Goal: Transaction & Acquisition: Download file/media

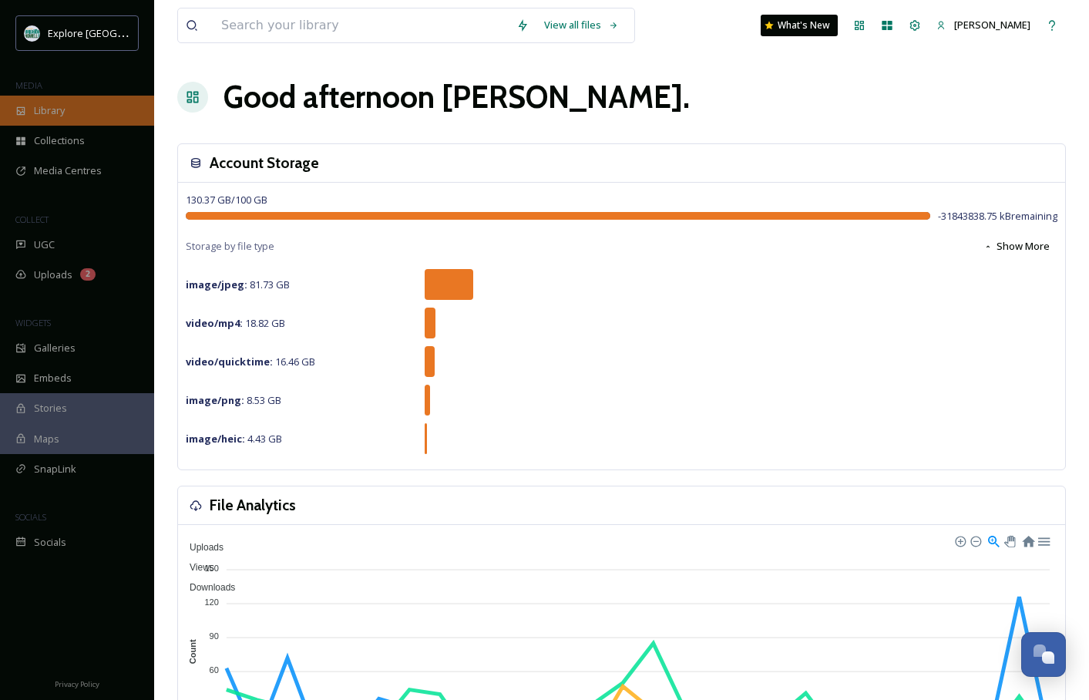
click at [68, 110] on div "Library" at bounding box center [77, 111] width 154 height 30
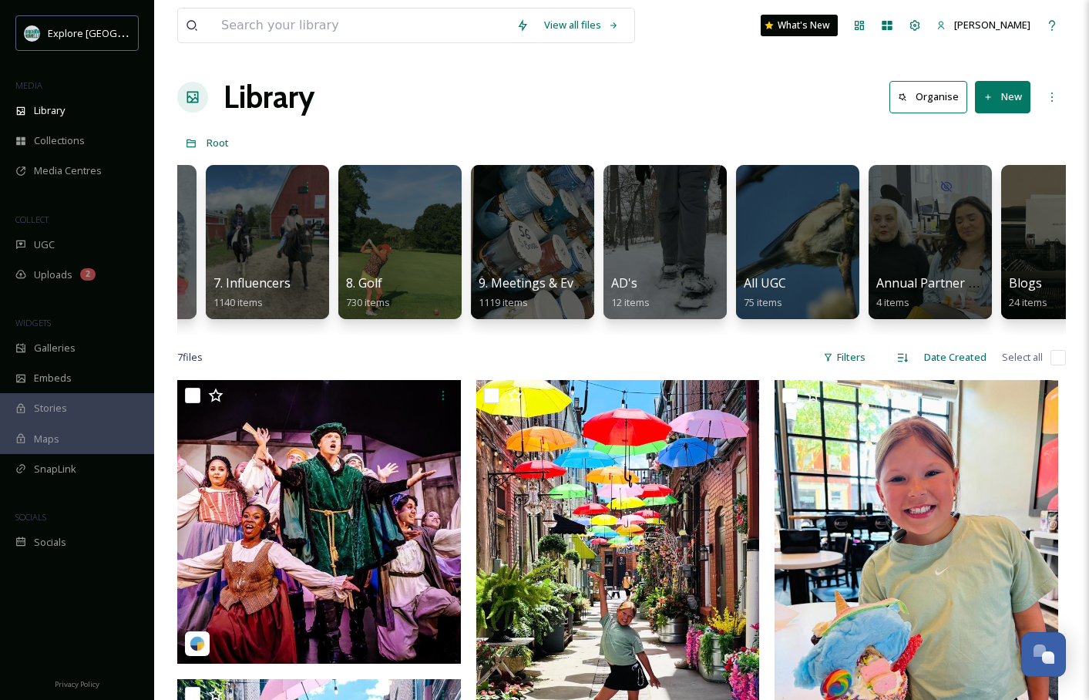
scroll to position [0, 805]
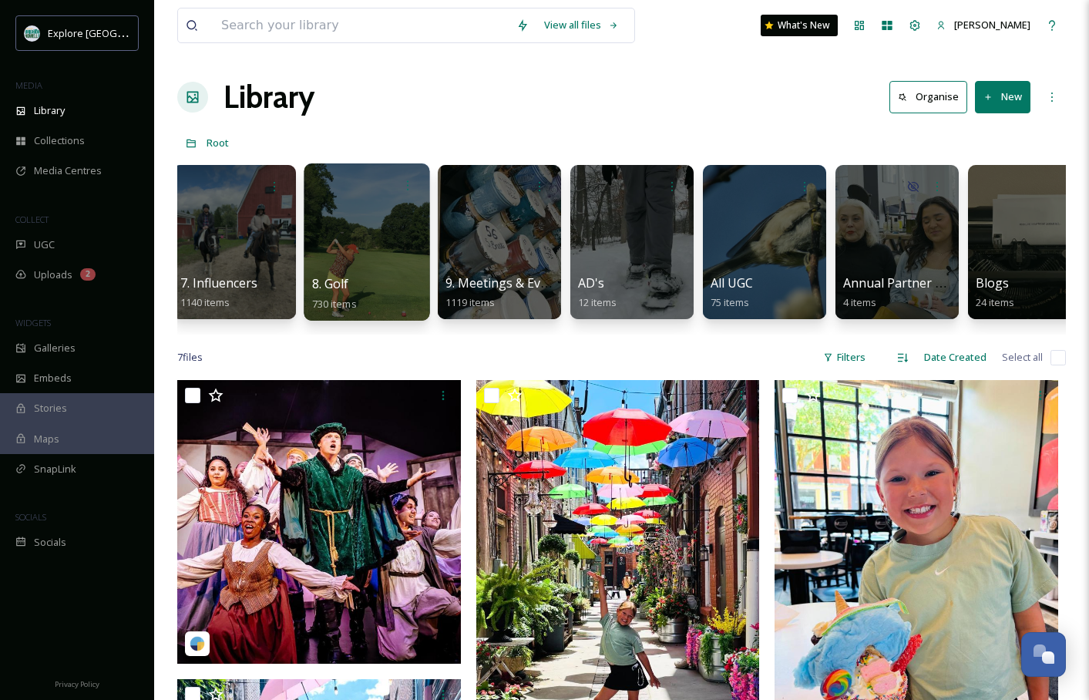
click at [365, 258] on div at bounding box center [367, 241] width 126 height 157
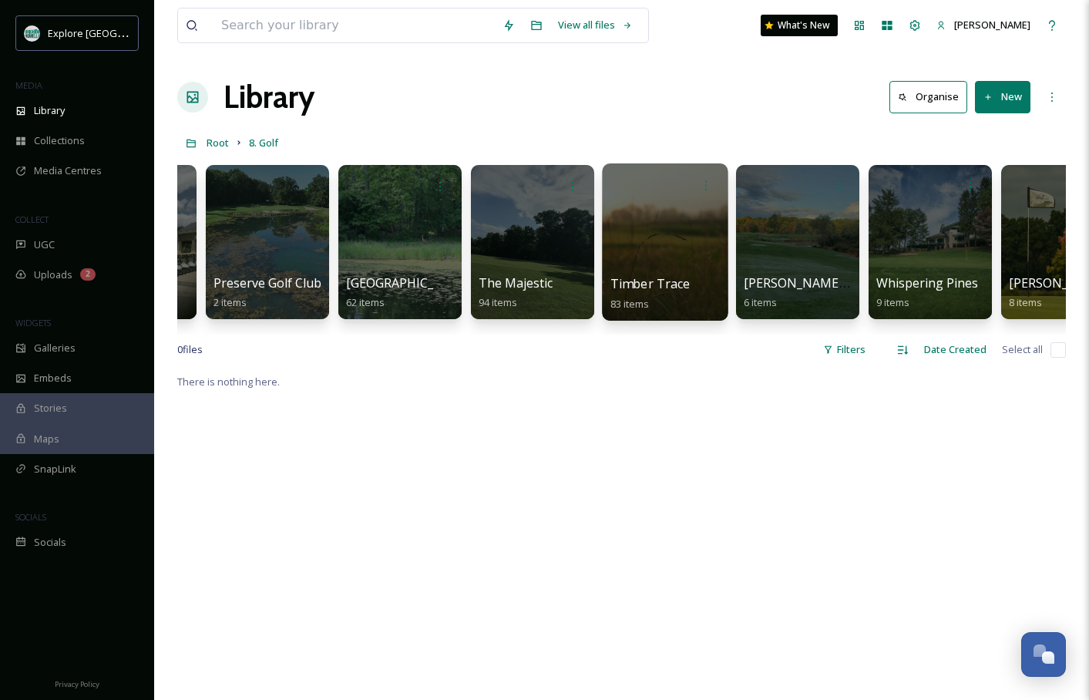
scroll to position [0, 2491]
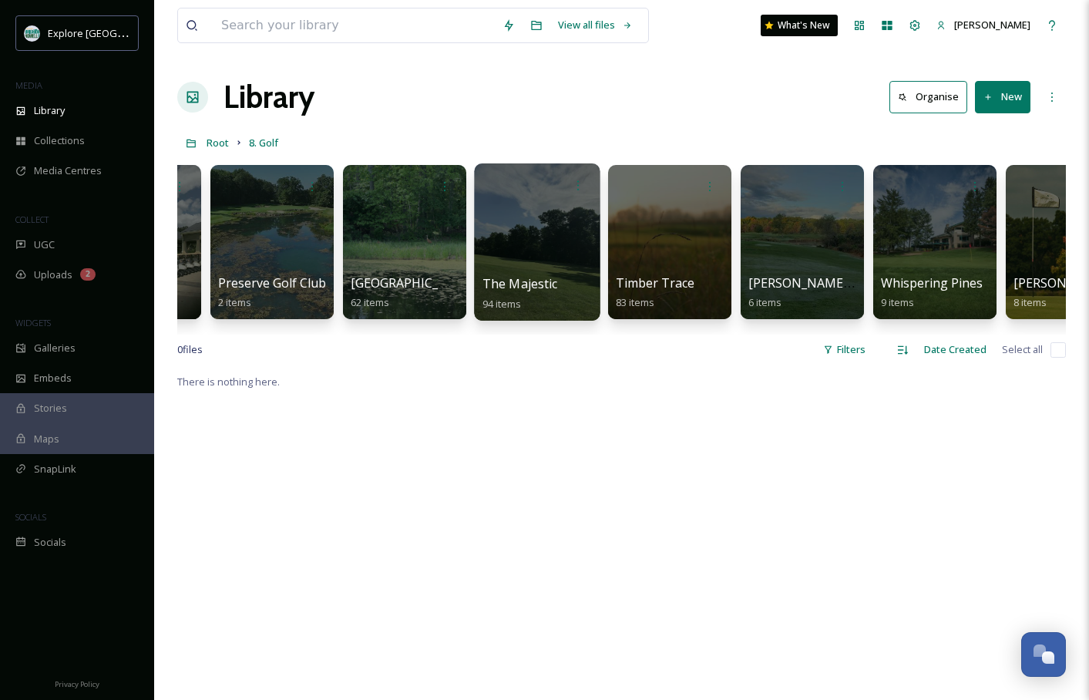
click at [532, 254] on div at bounding box center [537, 241] width 126 height 157
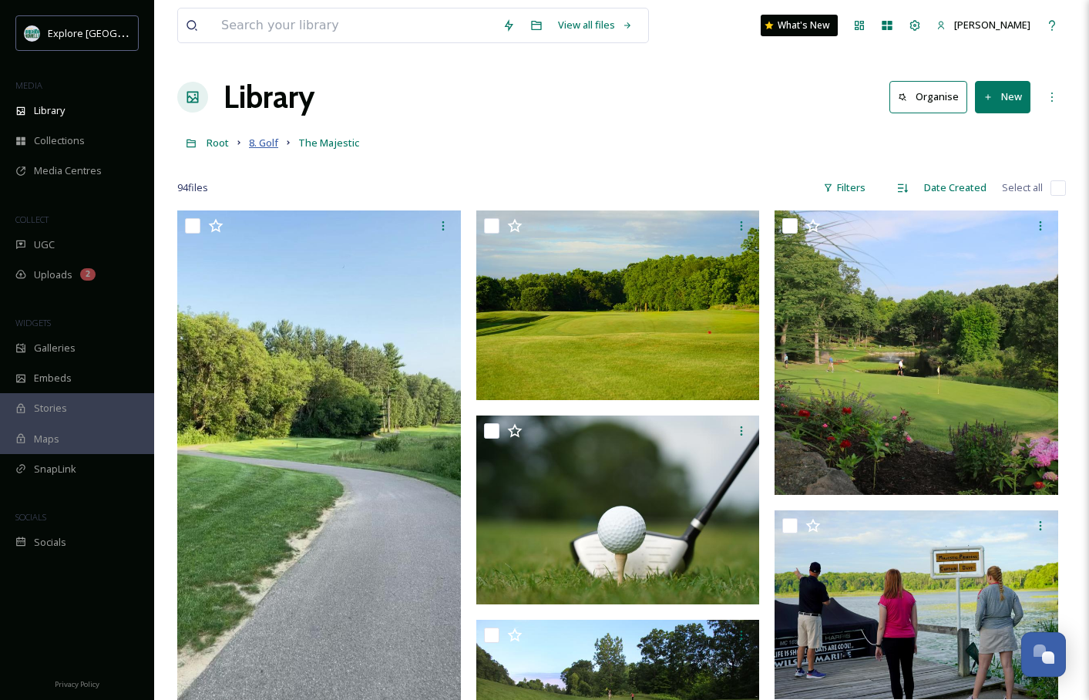
click at [271, 143] on span "8. Golf" at bounding box center [263, 143] width 29 height 14
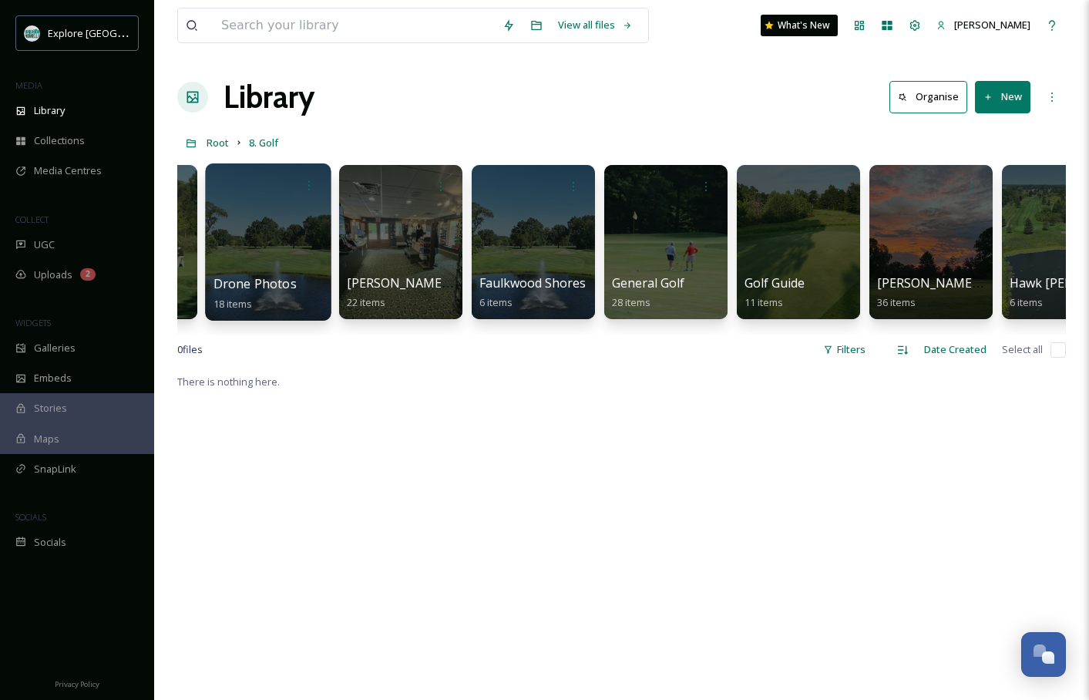
scroll to position [0, 375]
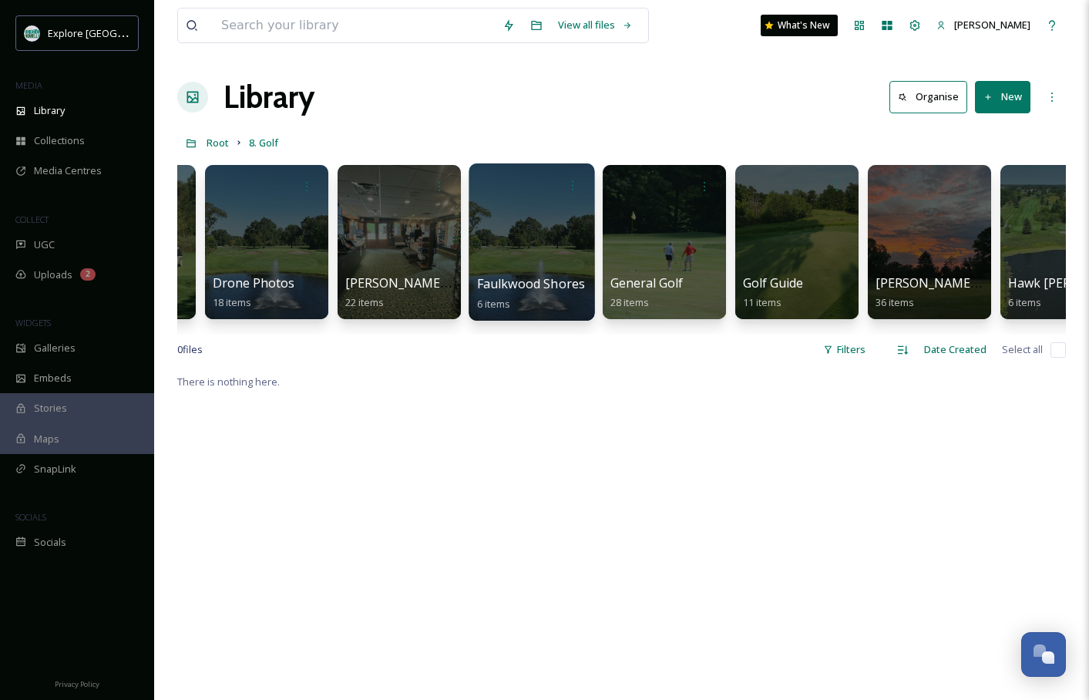
click at [545, 242] on div at bounding box center [532, 241] width 126 height 157
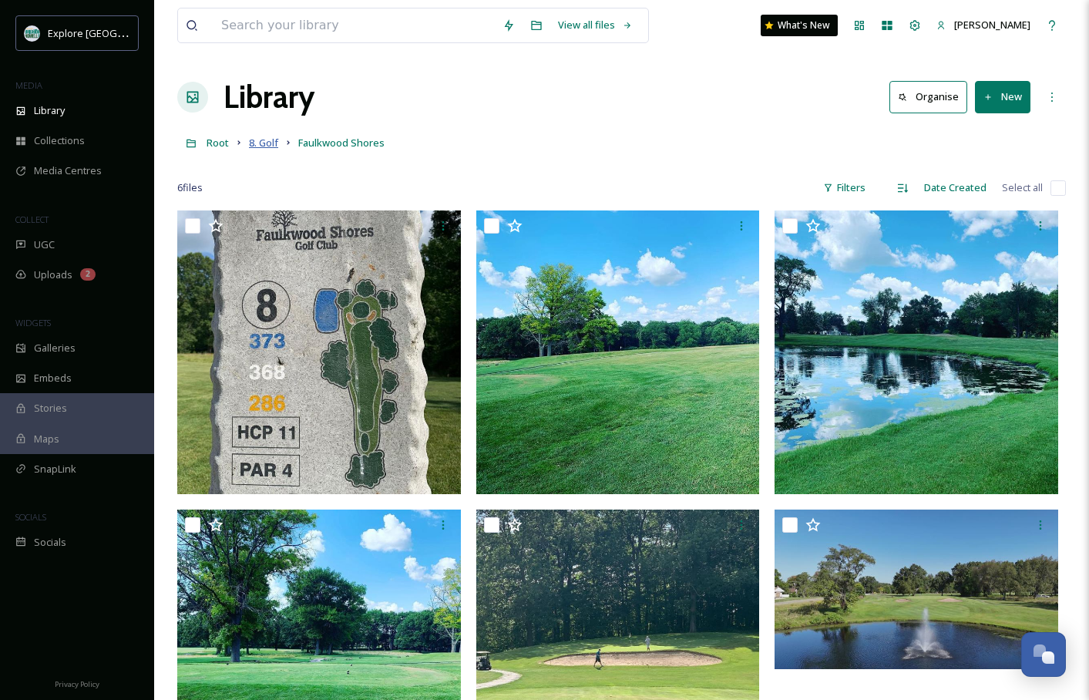
click at [262, 143] on span "8. Golf" at bounding box center [263, 143] width 29 height 14
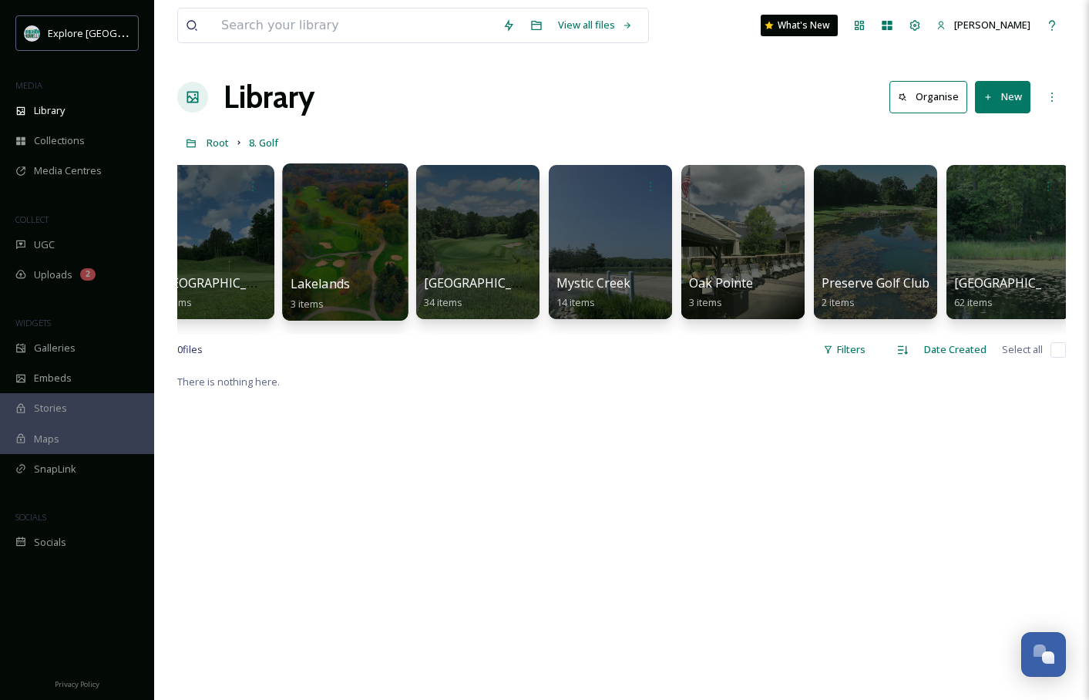
scroll to position [0, 1895]
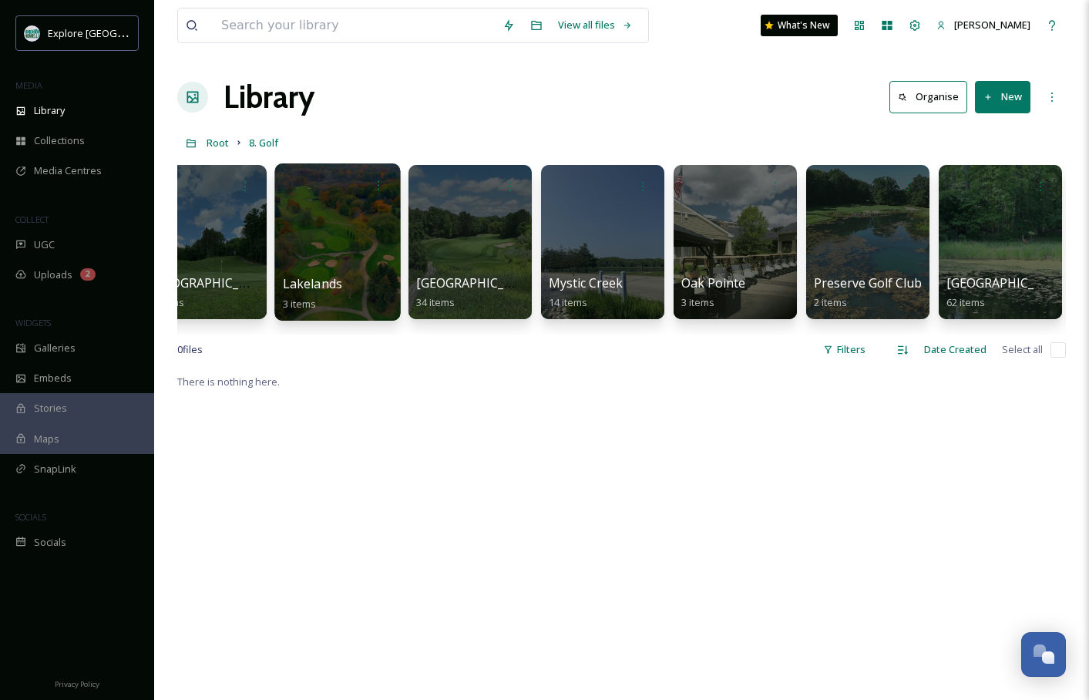
click at [364, 241] on div at bounding box center [337, 241] width 126 height 157
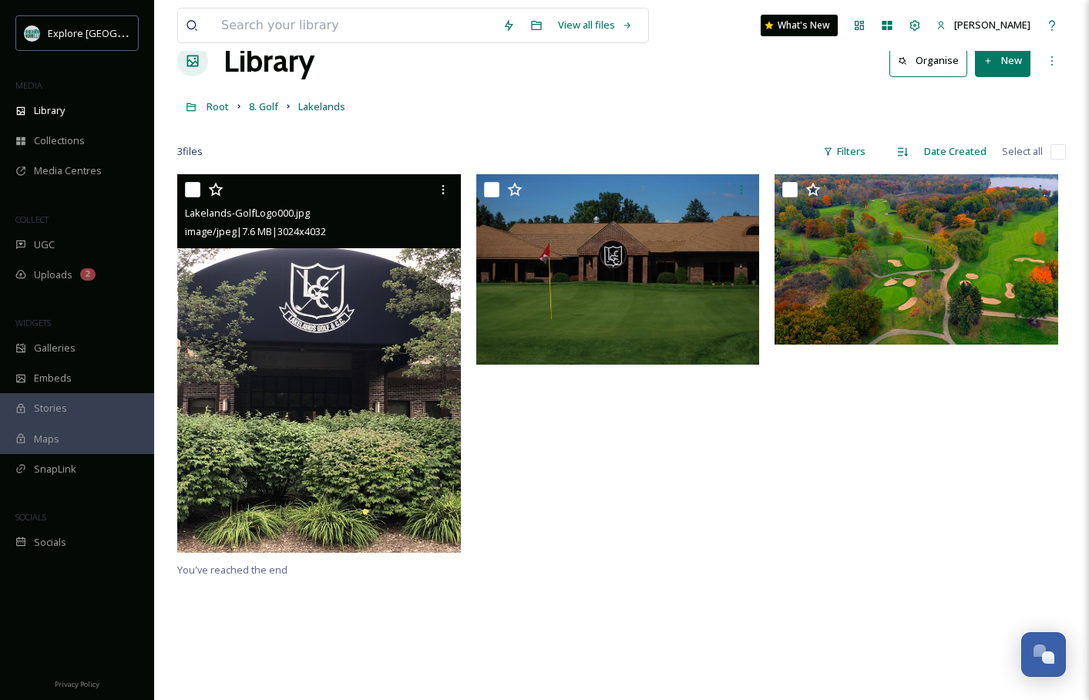
scroll to position [43, 0]
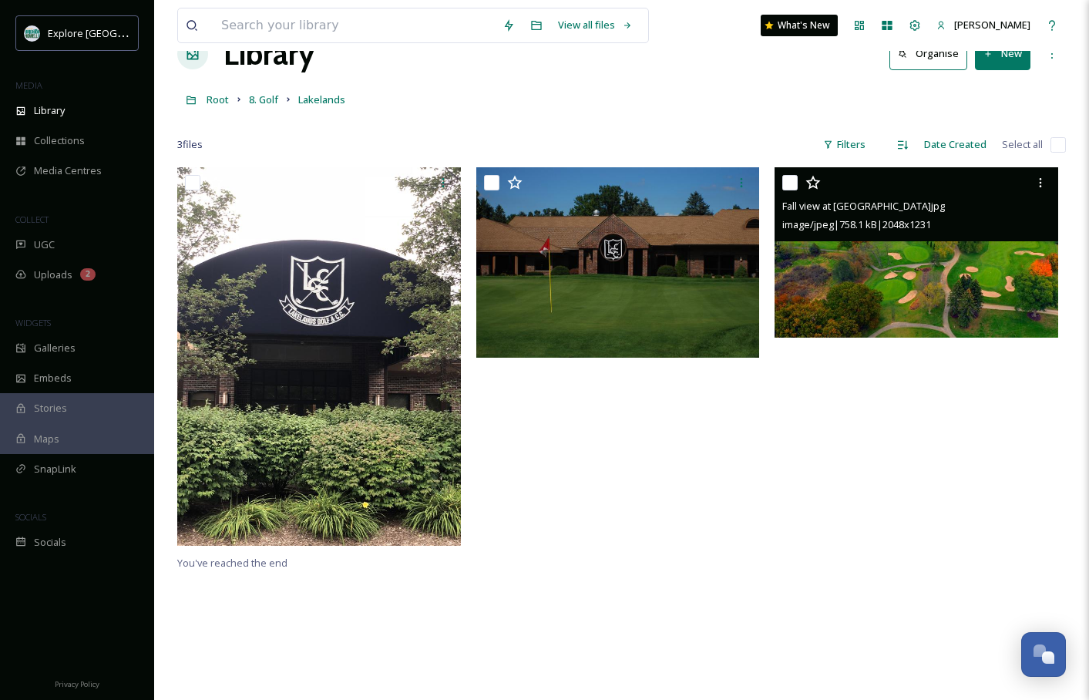
click at [934, 272] on img at bounding box center [917, 252] width 284 height 170
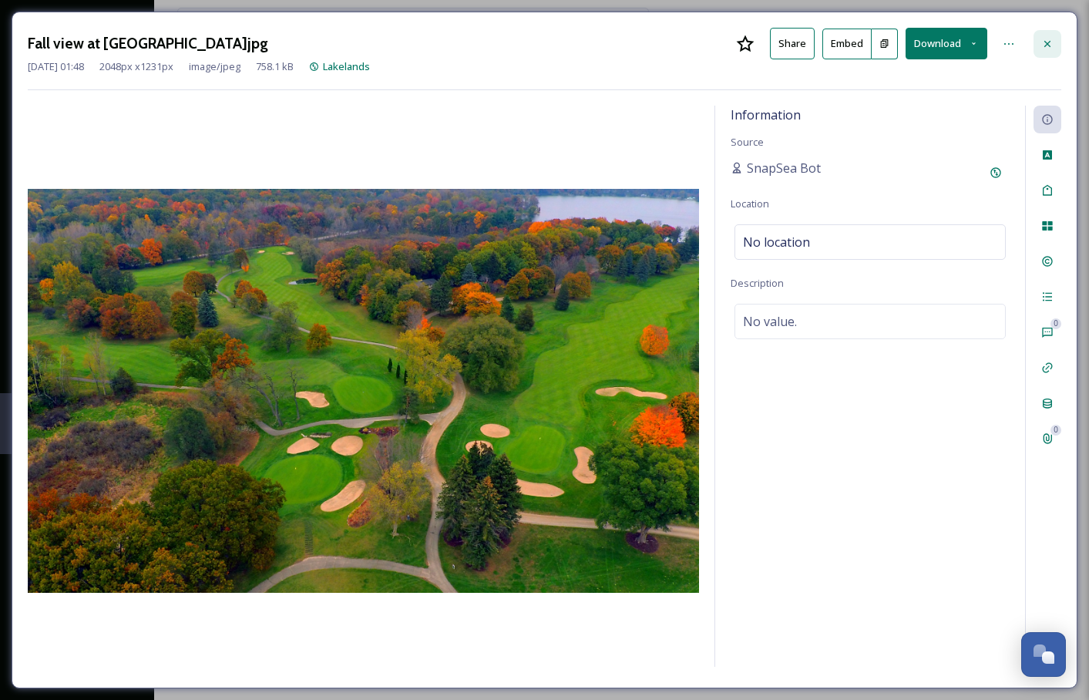
click at [1048, 41] on icon at bounding box center [1048, 44] width 12 height 12
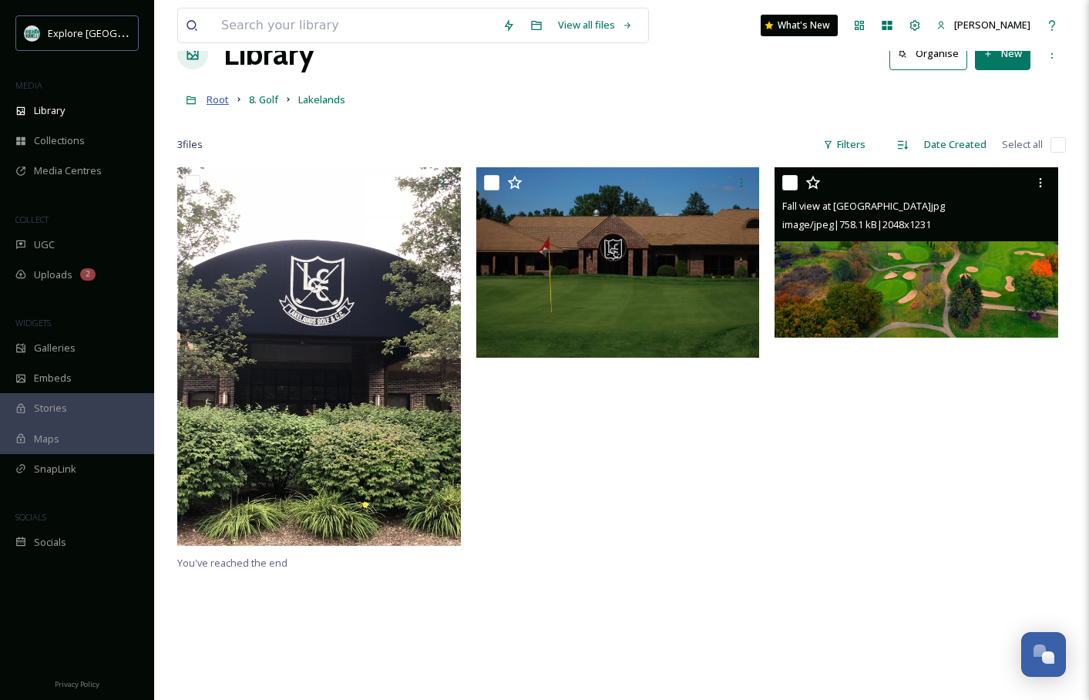
click at [217, 100] on span "Root" at bounding box center [218, 100] width 22 height 14
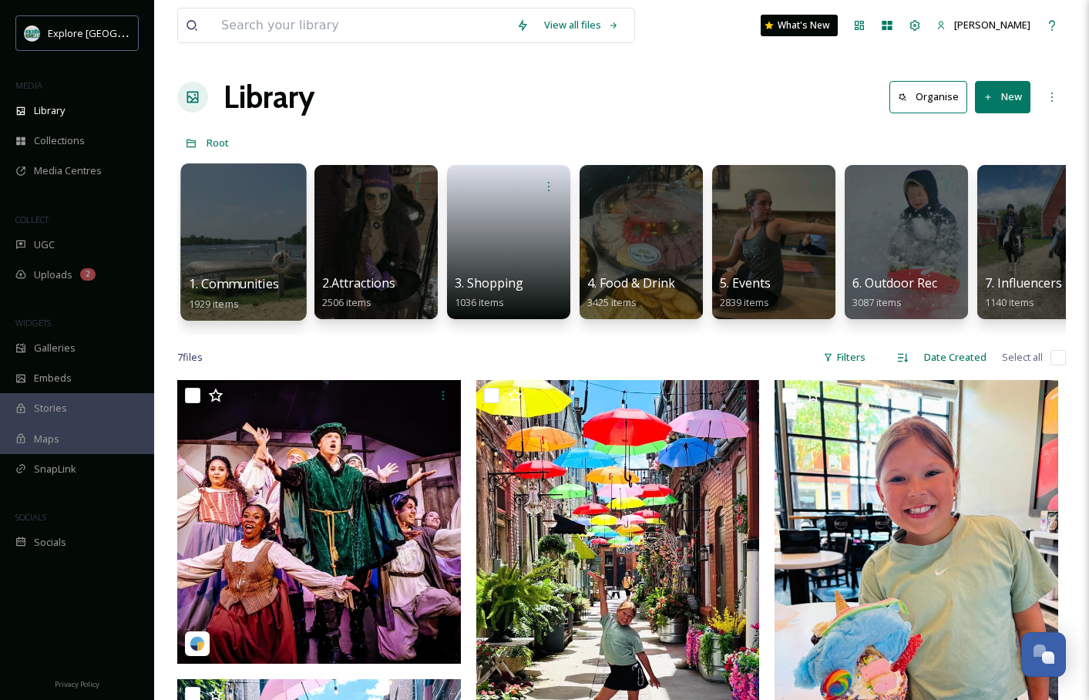
click at [252, 224] on div at bounding box center [243, 241] width 126 height 157
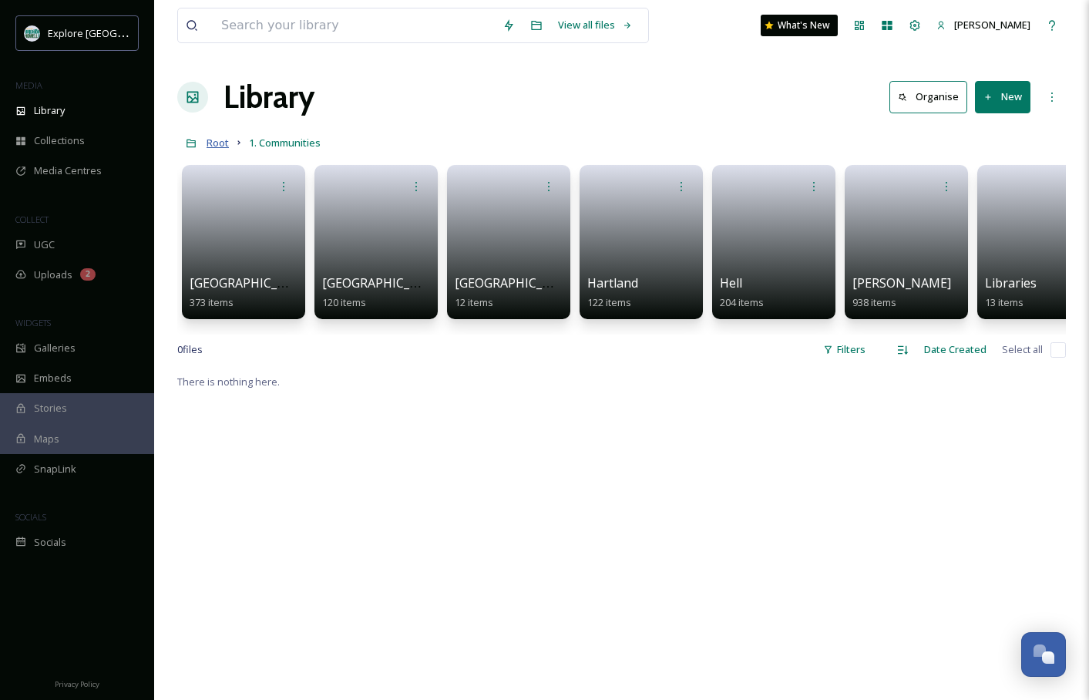
click at [226, 139] on span "Root" at bounding box center [218, 143] width 22 height 14
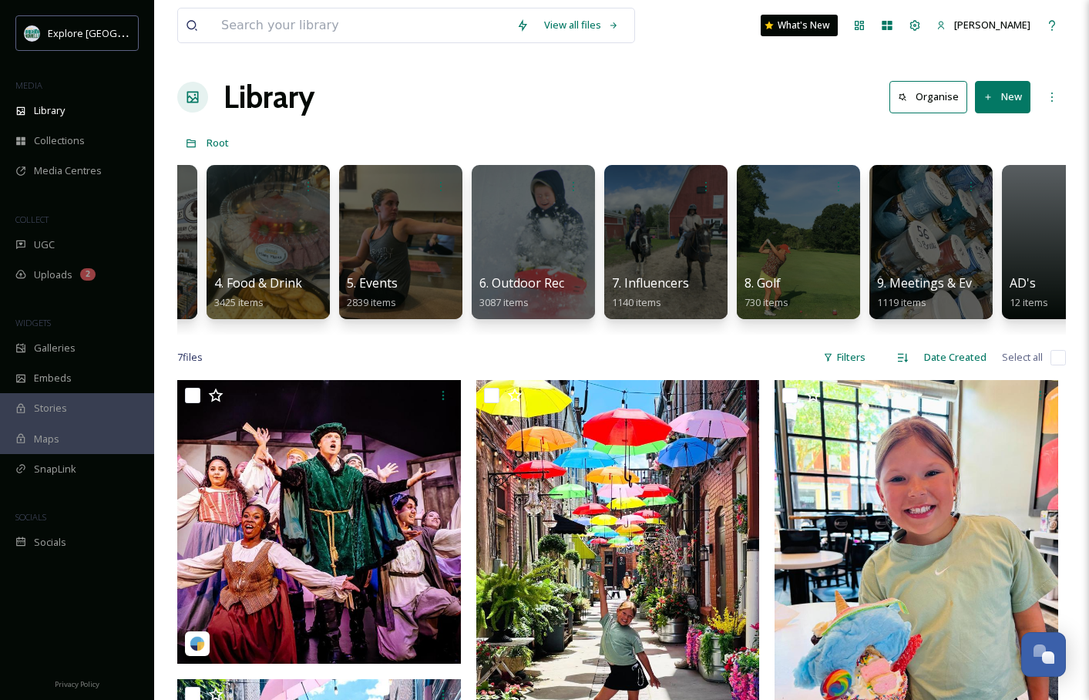
scroll to position [0, 408]
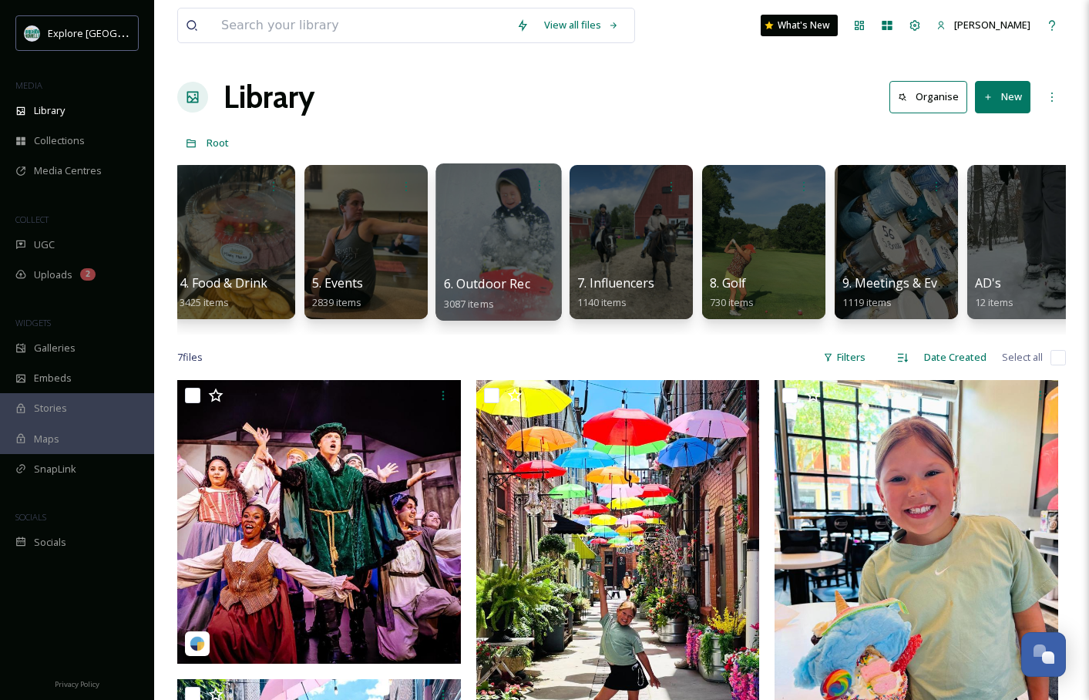
click at [482, 237] on div at bounding box center [499, 241] width 126 height 157
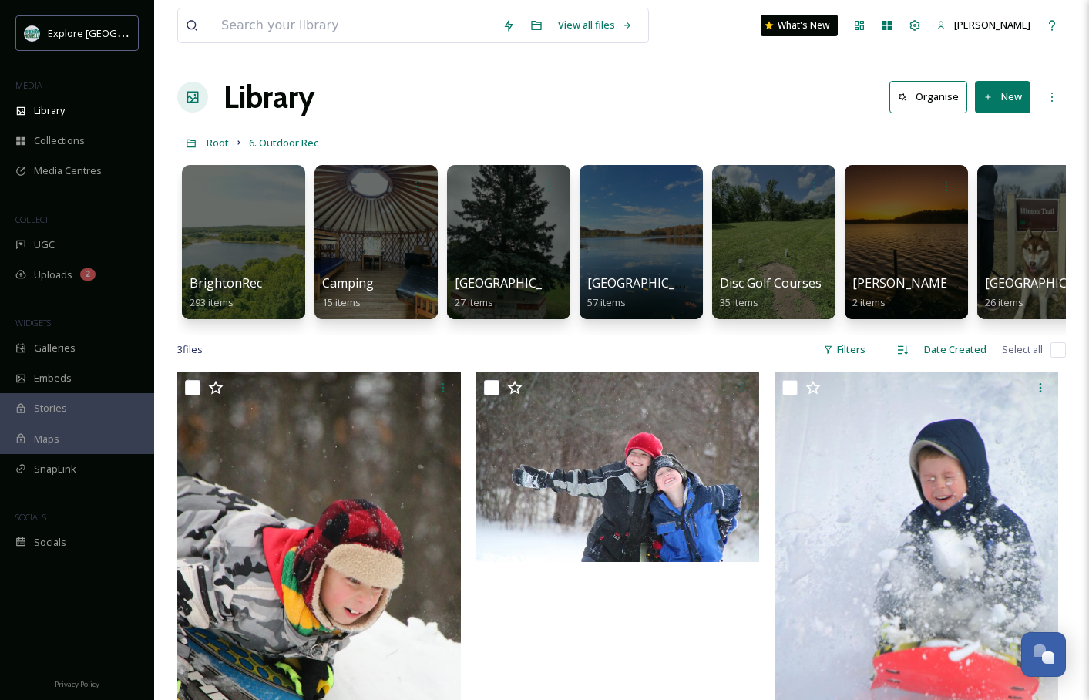
click at [629, 116] on div "Library Organise New" at bounding box center [621, 97] width 889 height 46
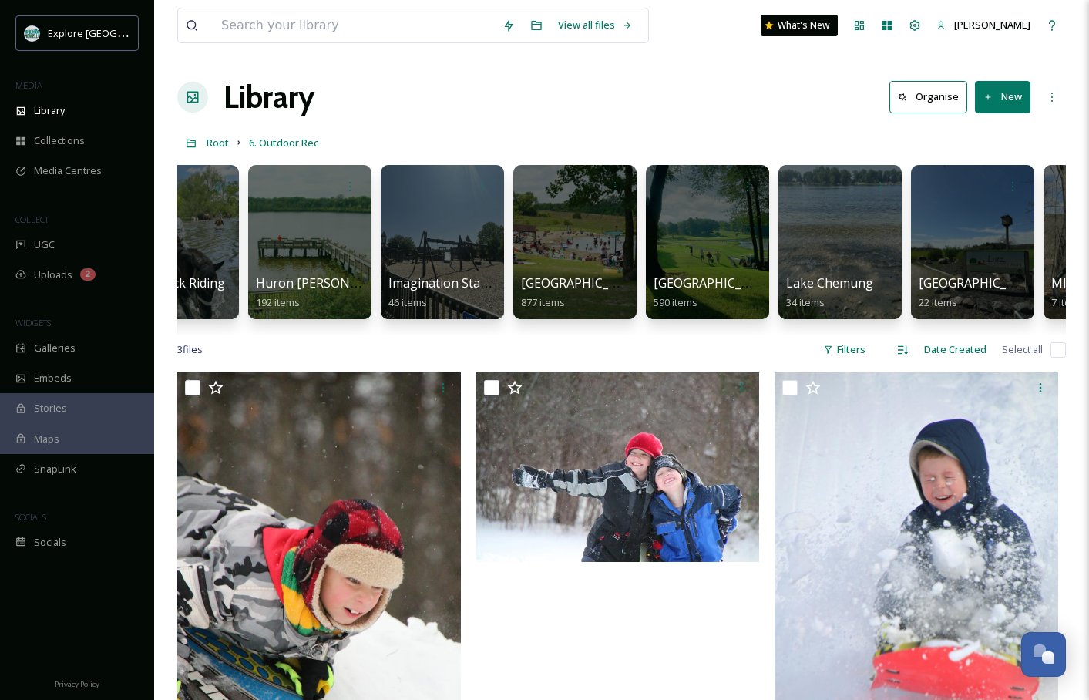
scroll to position [1, 0]
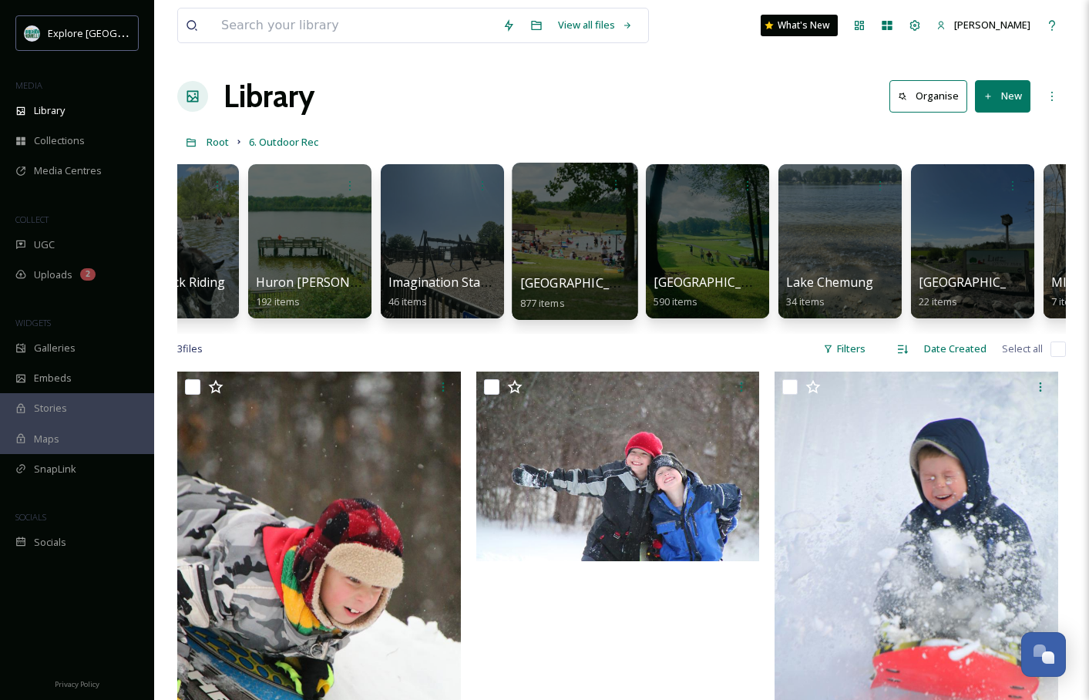
click at [545, 239] on div at bounding box center [575, 241] width 126 height 157
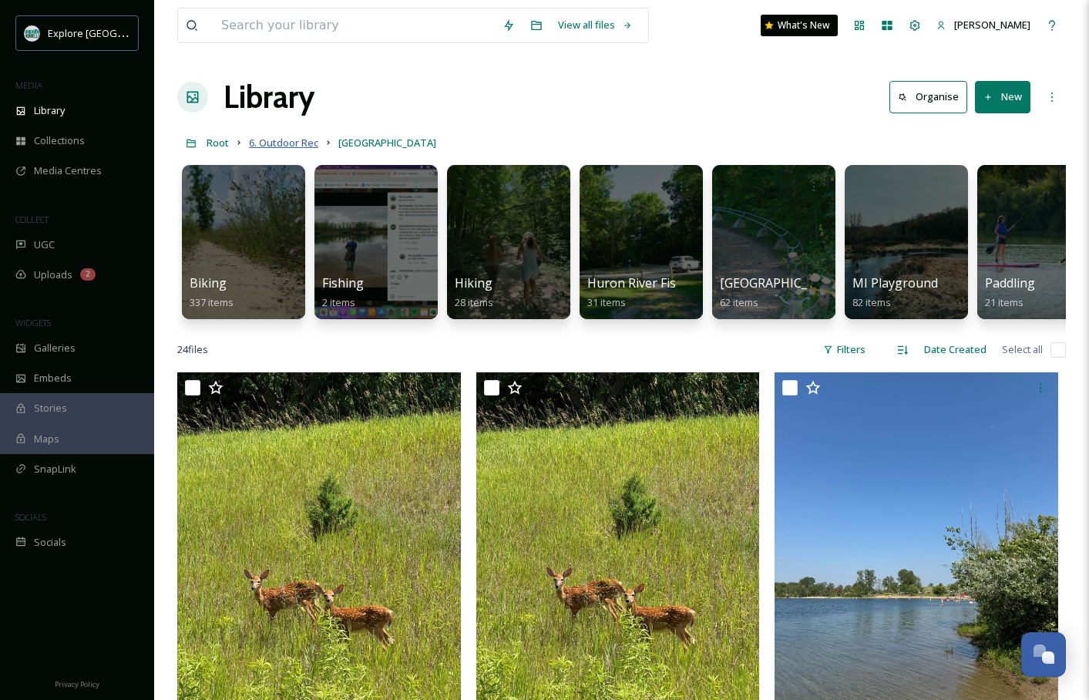
click at [281, 145] on span "6. Outdoor Rec" at bounding box center [283, 143] width 69 height 14
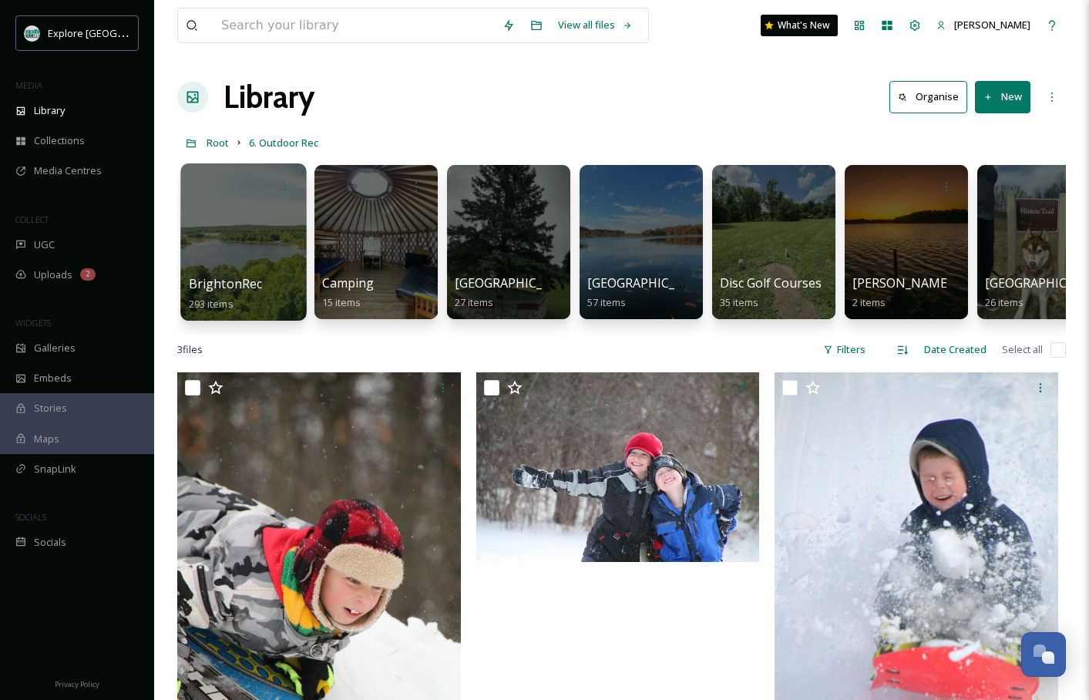
click at [279, 249] on div at bounding box center [243, 241] width 126 height 157
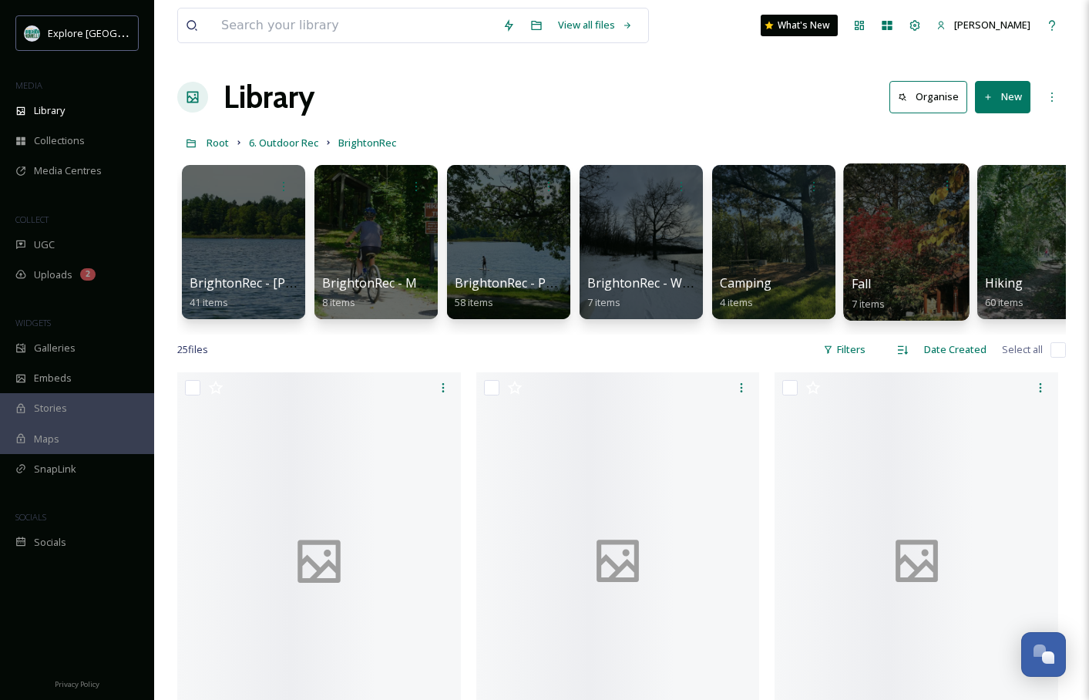
click at [891, 227] on div at bounding box center [906, 241] width 126 height 157
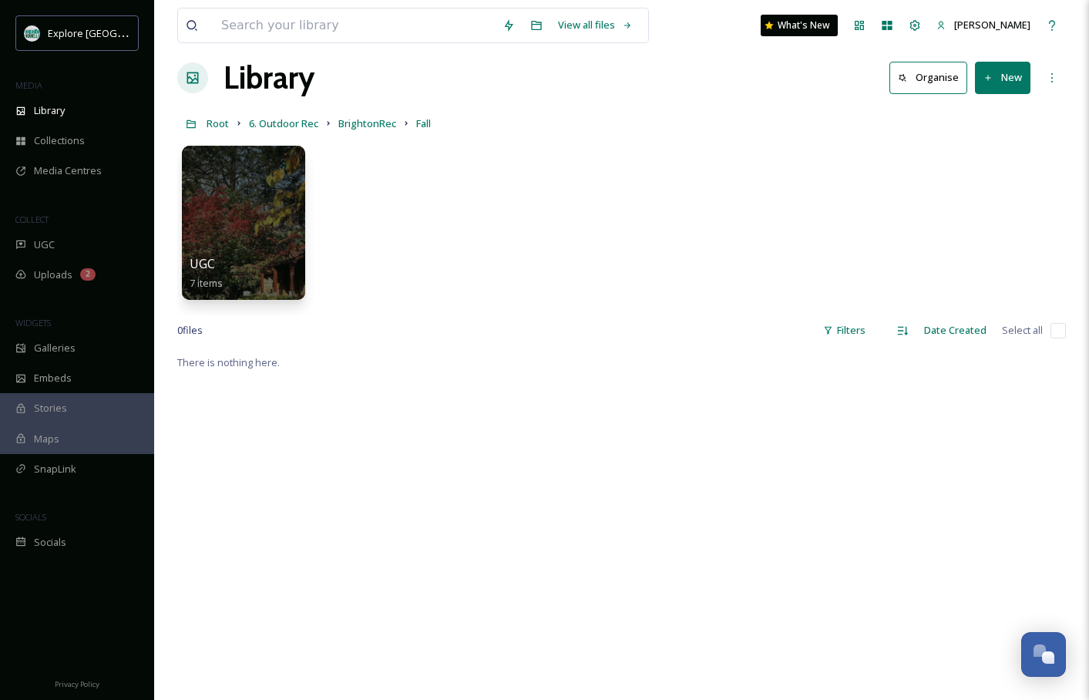
scroll to position [22, 0]
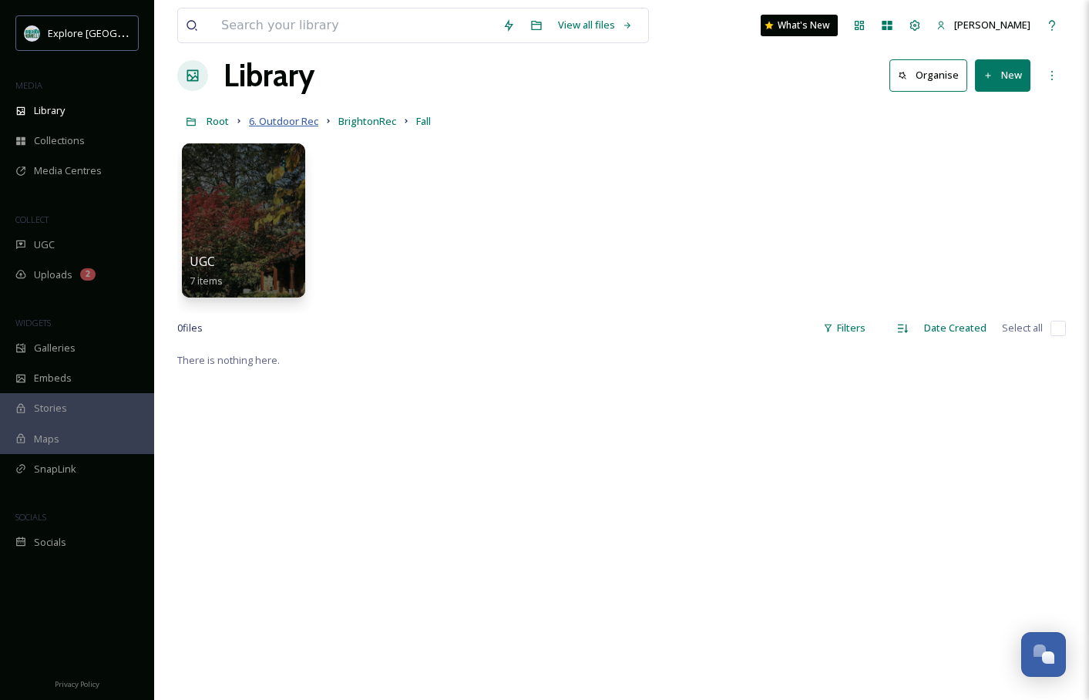
click at [300, 120] on span "6. Outdoor Rec" at bounding box center [283, 121] width 69 height 14
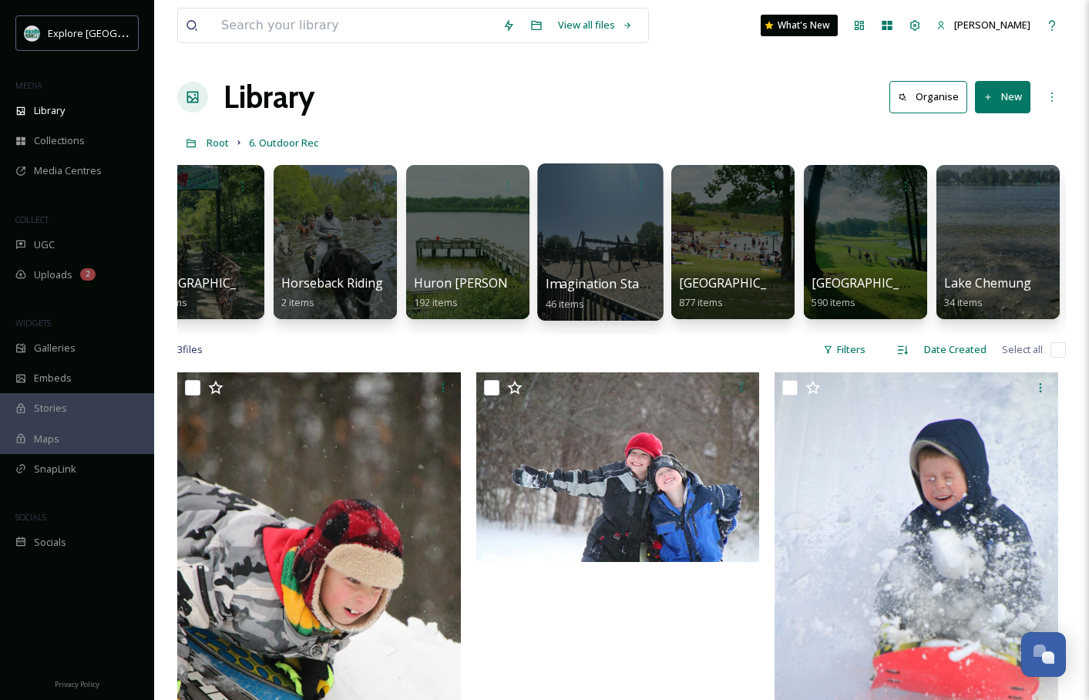
scroll to position [0, 1257]
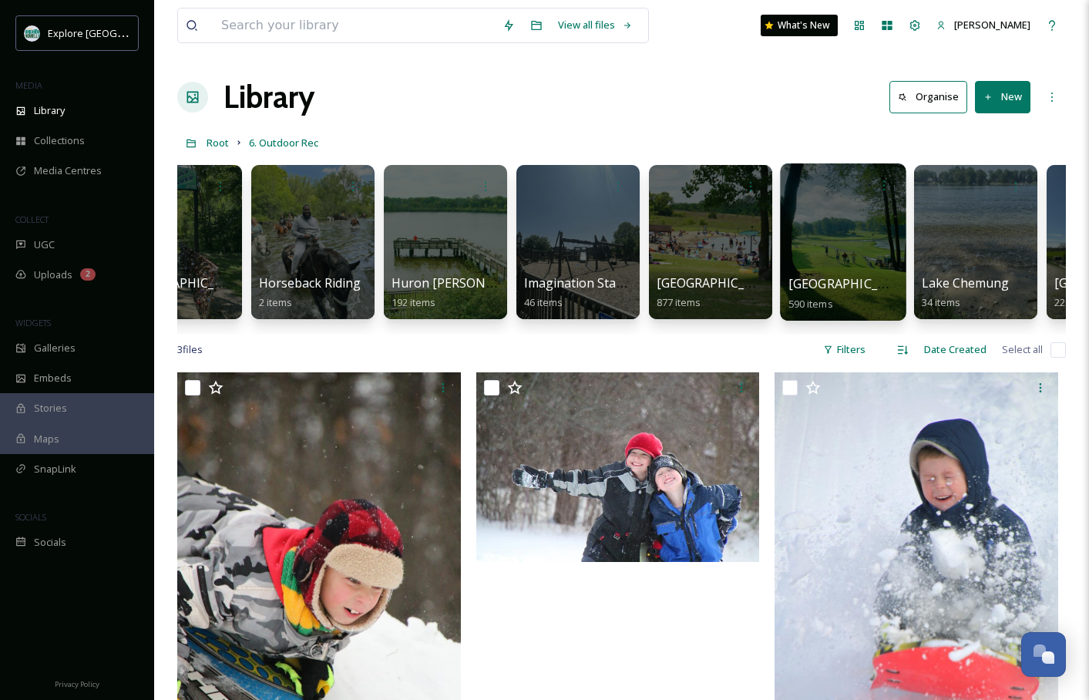
click at [833, 244] on div at bounding box center [843, 241] width 126 height 157
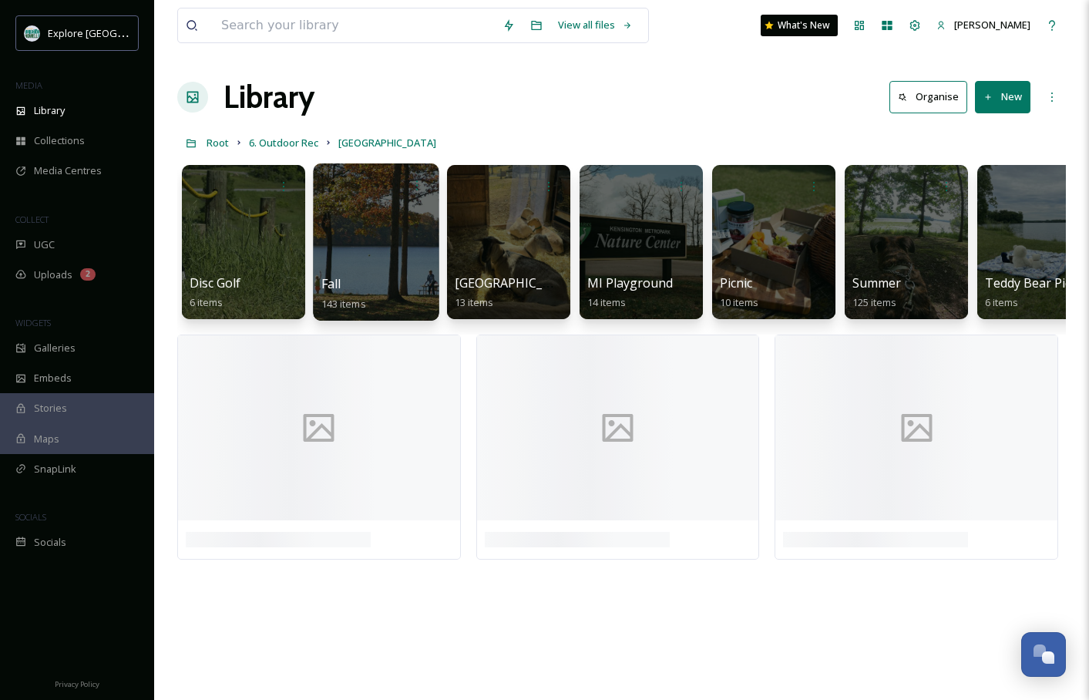
click at [377, 248] on div at bounding box center [376, 241] width 126 height 157
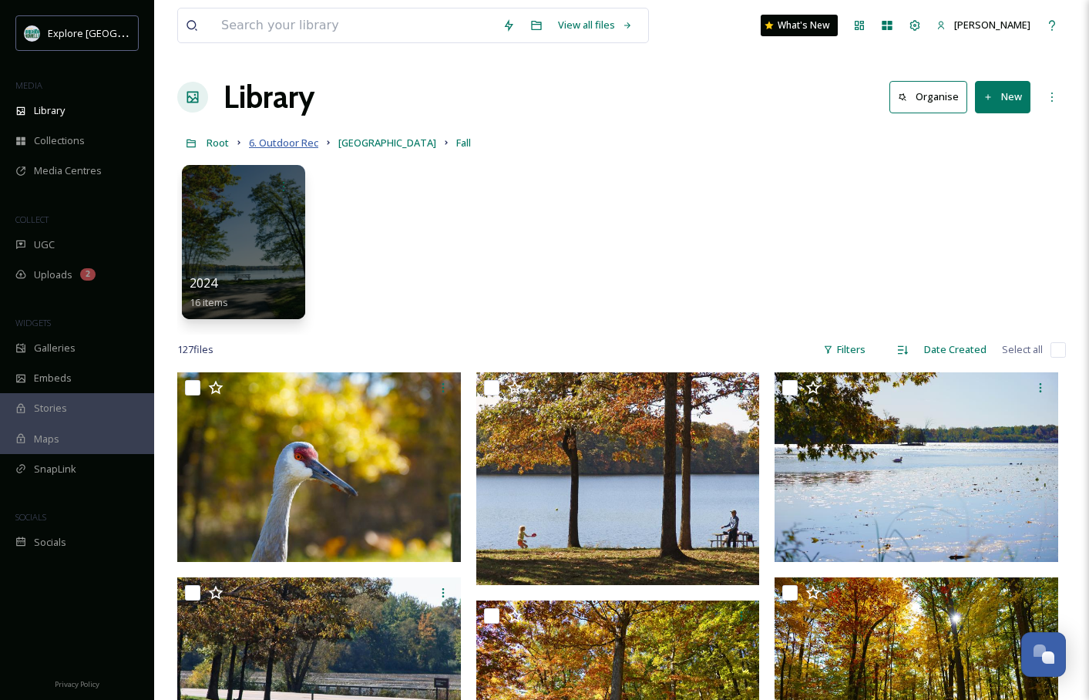
click at [306, 141] on span "6. Outdoor Rec" at bounding box center [283, 143] width 69 height 14
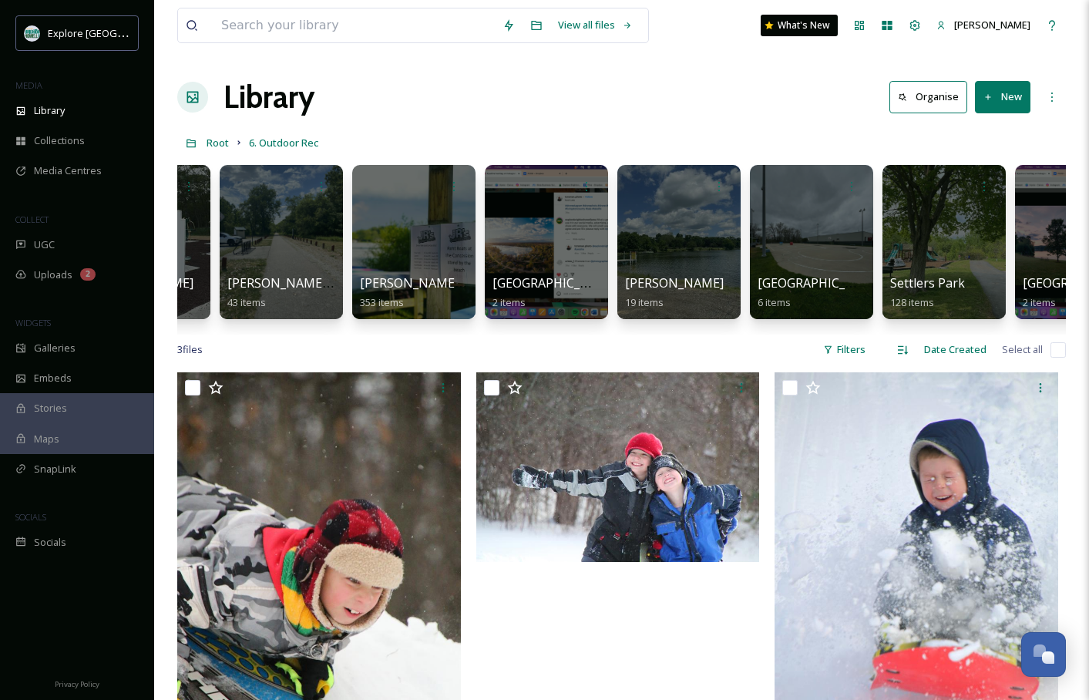
scroll to position [0, 2486]
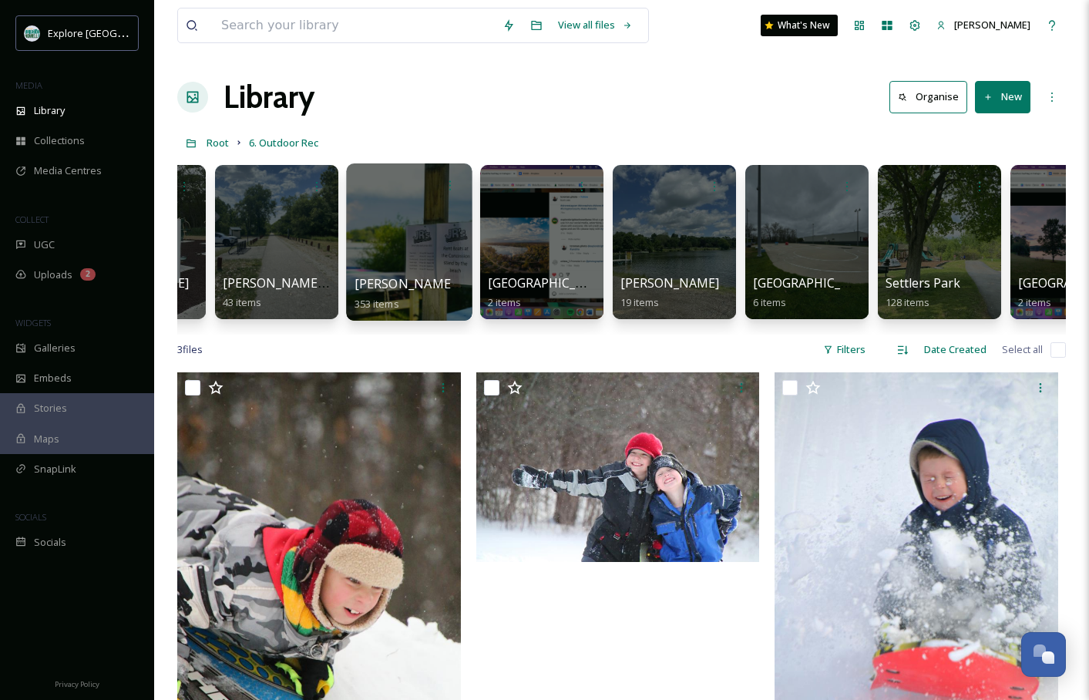
click at [444, 239] on div at bounding box center [409, 241] width 126 height 157
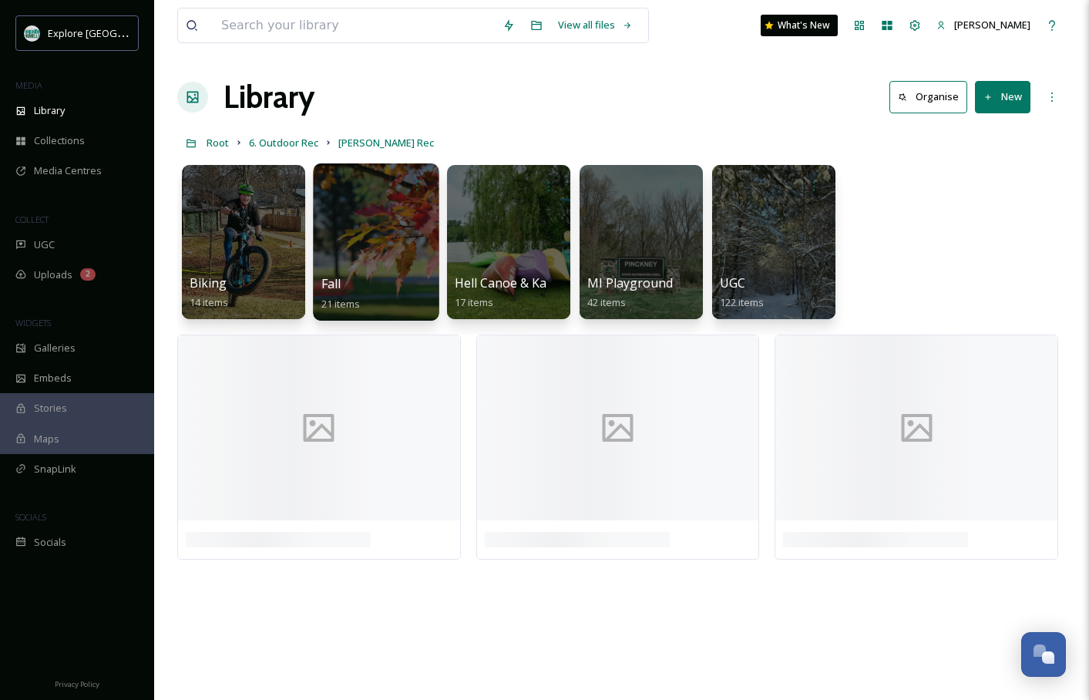
click at [374, 280] on div "Fall 21 items" at bounding box center [376, 293] width 110 height 39
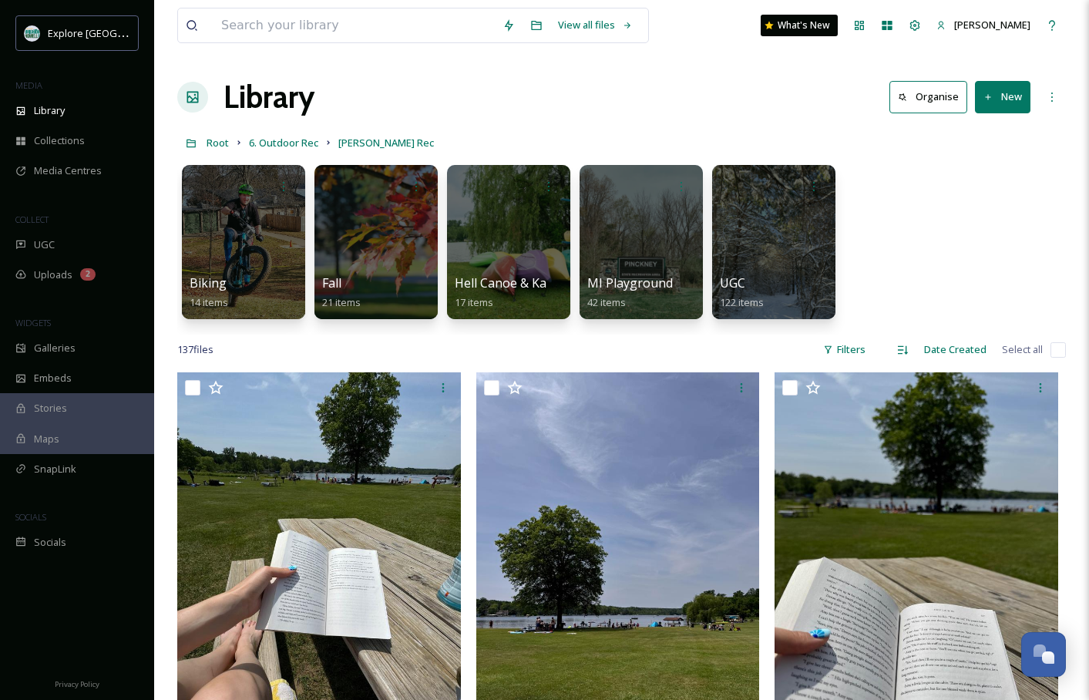
click at [443, 271] on div "Biking 14 items Fall 21 items Hell Canoe & Kayak 17 items MI Playground 42 item…" at bounding box center [621, 245] width 889 height 177
click at [418, 271] on div at bounding box center [376, 241] width 126 height 157
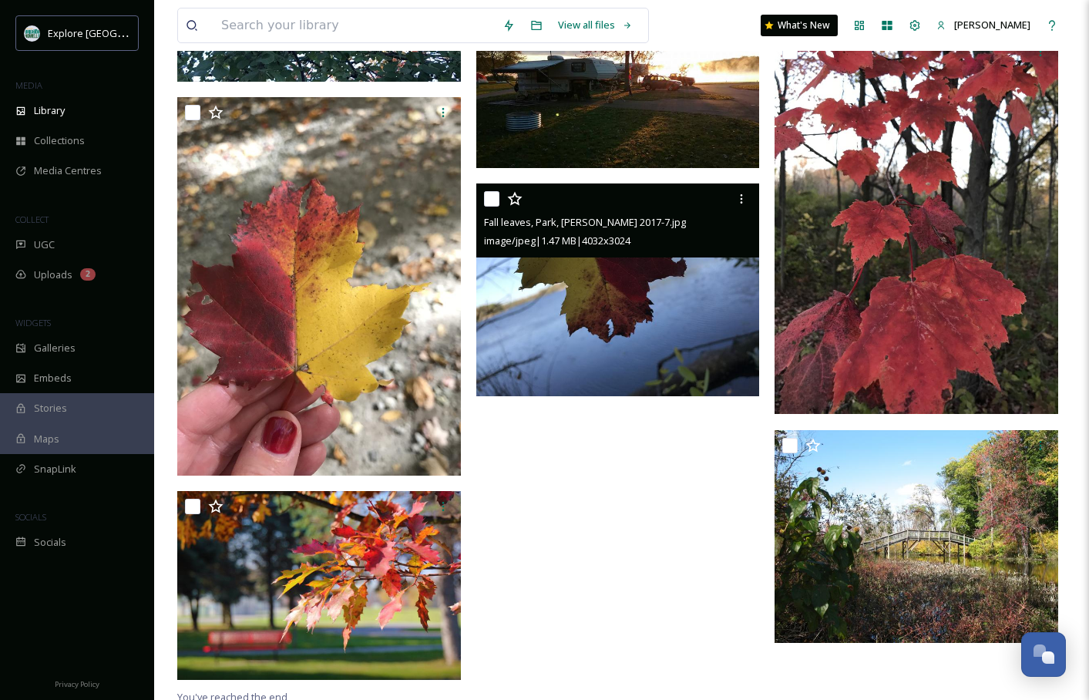
scroll to position [964, 0]
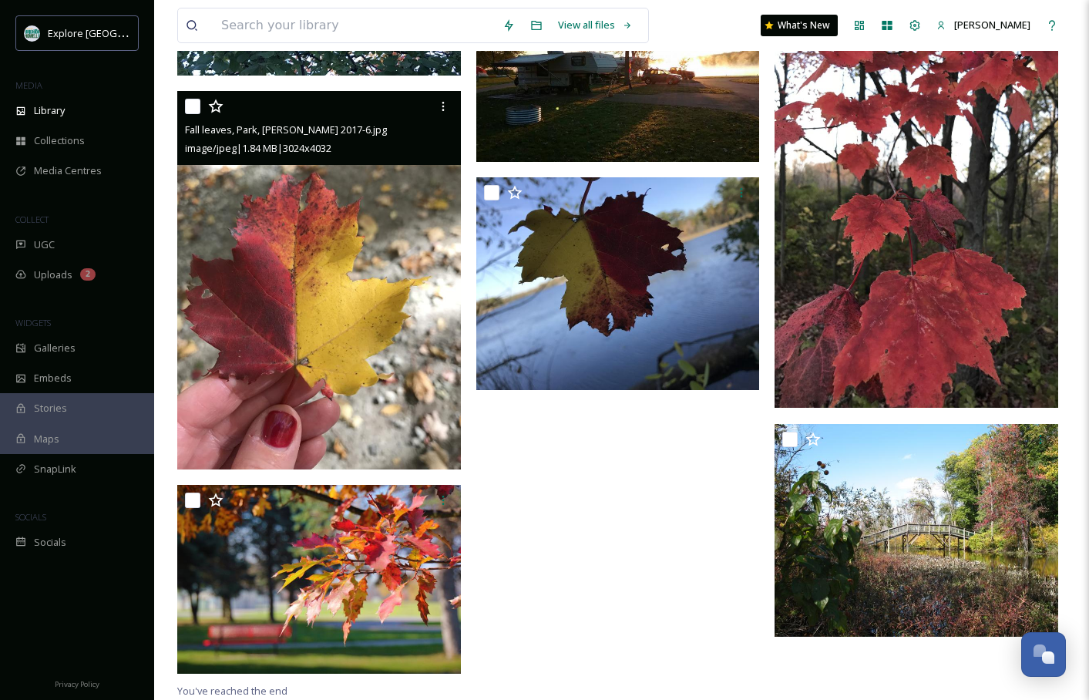
click at [376, 392] on img at bounding box center [319, 280] width 284 height 378
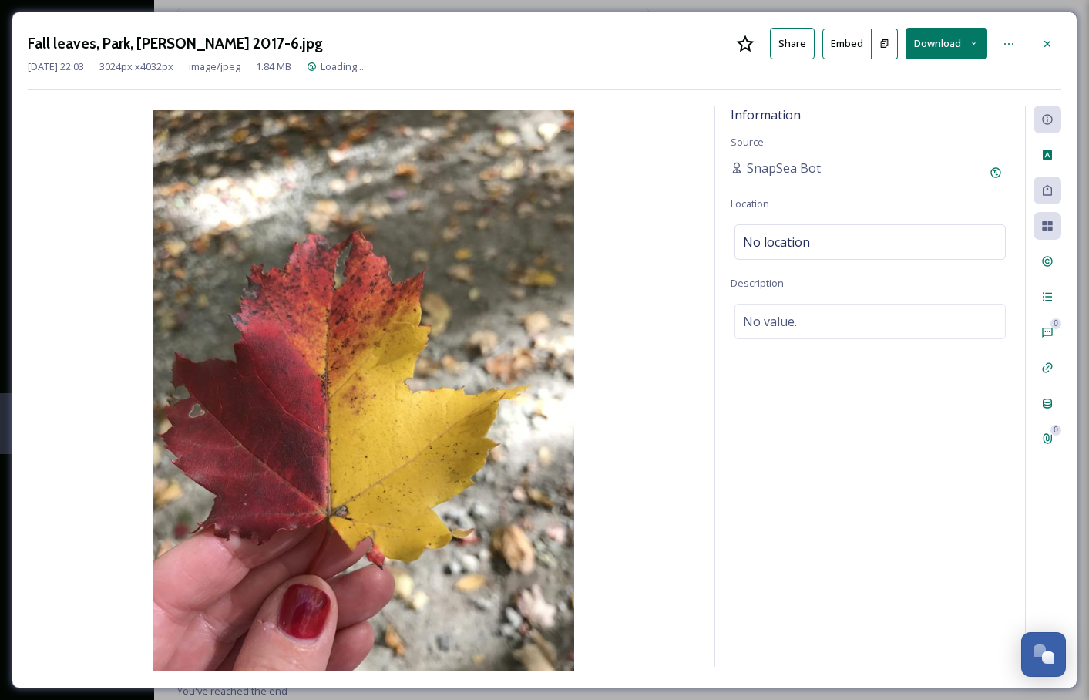
scroll to position [927, 0]
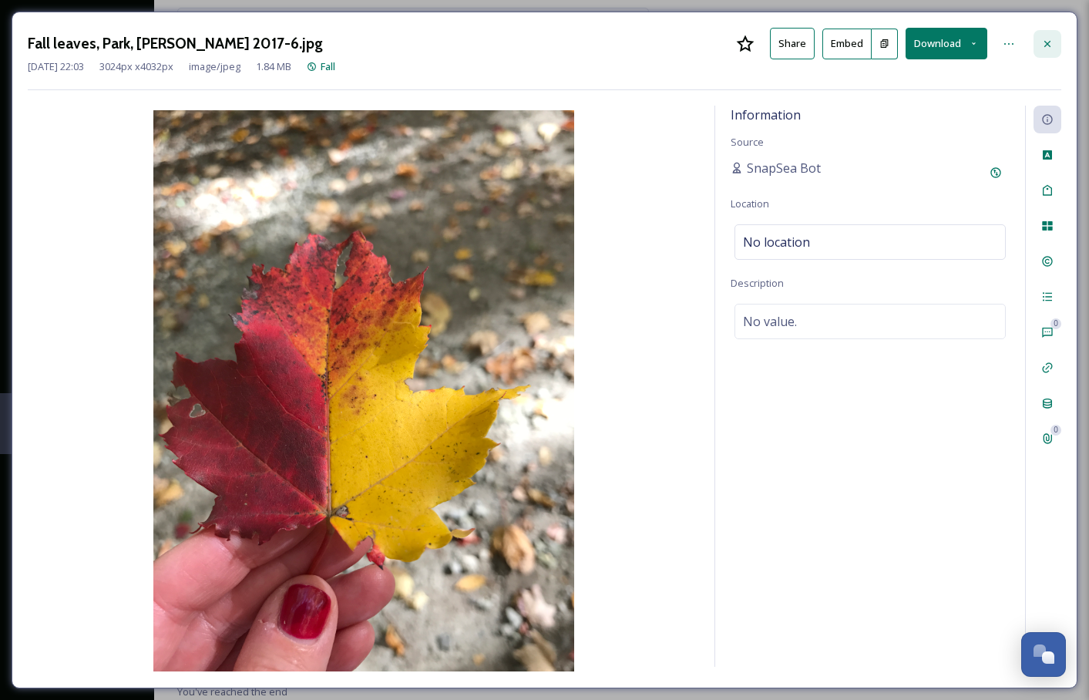
click at [1045, 44] on icon at bounding box center [1048, 44] width 12 height 12
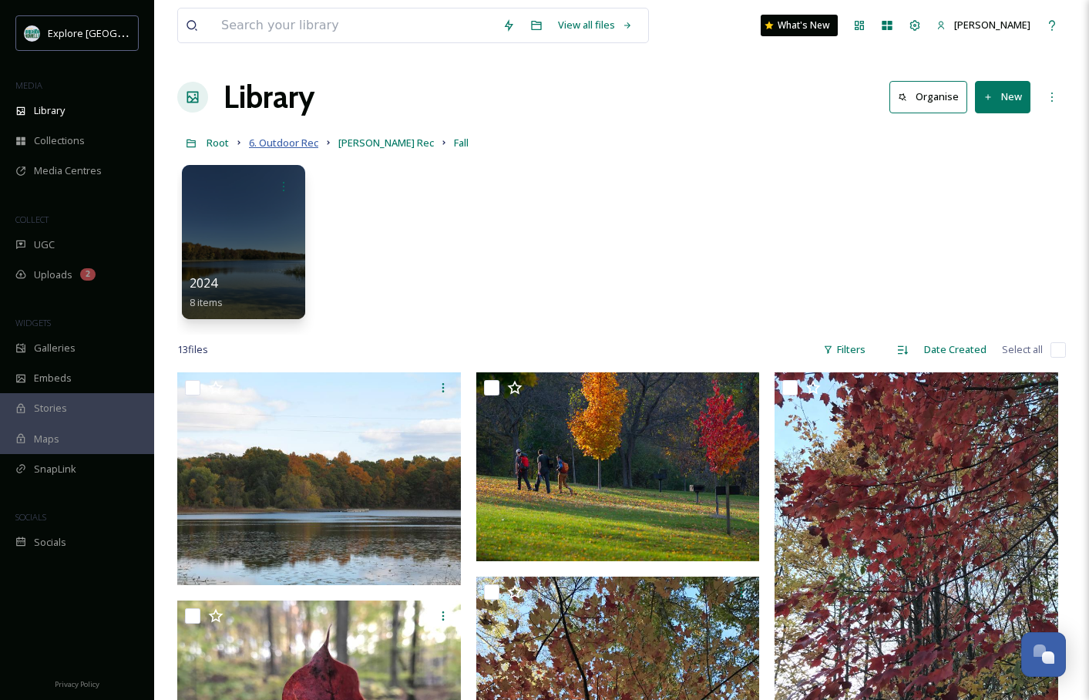
click at [314, 146] on span "6. Outdoor Rec" at bounding box center [283, 143] width 69 height 14
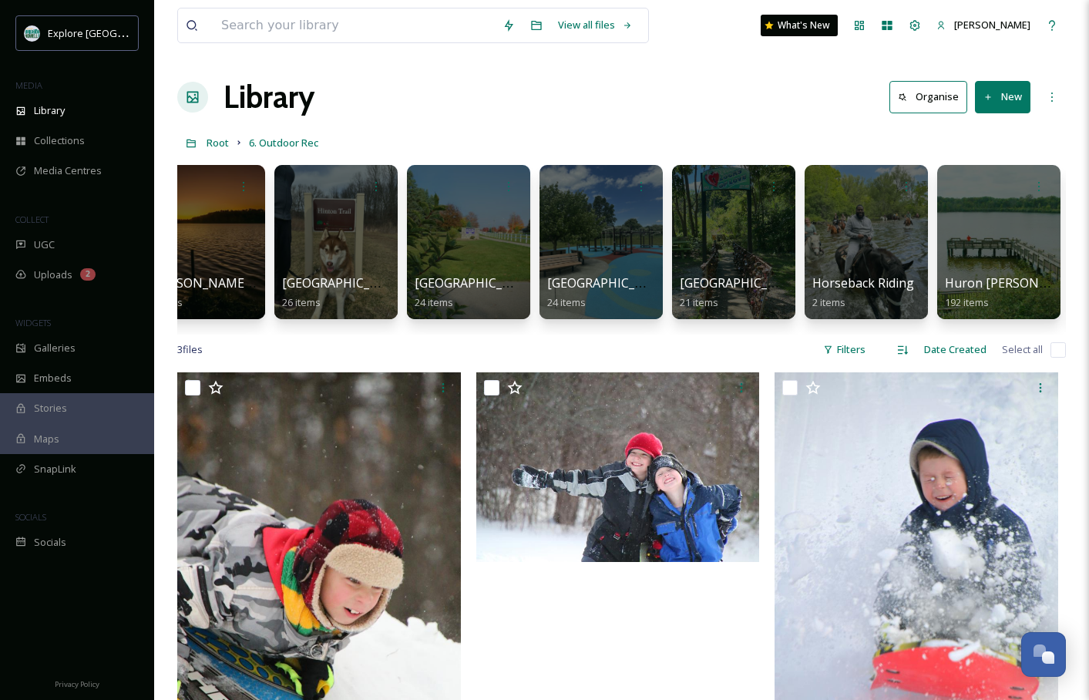
scroll to position [0, 705]
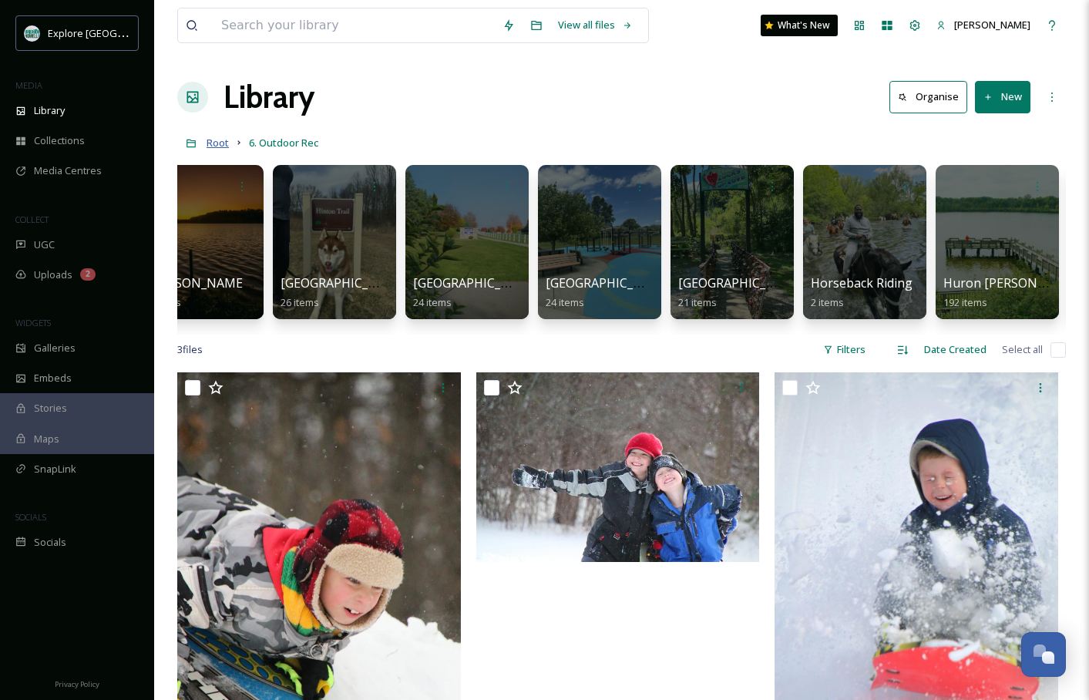
click at [216, 147] on span "Root" at bounding box center [218, 143] width 22 height 14
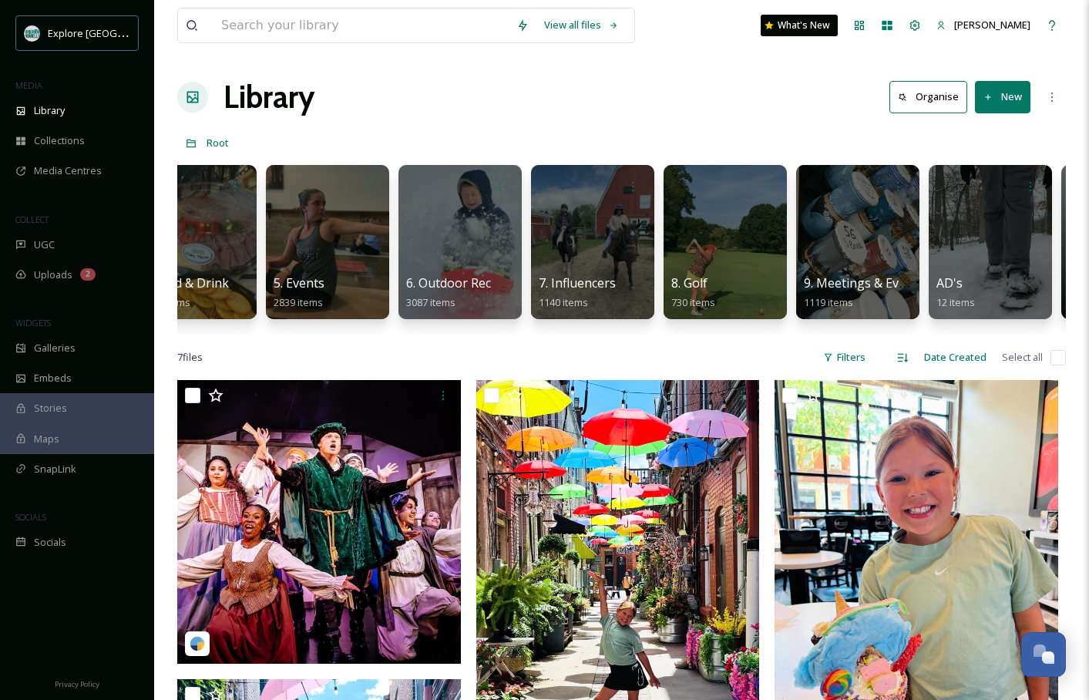
scroll to position [0, 448]
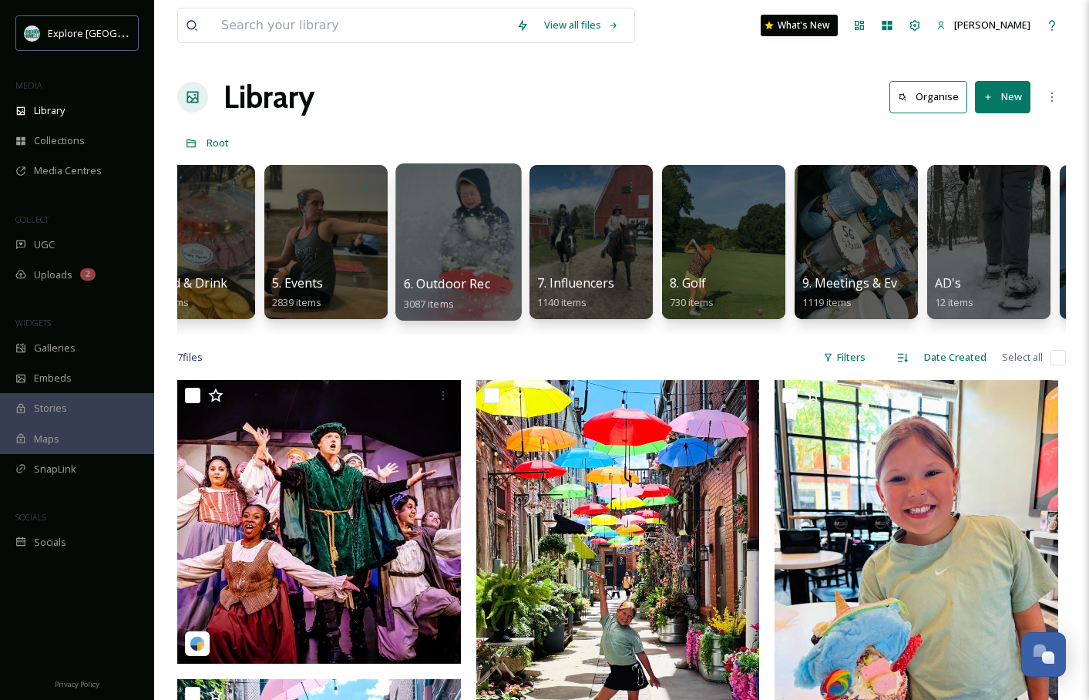
click at [436, 205] on div at bounding box center [459, 241] width 126 height 157
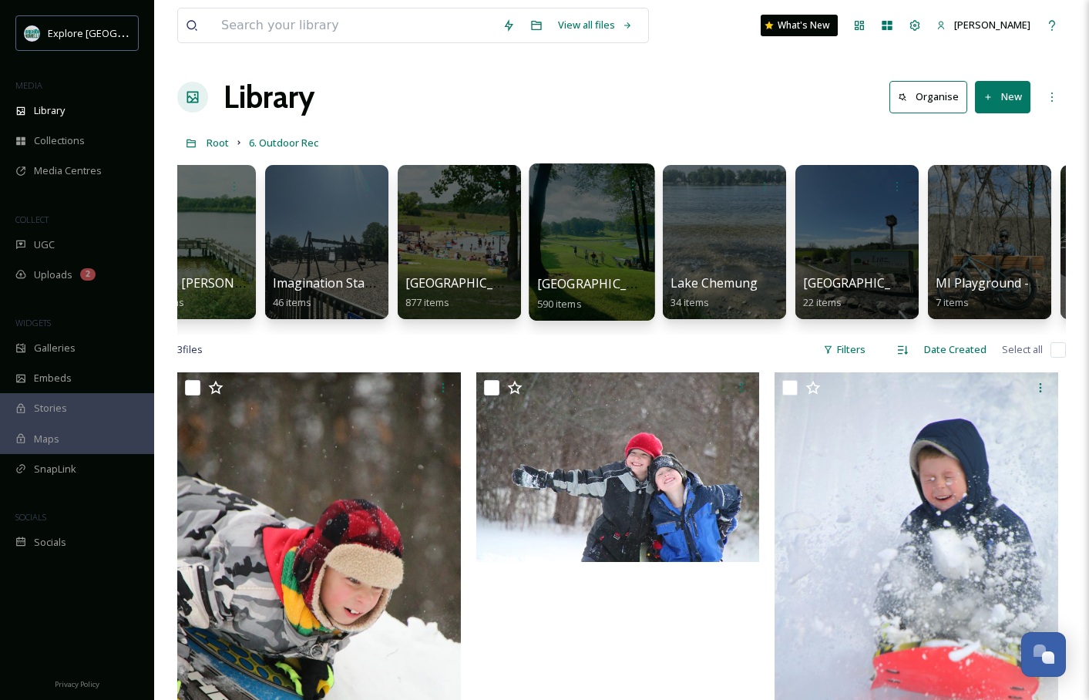
scroll to position [0, 1438]
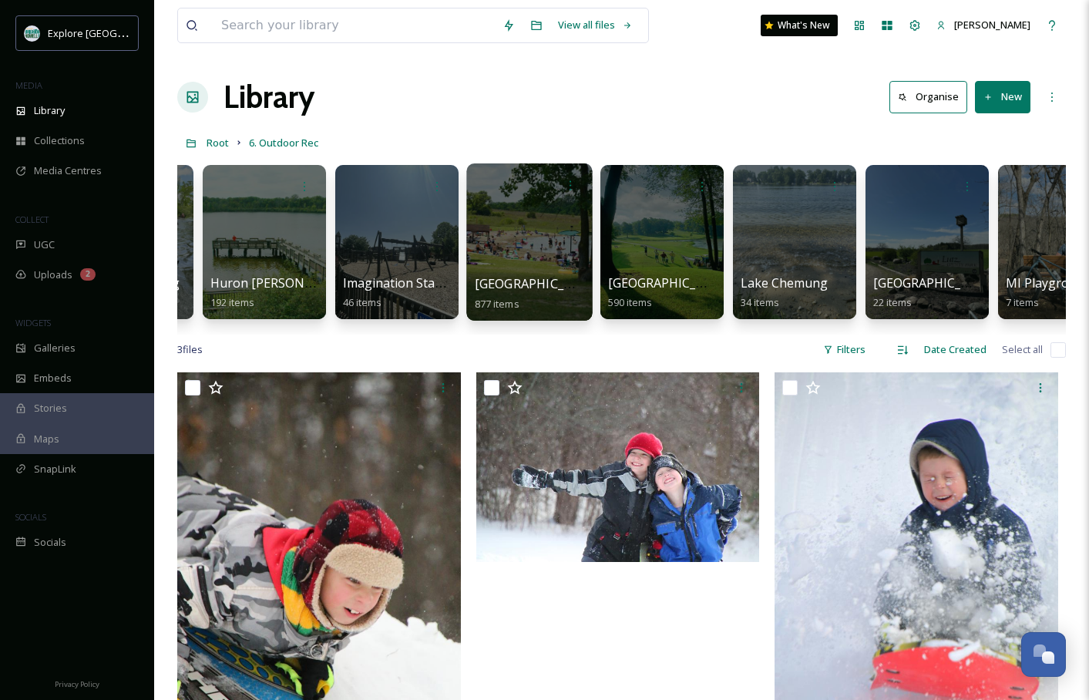
click at [513, 219] on div at bounding box center [529, 241] width 126 height 157
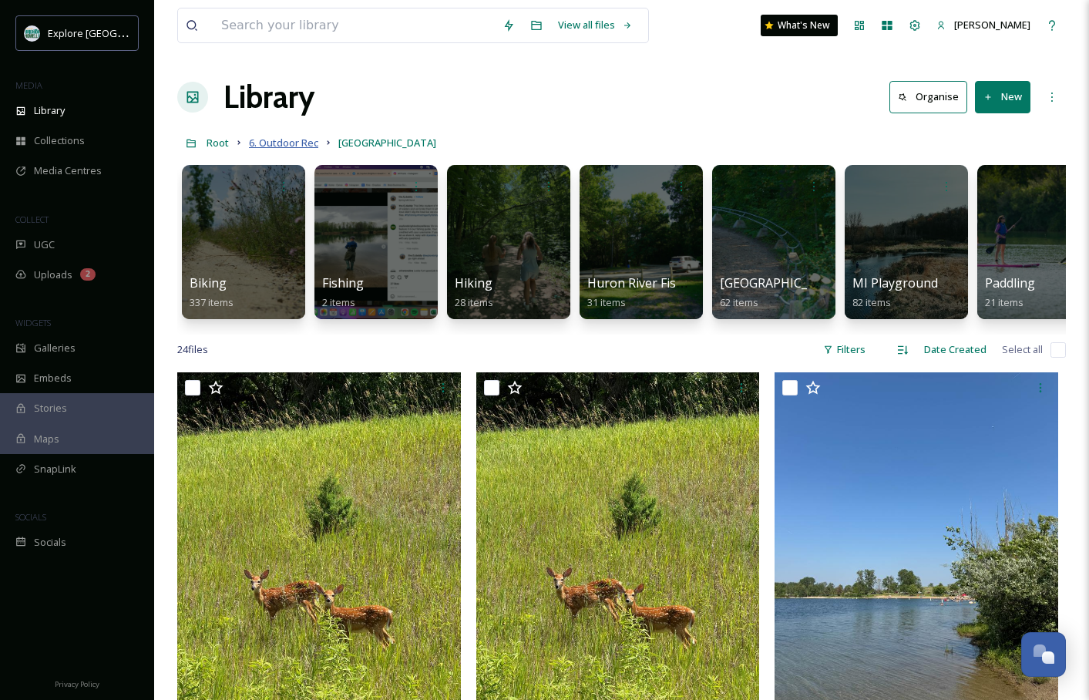
click at [279, 144] on span "6. Outdoor Rec" at bounding box center [283, 143] width 69 height 14
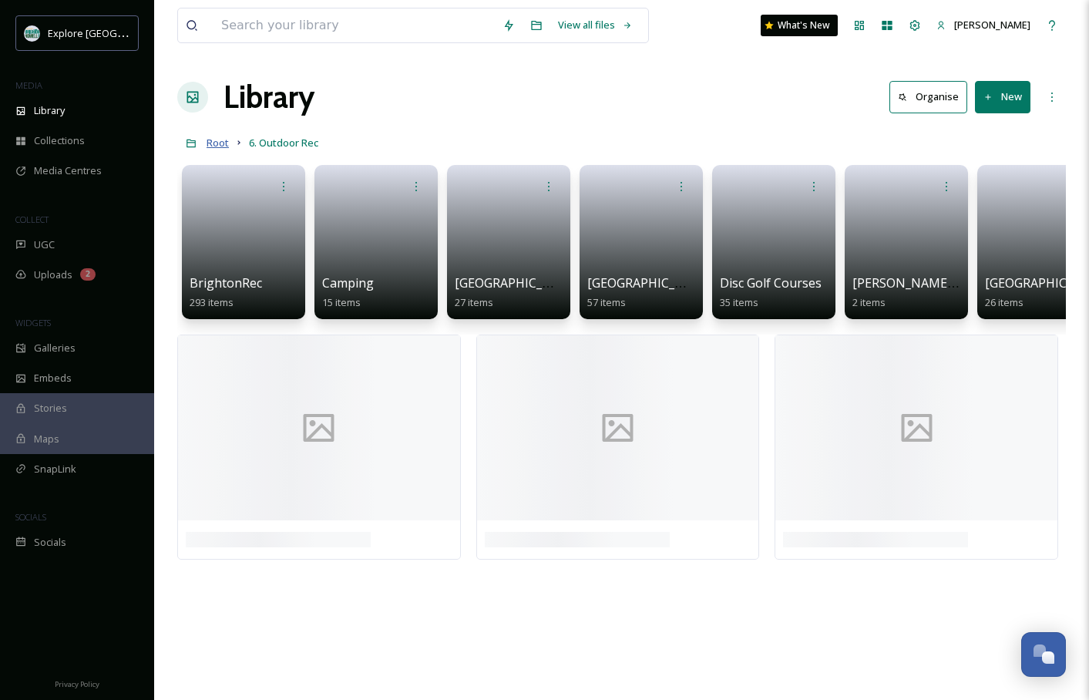
click at [217, 146] on span "Root" at bounding box center [218, 143] width 22 height 14
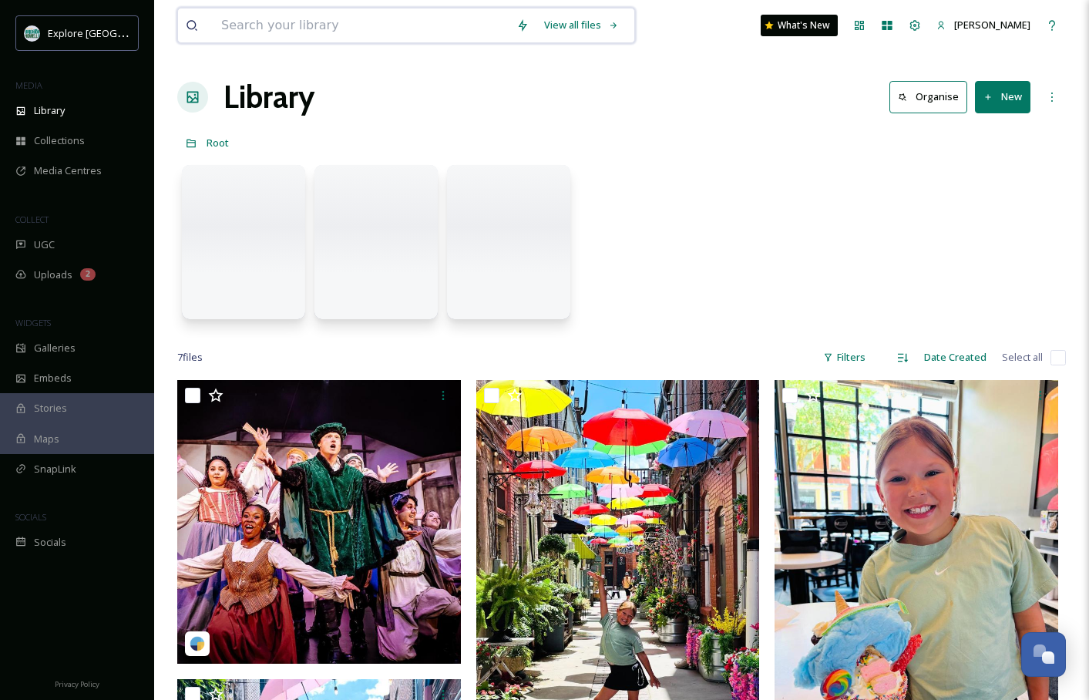
click at [326, 29] on input at bounding box center [361, 25] width 295 height 34
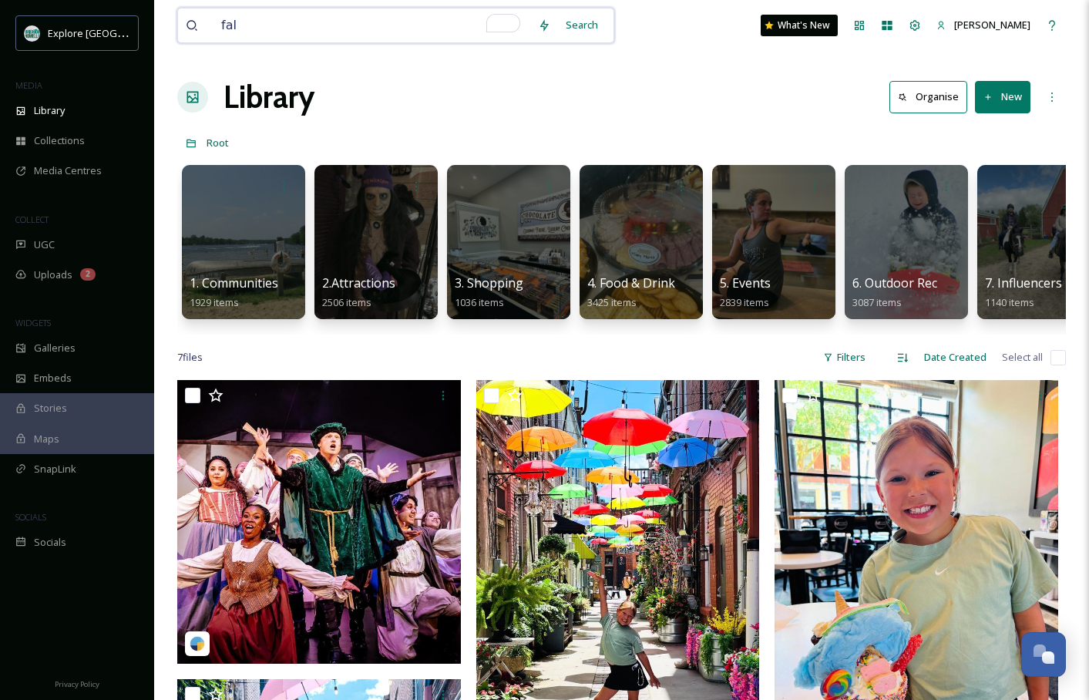
type input "fall"
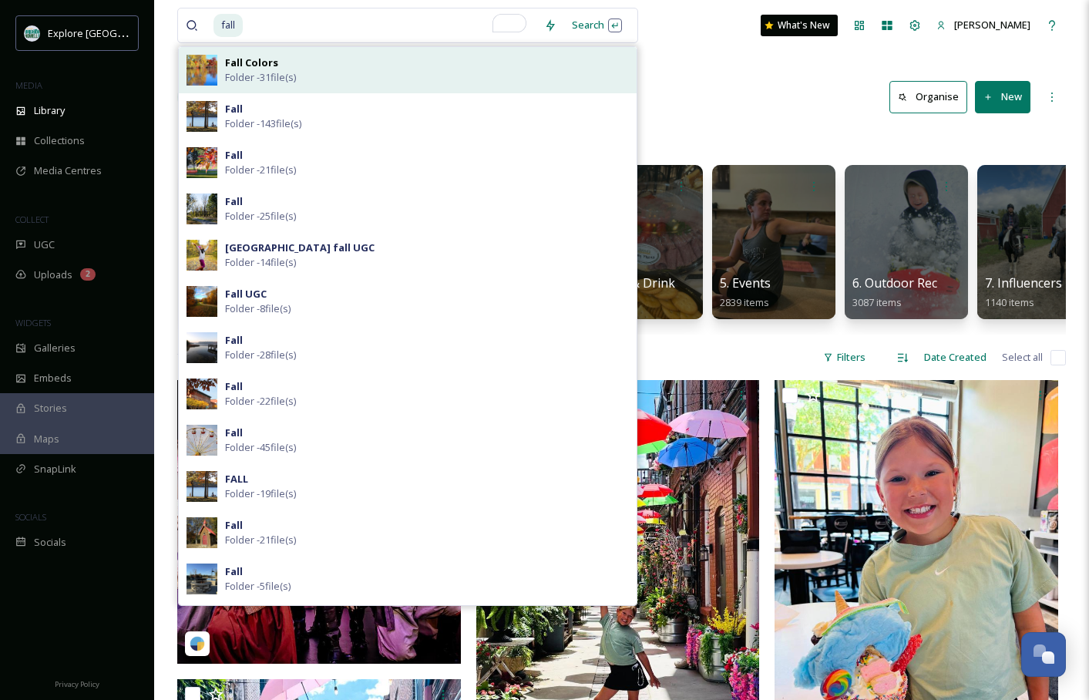
click at [317, 73] on div "Fall Colors Folder - 31 file(s)" at bounding box center [427, 70] width 404 height 29
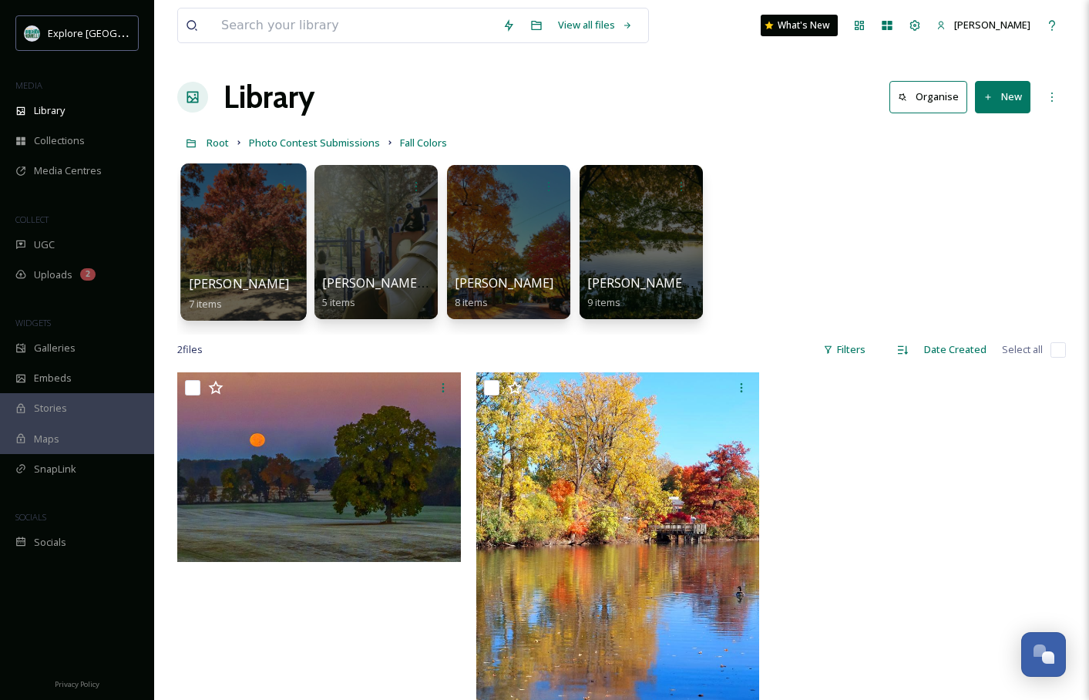
click at [270, 251] on div at bounding box center [243, 241] width 126 height 157
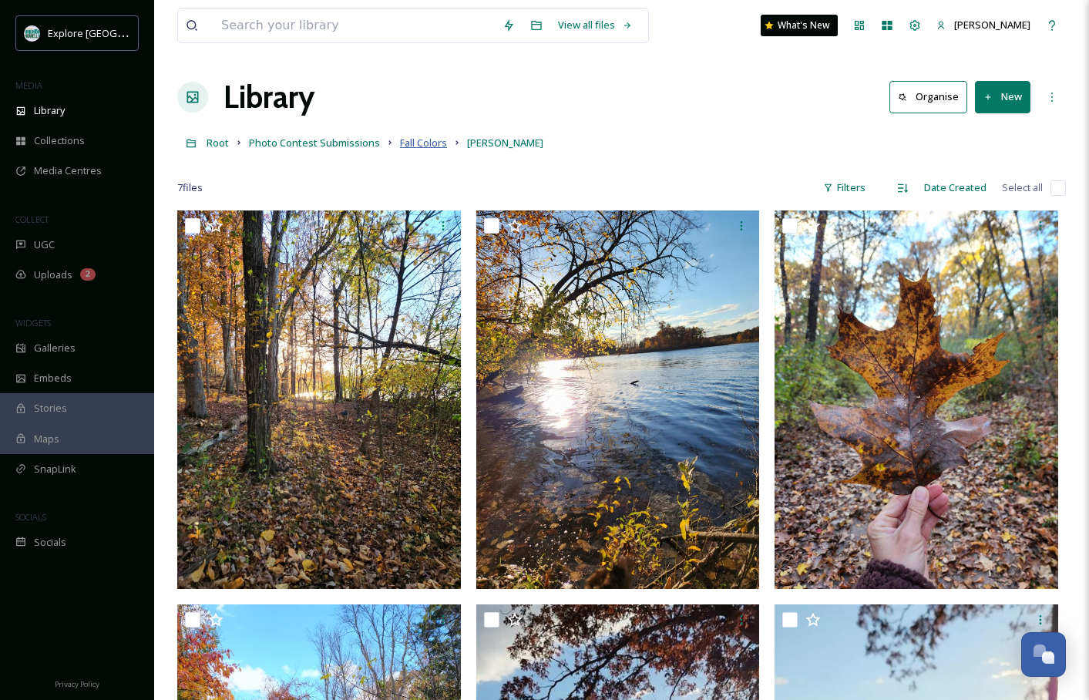
click at [433, 143] on span "Fall Colors" at bounding box center [423, 143] width 47 height 14
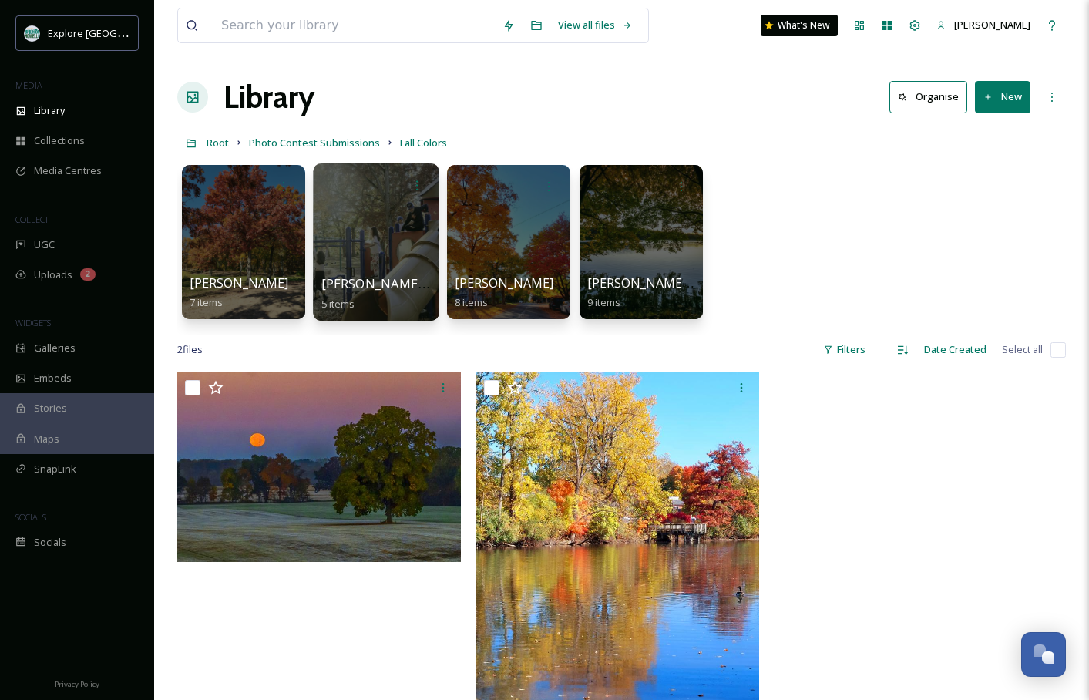
click at [411, 240] on div at bounding box center [376, 241] width 126 height 157
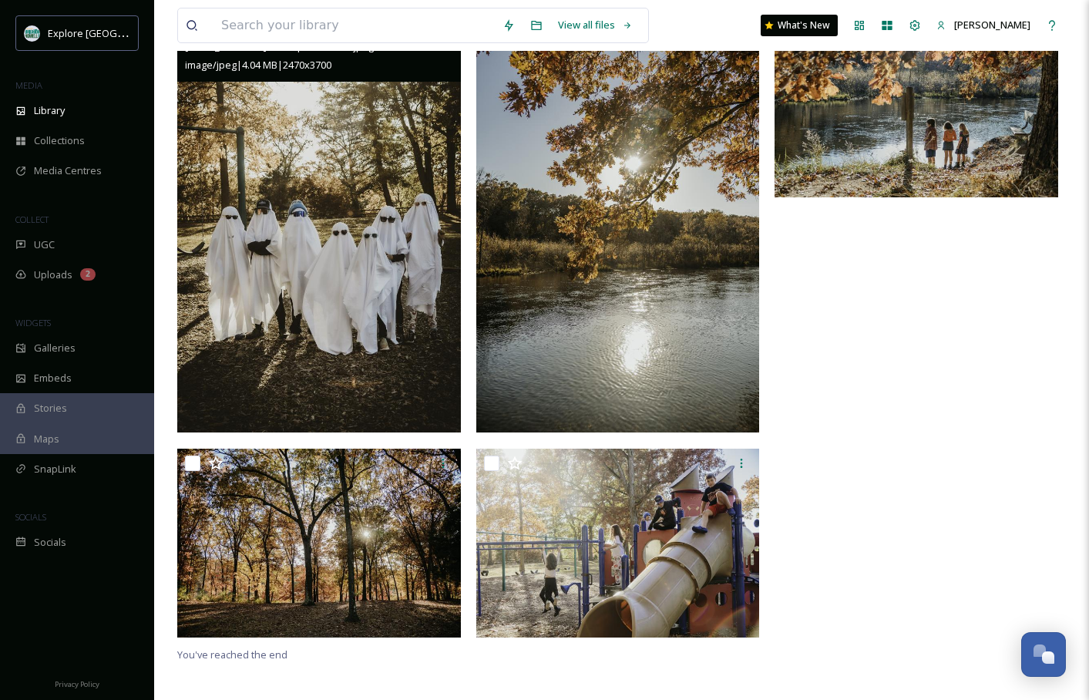
scroll to position [210, 0]
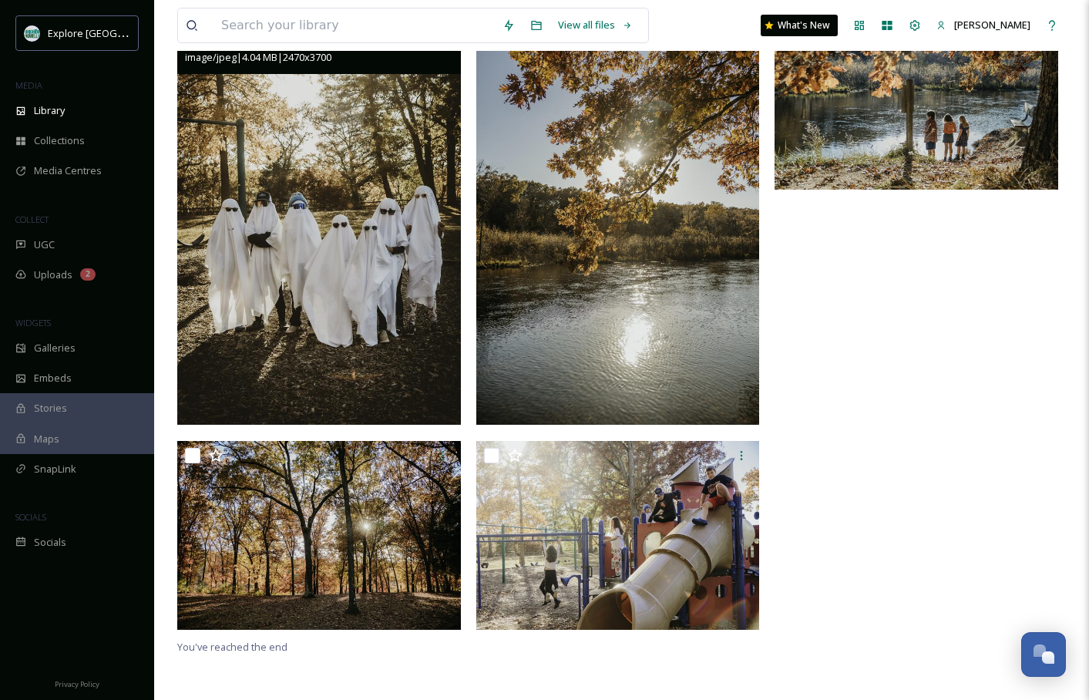
click at [400, 275] on img at bounding box center [319, 212] width 284 height 425
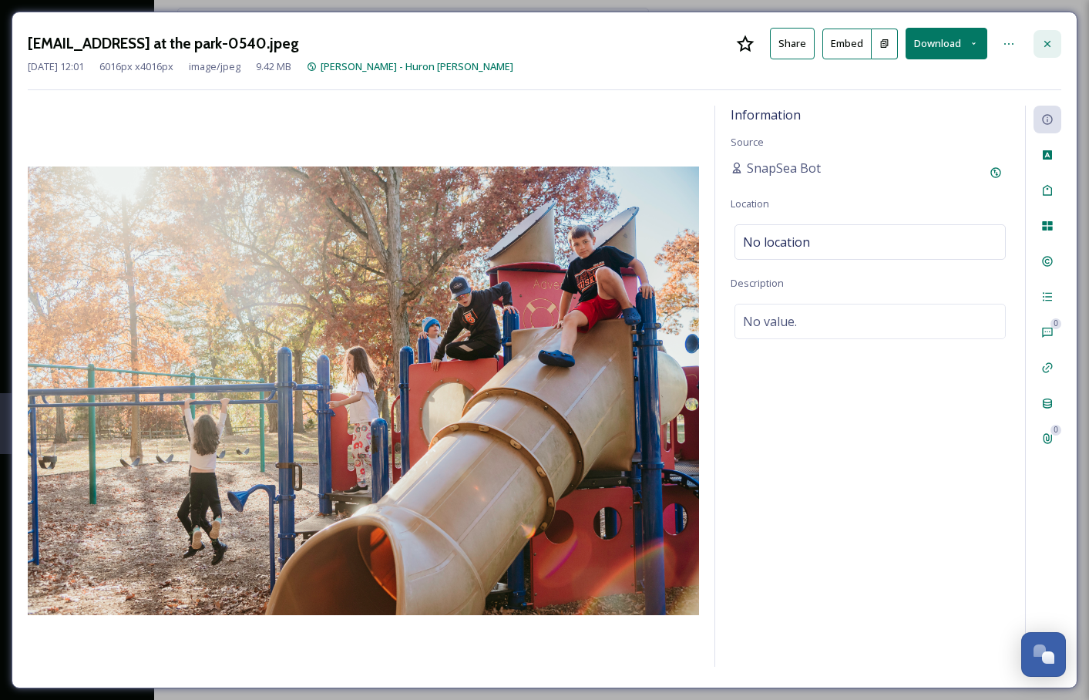
click at [1052, 39] on icon at bounding box center [1048, 44] width 12 height 12
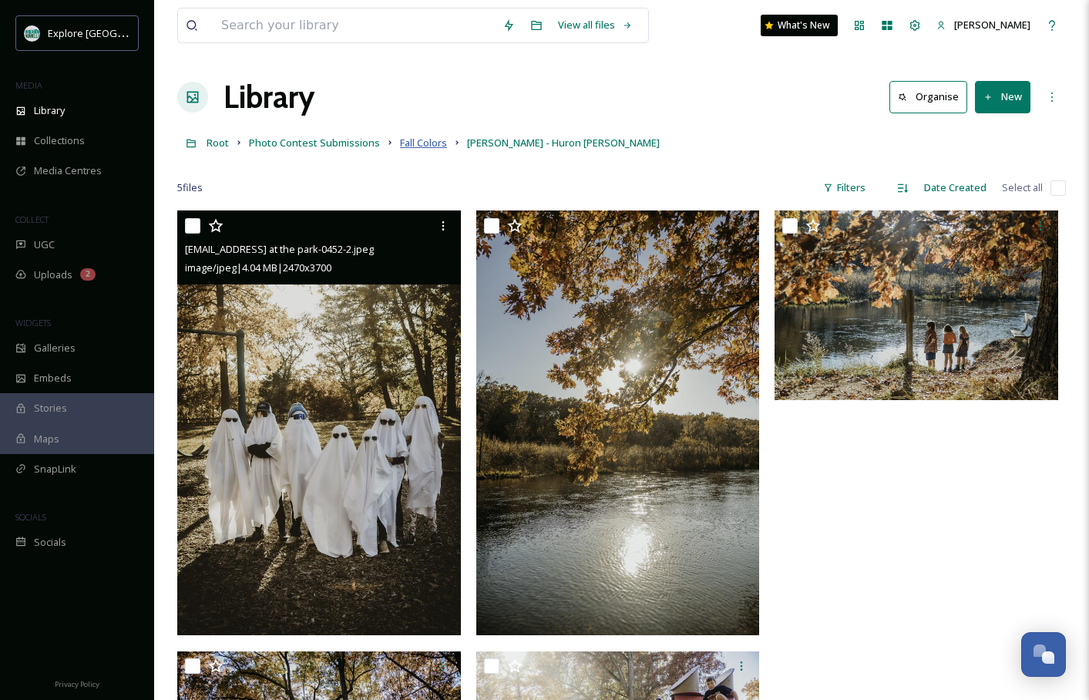
click at [423, 141] on span "Fall Colors" at bounding box center [423, 143] width 47 height 14
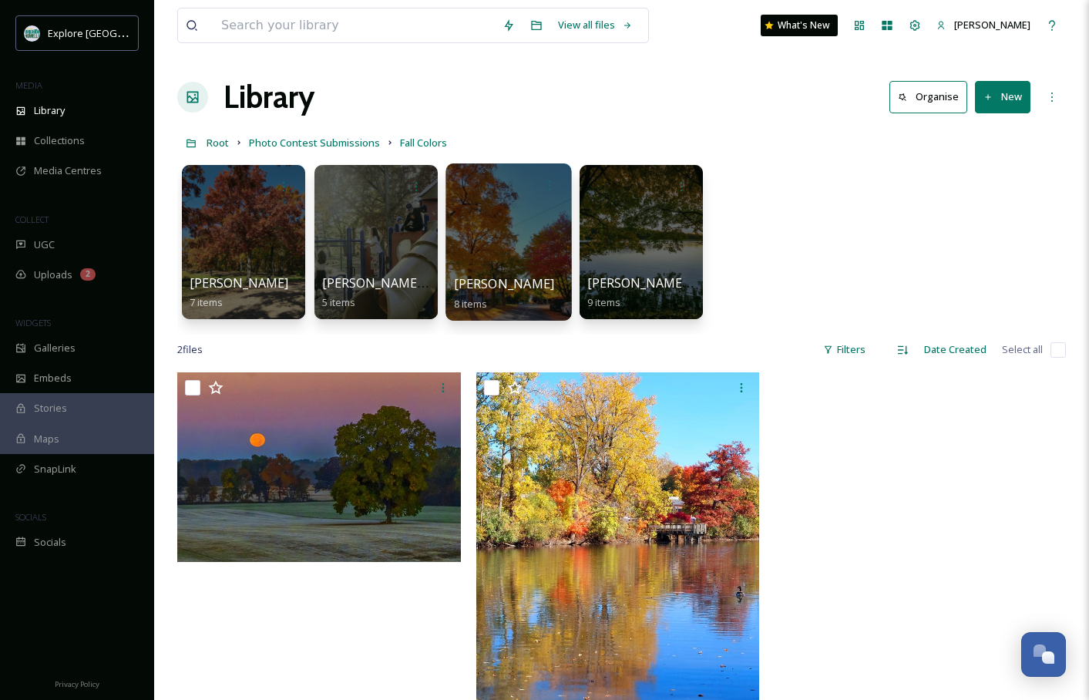
click at [534, 235] on div at bounding box center [509, 241] width 126 height 157
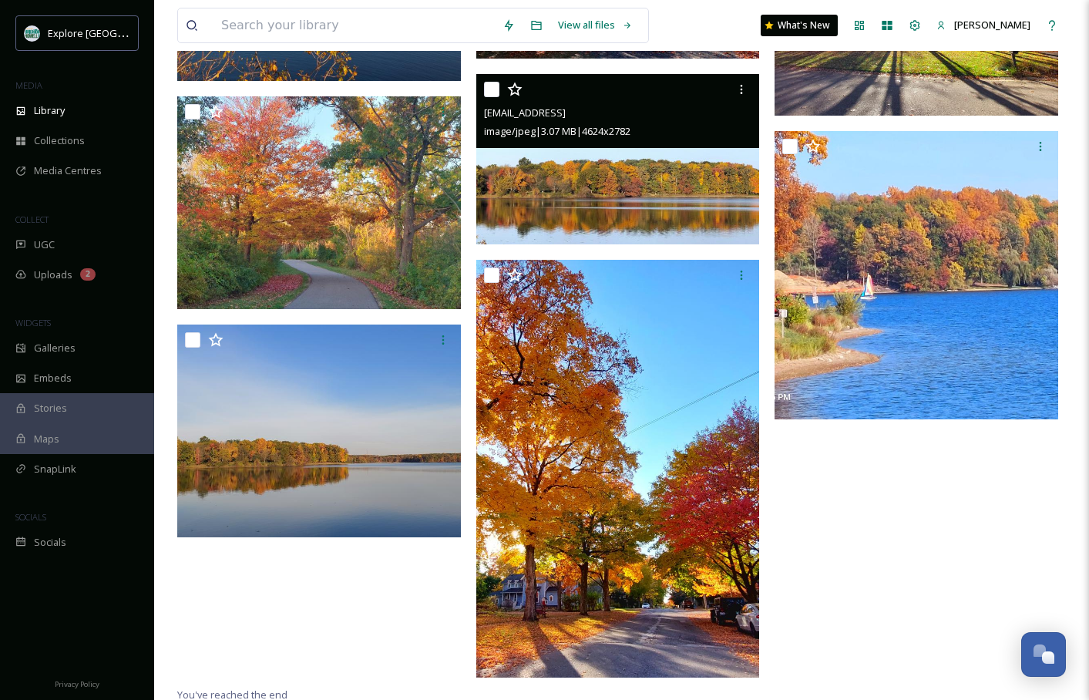
scroll to position [346, 0]
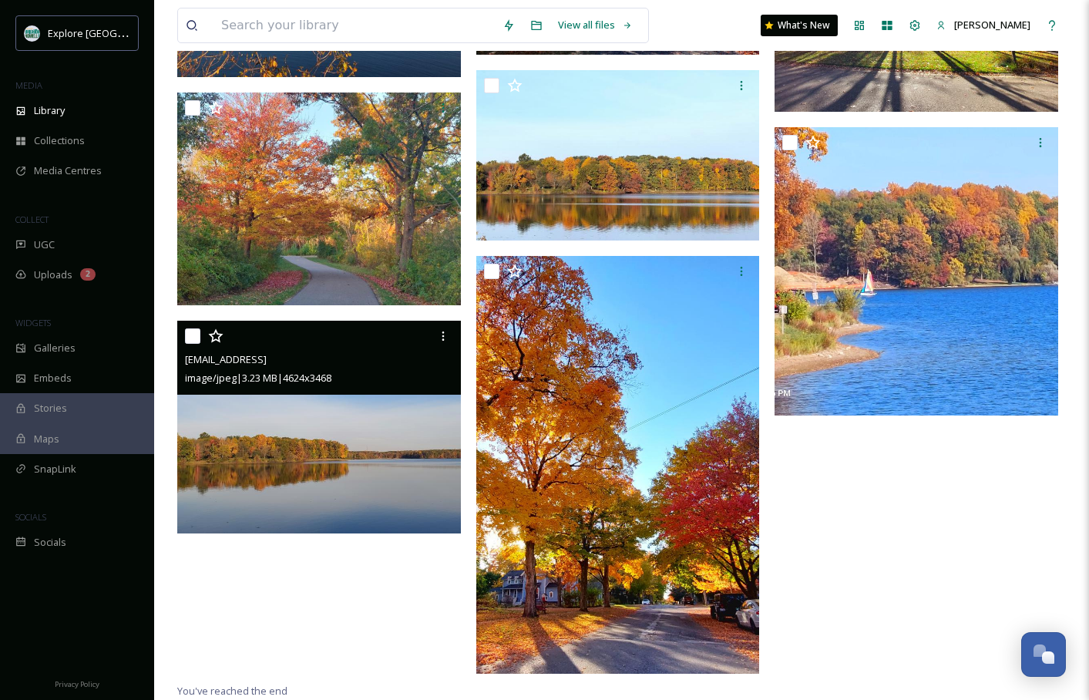
click at [369, 449] on img at bounding box center [319, 427] width 284 height 213
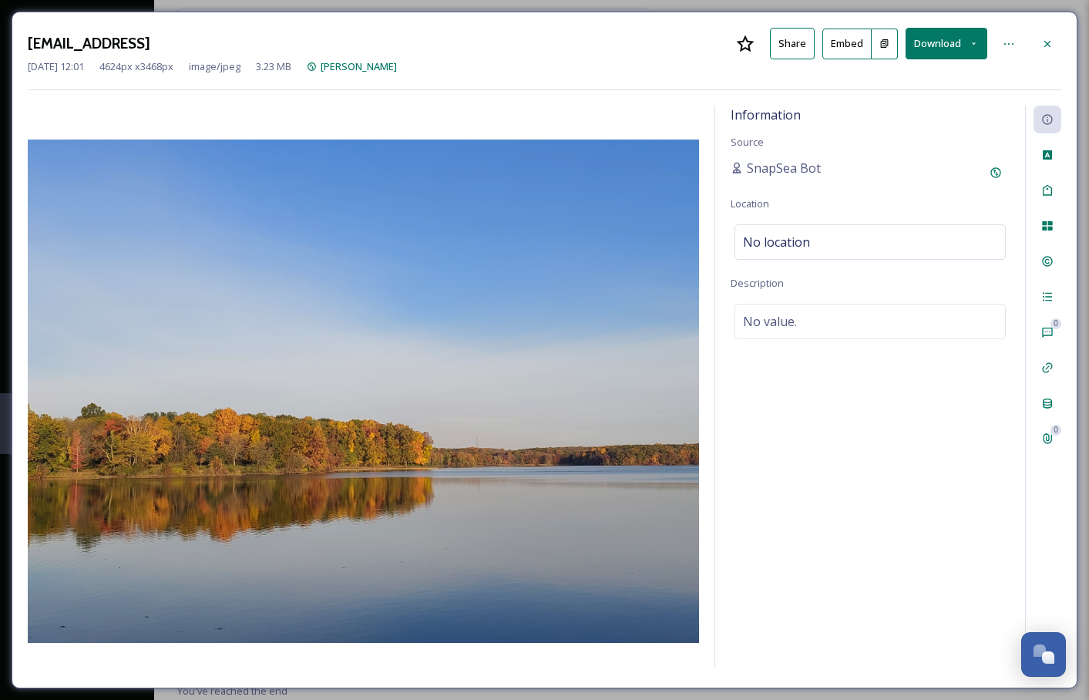
click at [1062, 48] on div "[EMAIL_ADDRESS] Share Embed Download [DATE] 12:01 4624 px x 3468 px image/jpeg …" at bounding box center [545, 350] width 1066 height 677
click at [1055, 45] on div at bounding box center [1048, 44] width 28 height 28
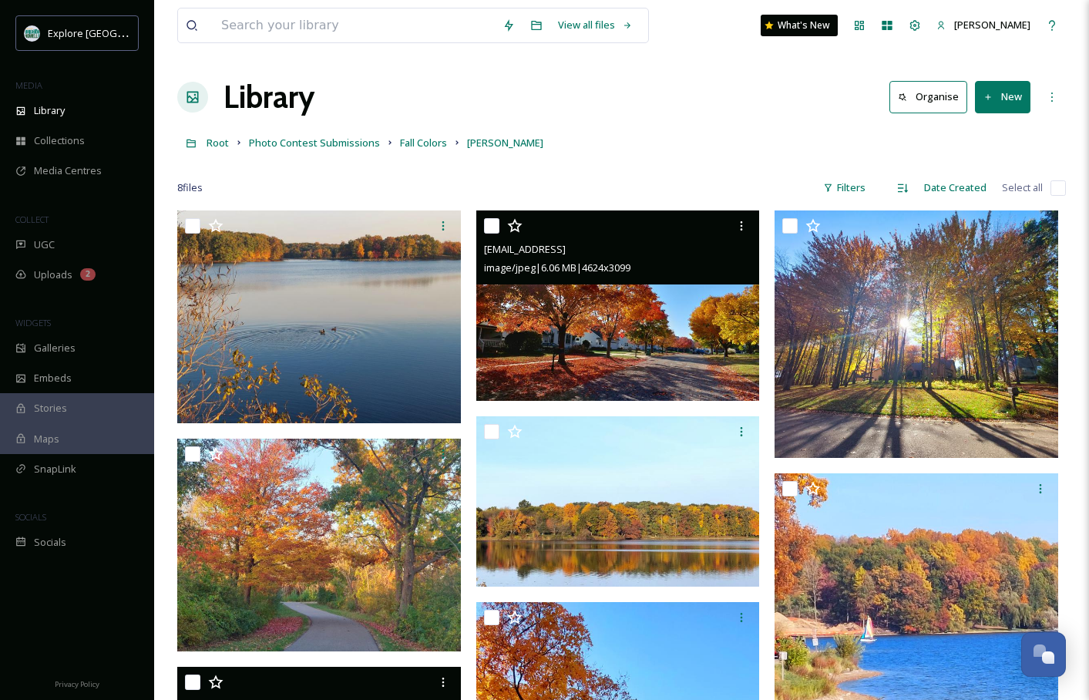
click at [582, 296] on img at bounding box center [618, 305] width 284 height 190
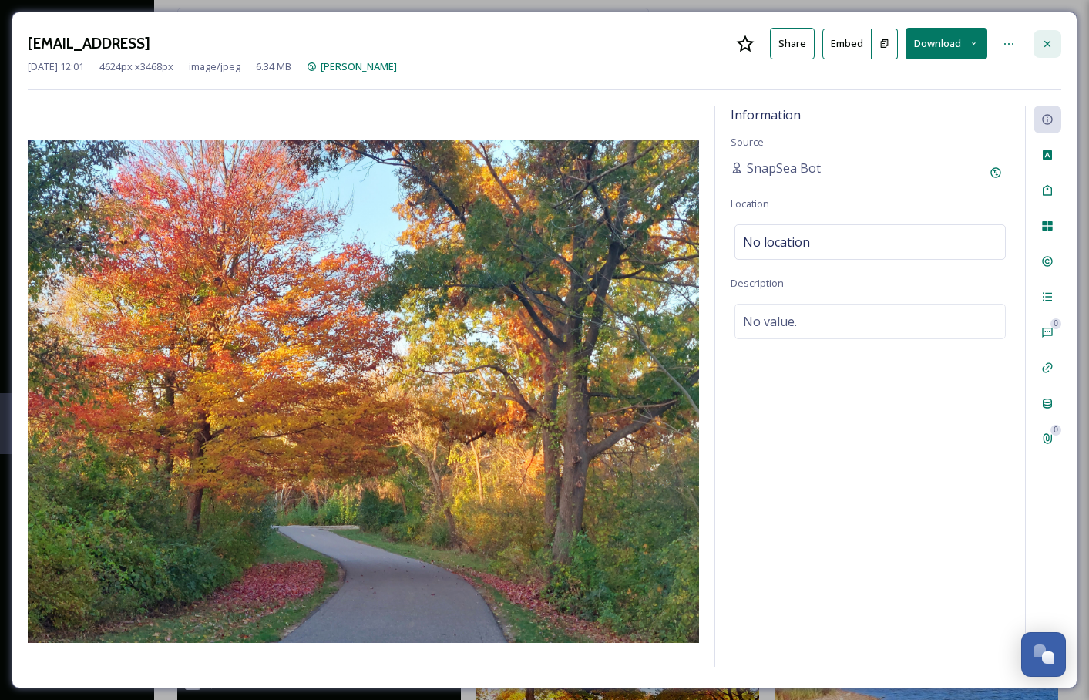
click at [1045, 44] on icon at bounding box center [1048, 44] width 12 height 12
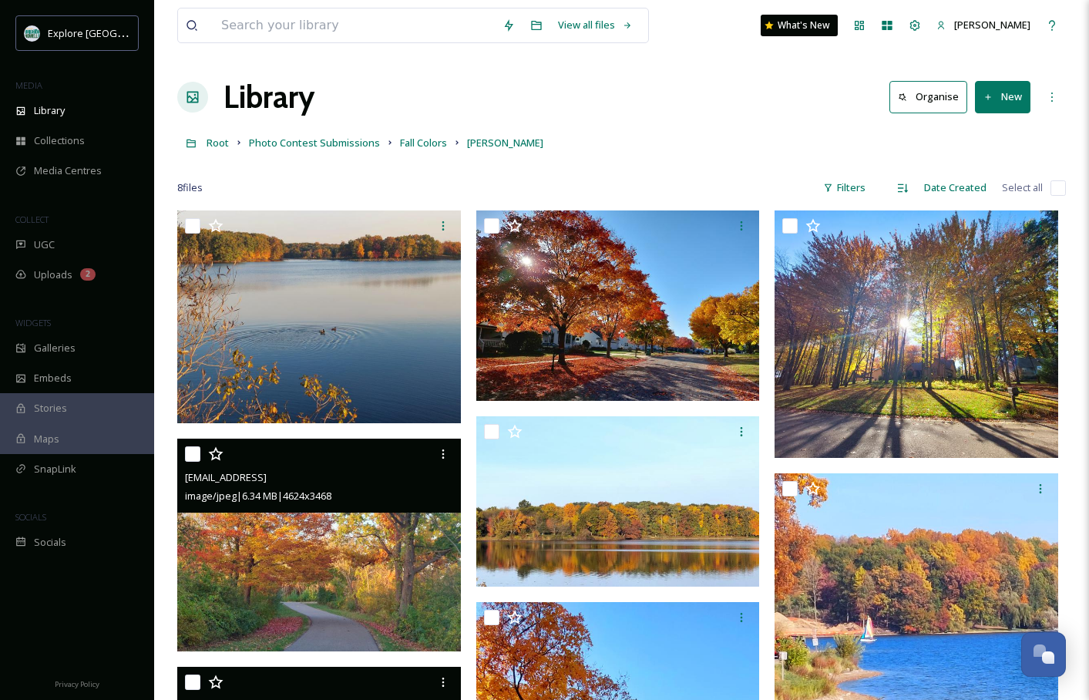
click at [342, 554] on img at bounding box center [319, 545] width 284 height 213
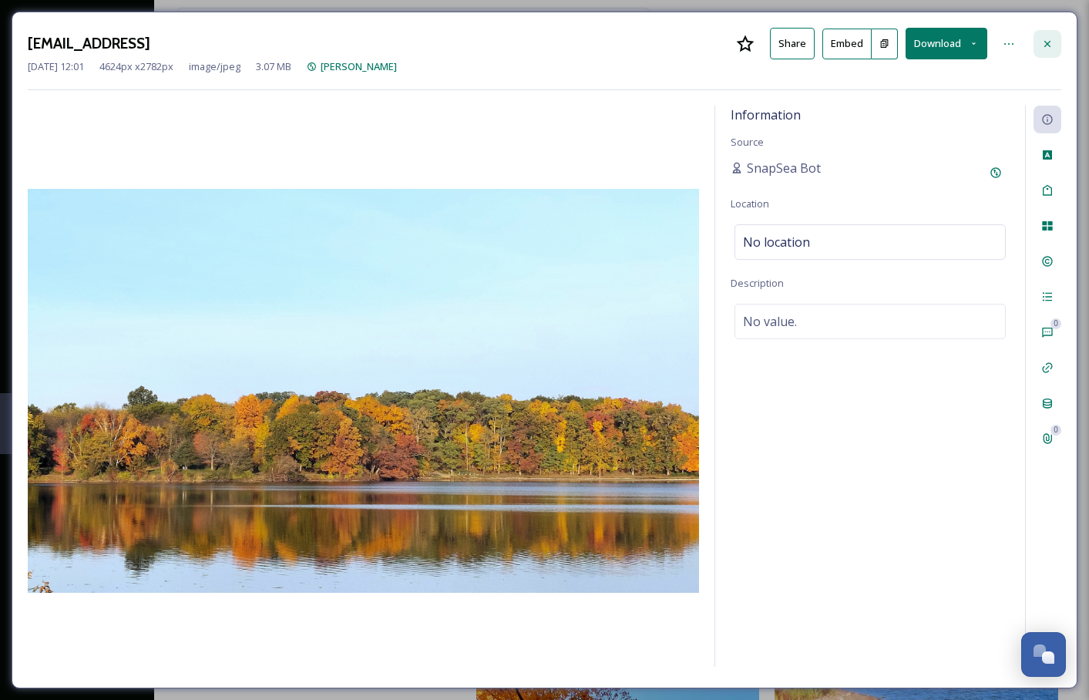
click at [1055, 42] on div at bounding box center [1048, 44] width 28 height 28
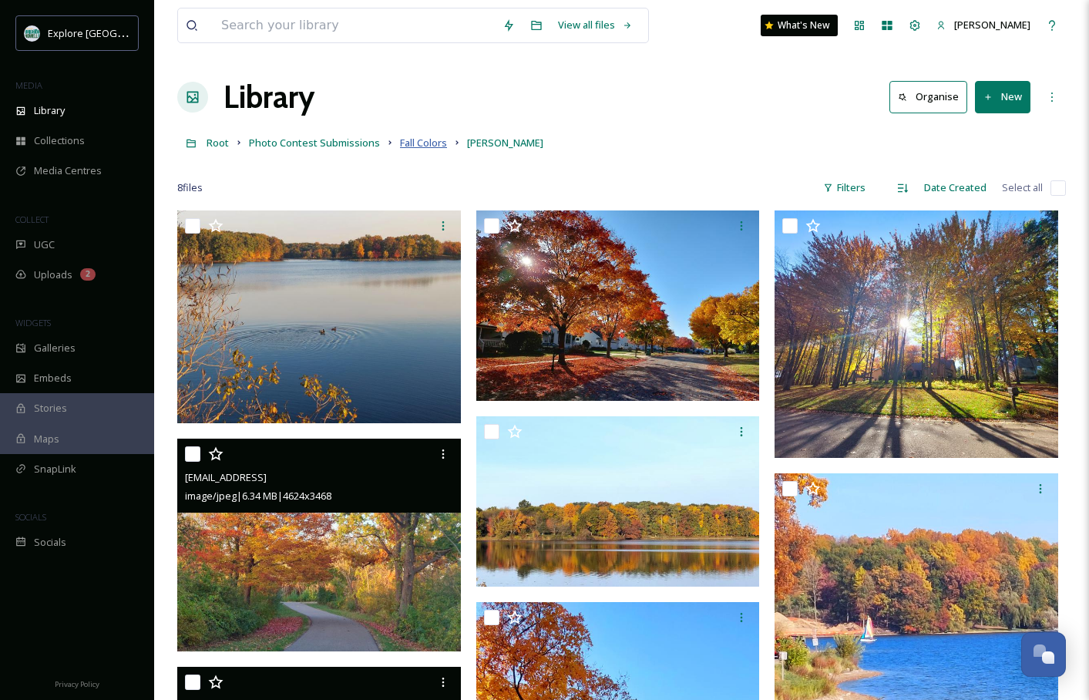
click at [423, 150] on span "Fall Colors" at bounding box center [423, 143] width 47 height 14
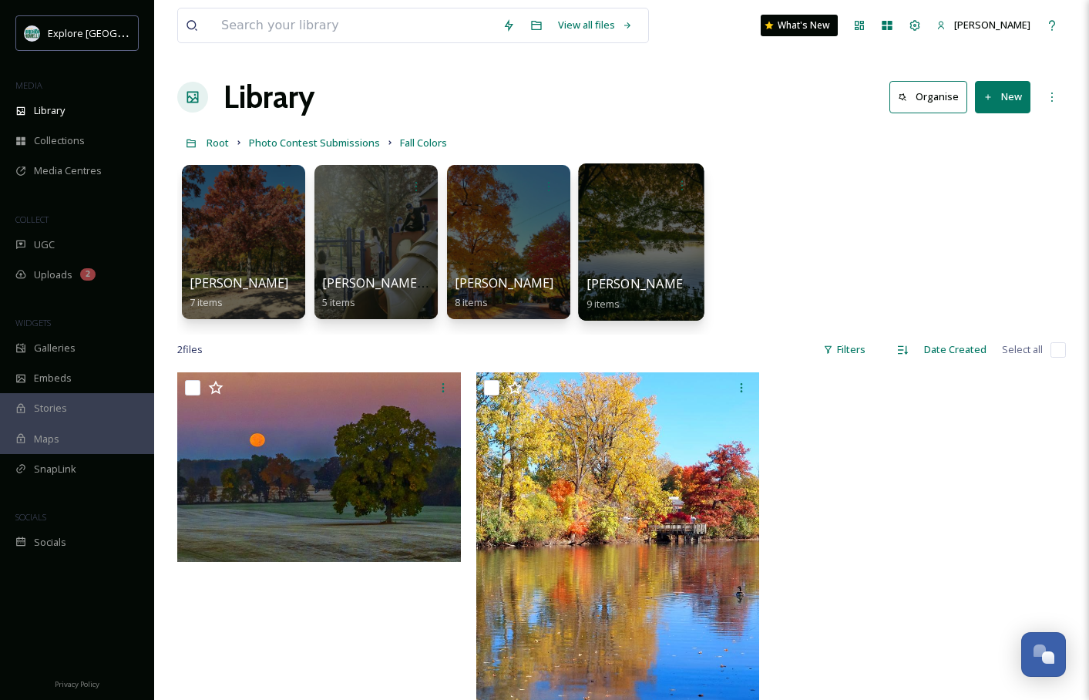
click at [631, 265] on div at bounding box center [641, 241] width 126 height 157
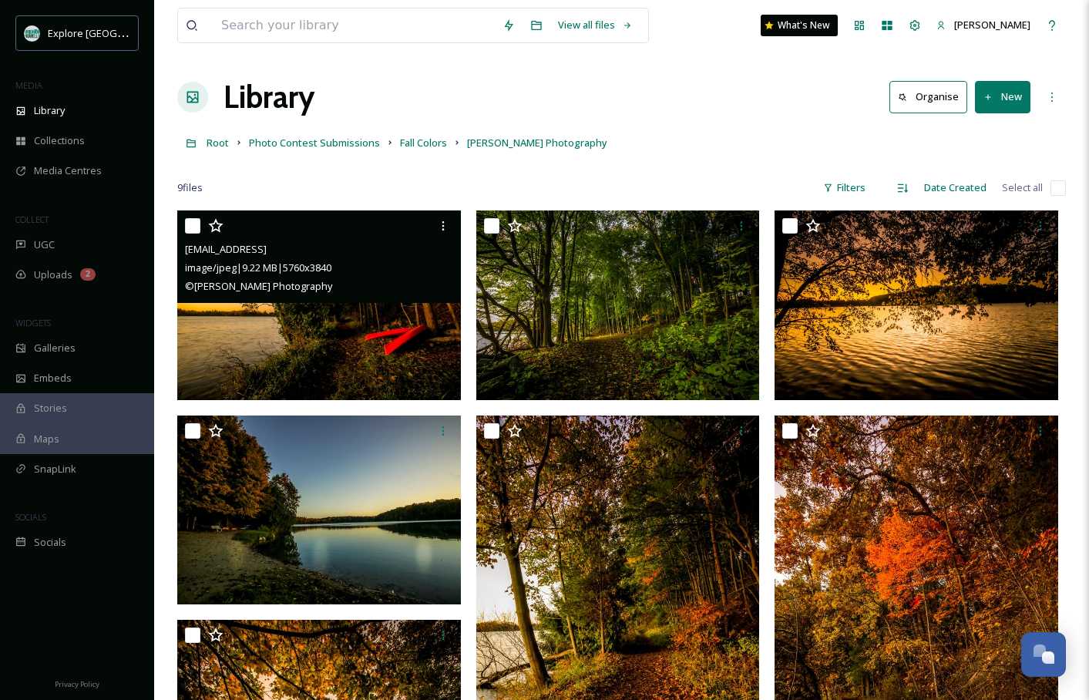
click at [369, 354] on img at bounding box center [319, 305] width 284 height 190
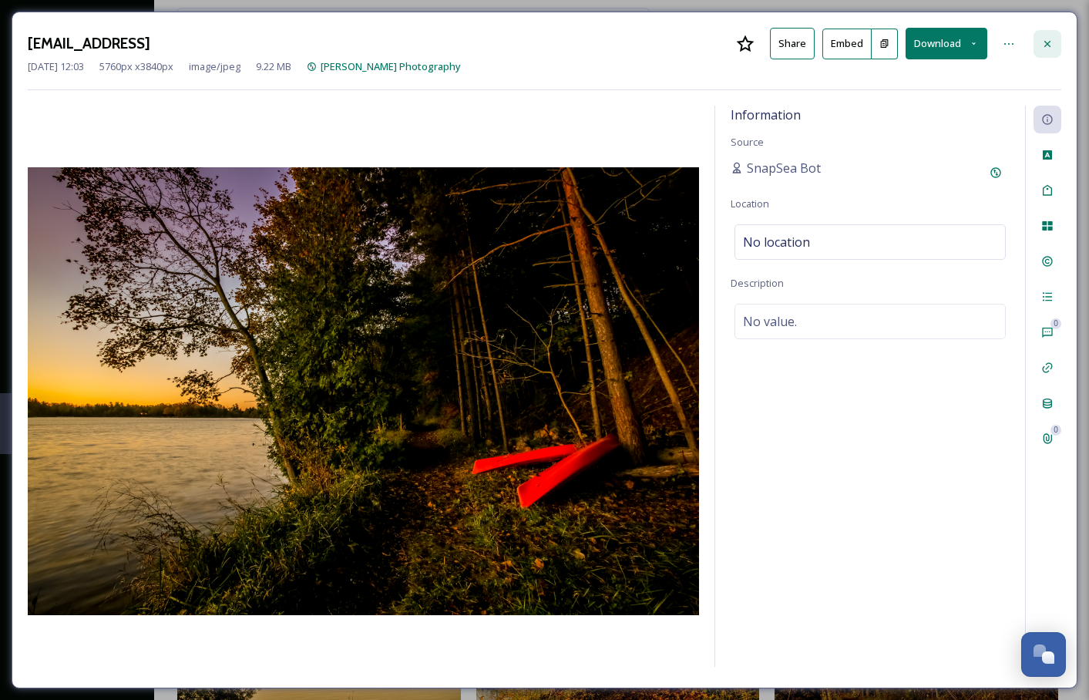
click at [1052, 40] on icon at bounding box center [1048, 44] width 12 height 12
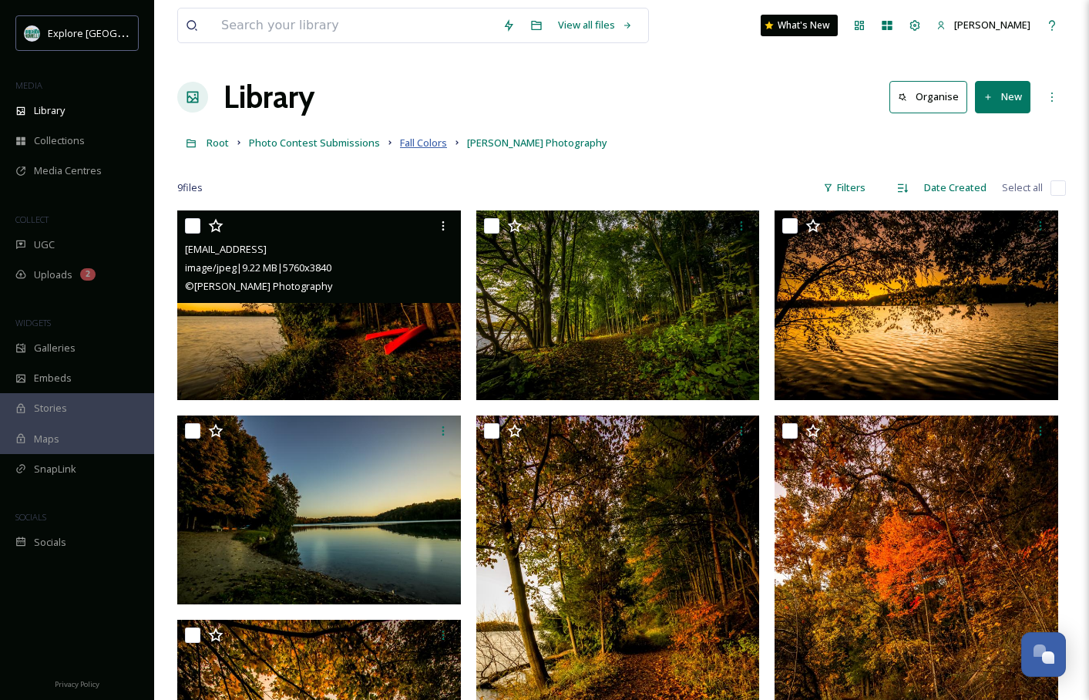
click at [416, 145] on span "Fall Colors" at bounding box center [423, 143] width 47 height 14
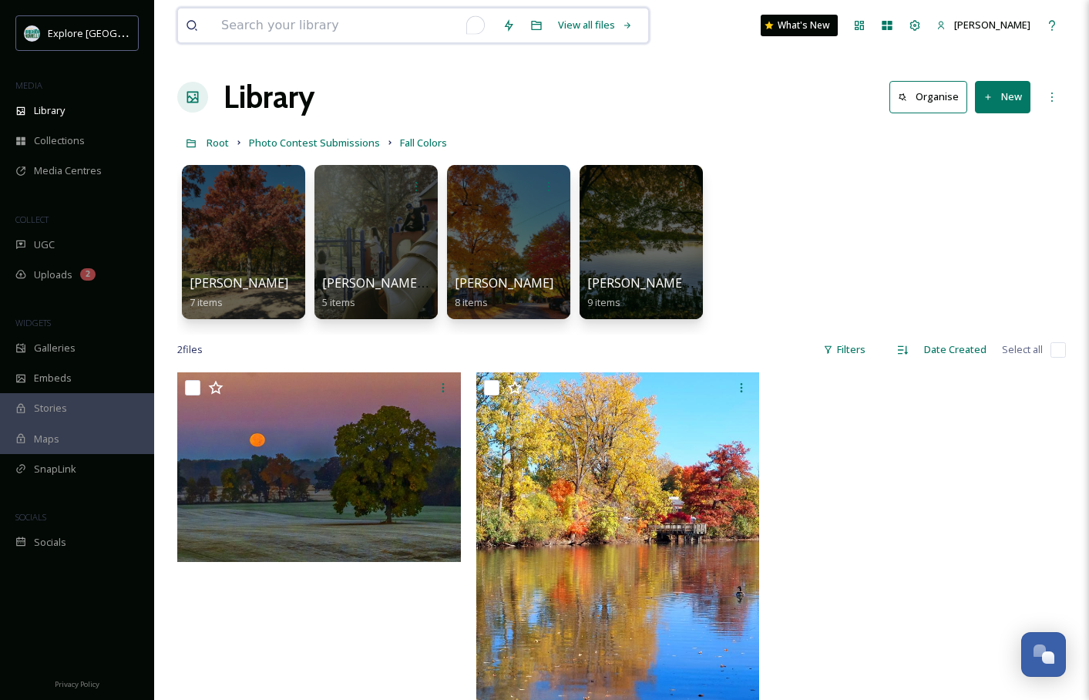
click at [334, 16] on input "To enrich screen reader interactions, please activate Accessibility in Grammarl…" at bounding box center [354, 25] width 281 height 34
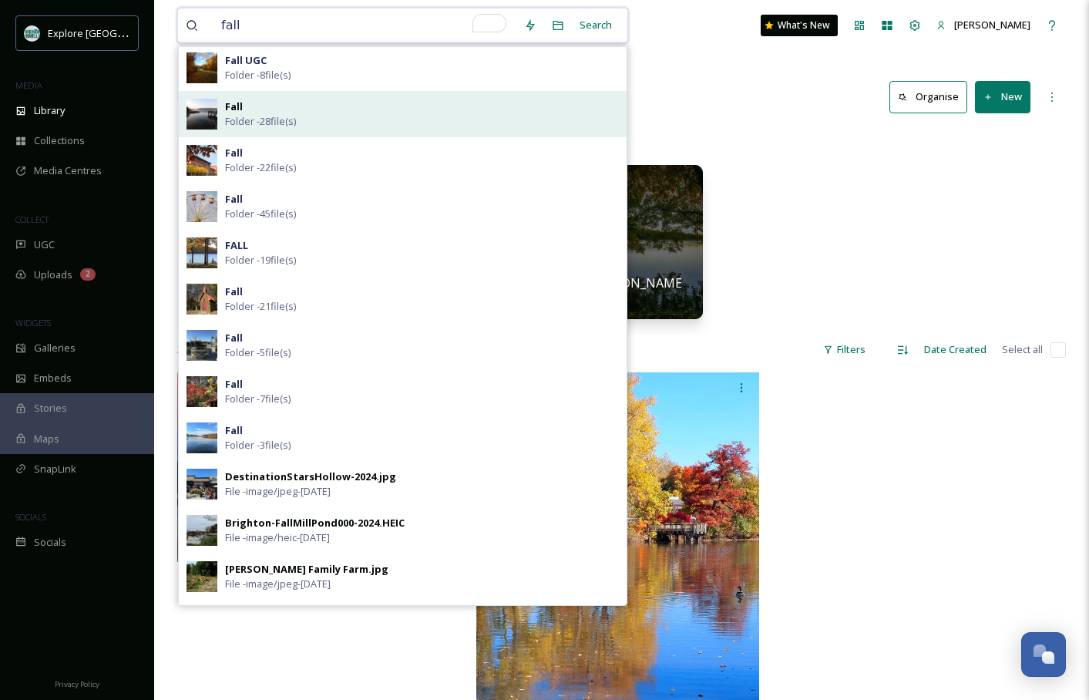
scroll to position [237, 0]
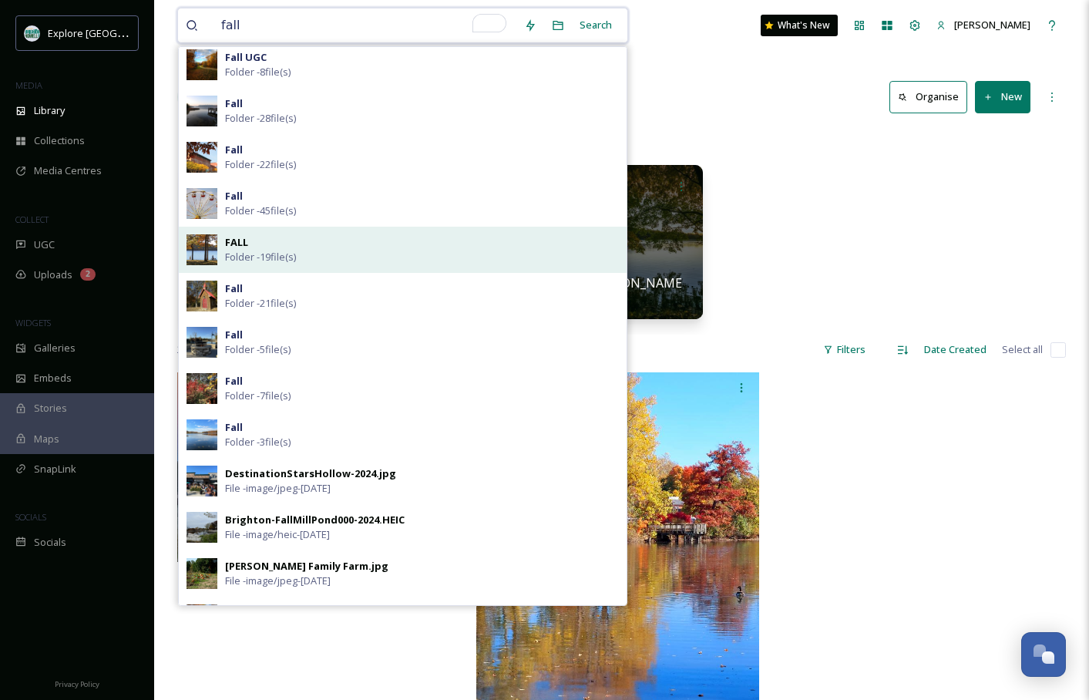
type input "fall"
click at [296, 250] on span "Folder - 19 file(s)" at bounding box center [260, 257] width 71 height 15
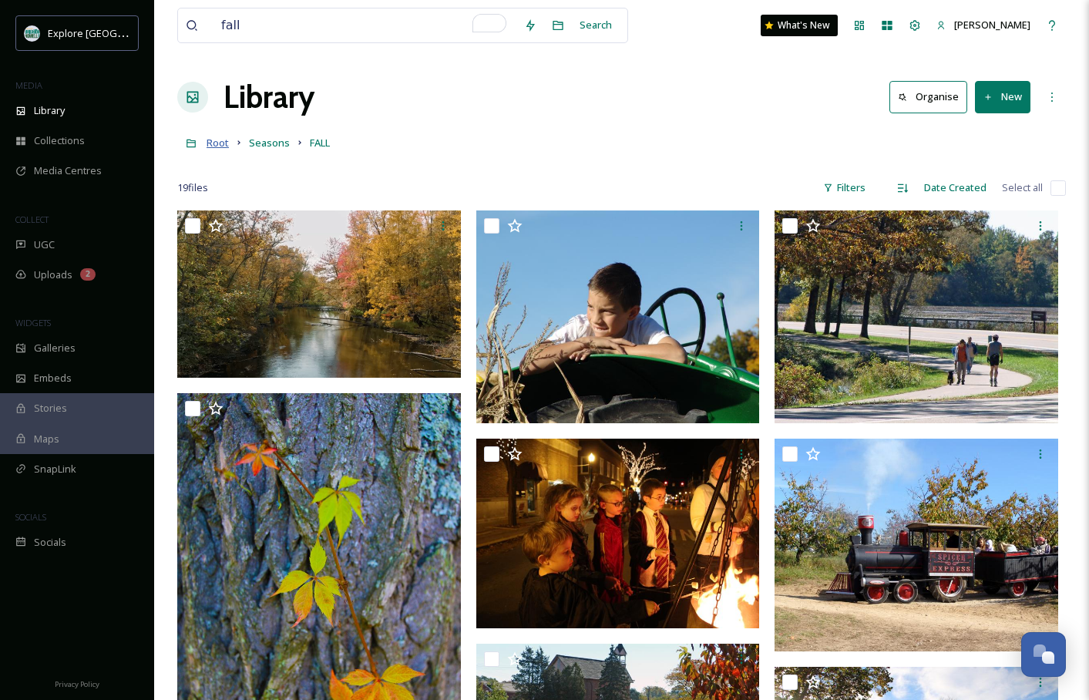
click at [218, 140] on span "Root" at bounding box center [218, 143] width 22 height 14
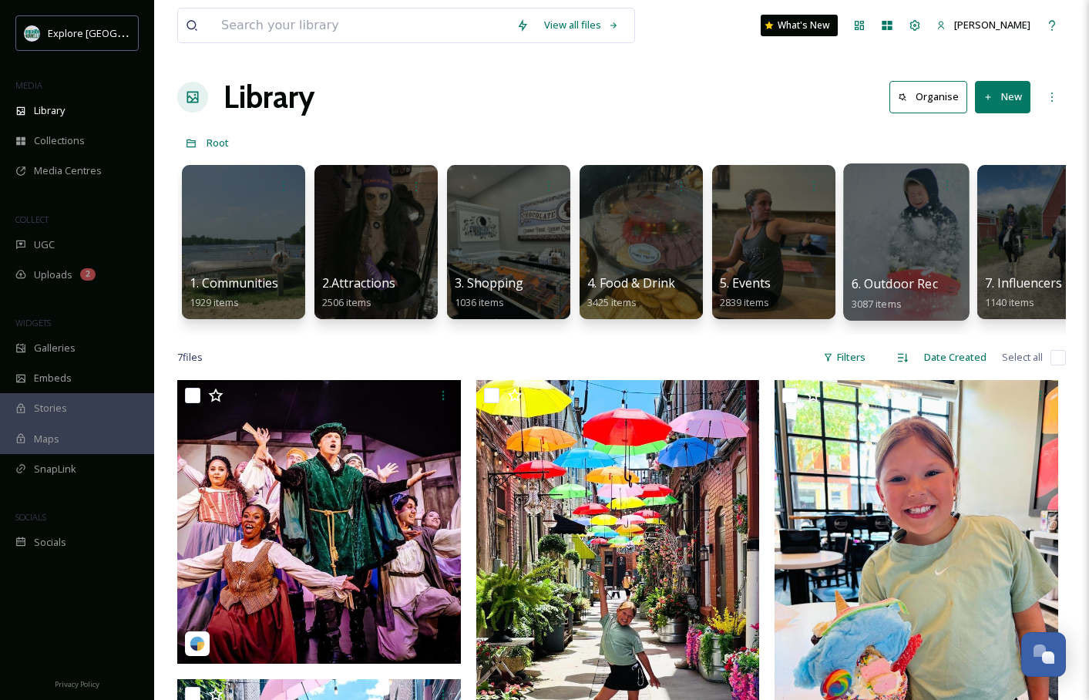
click at [869, 235] on div at bounding box center [906, 241] width 126 height 157
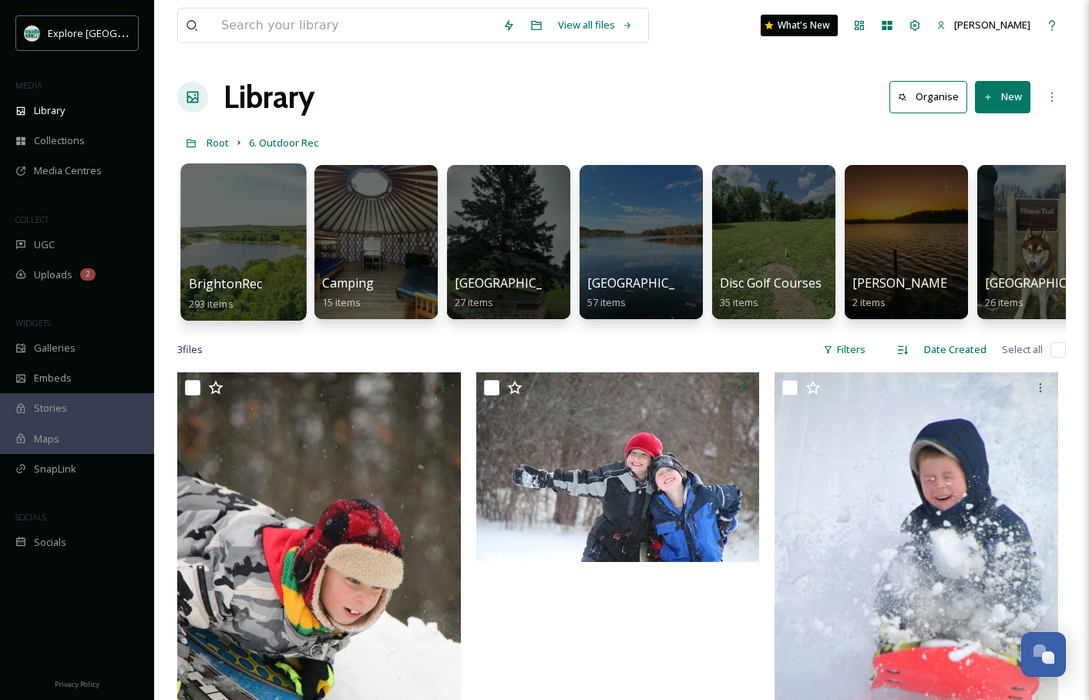
click at [275, 247] on div at bounding box center [243, 241] width 126 height 157
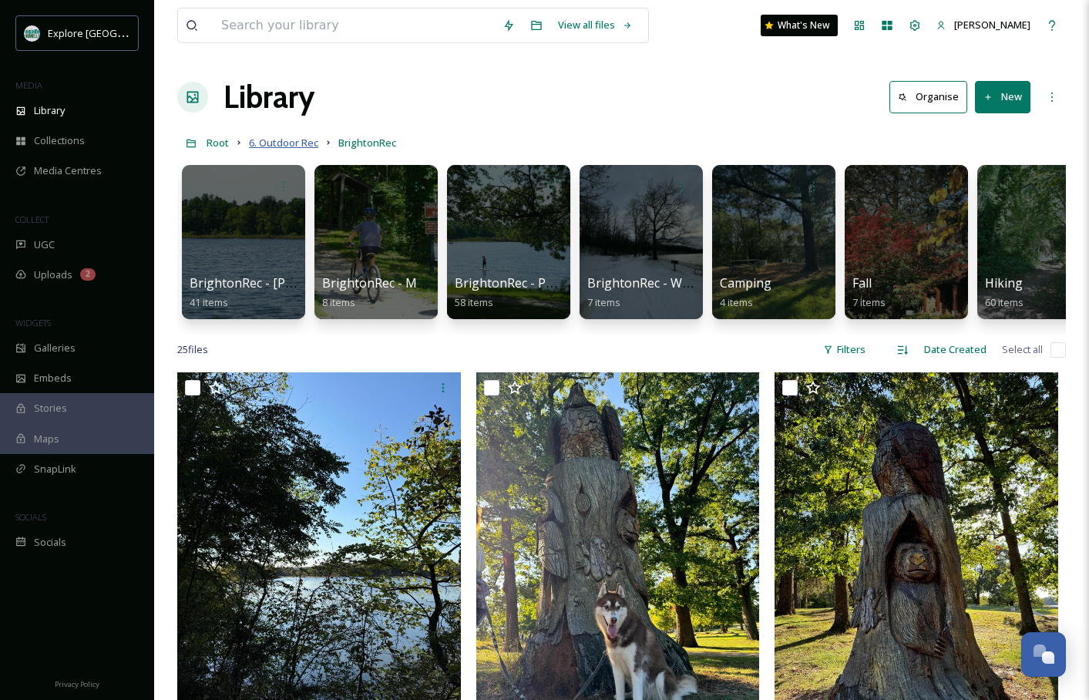
click at [294, 144] on span "6. Outdoor Rec" at bounding box center [283, 143] width 69 height 14
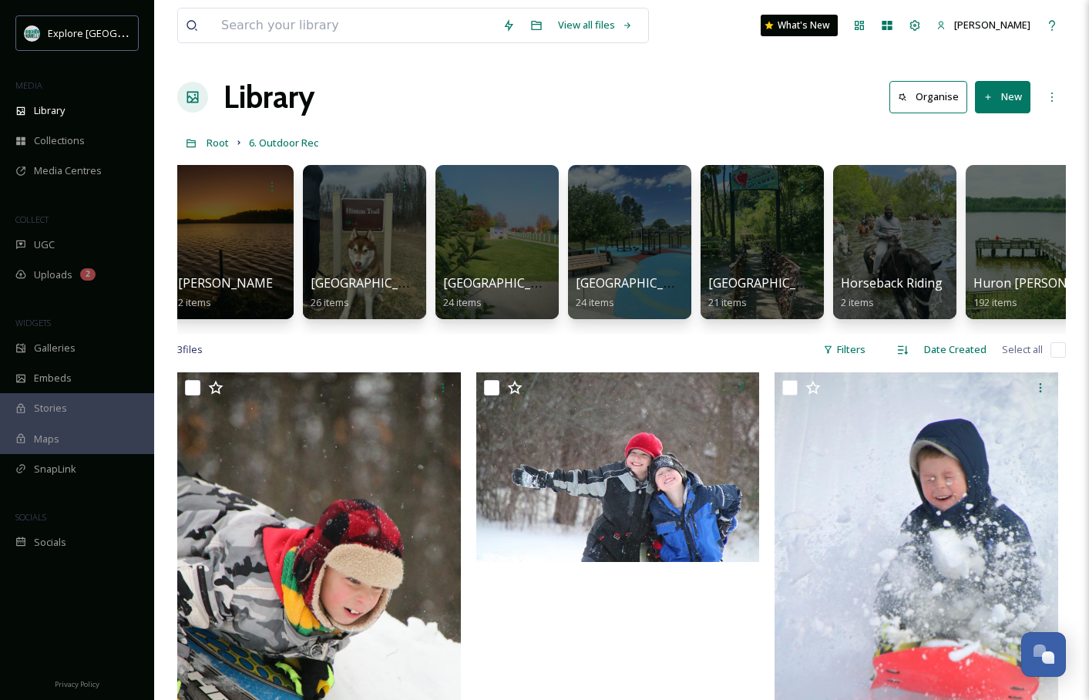
scroll to position [0, 686]
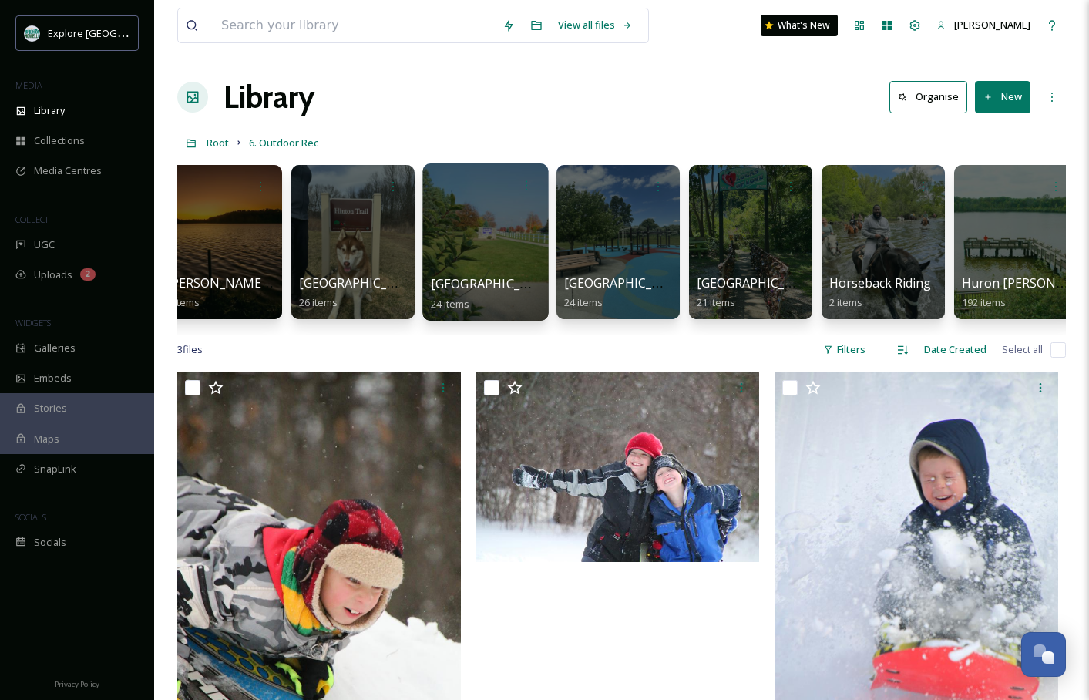
click at [491, 255] on div at bounding box center [485, 241] width 126 height 157
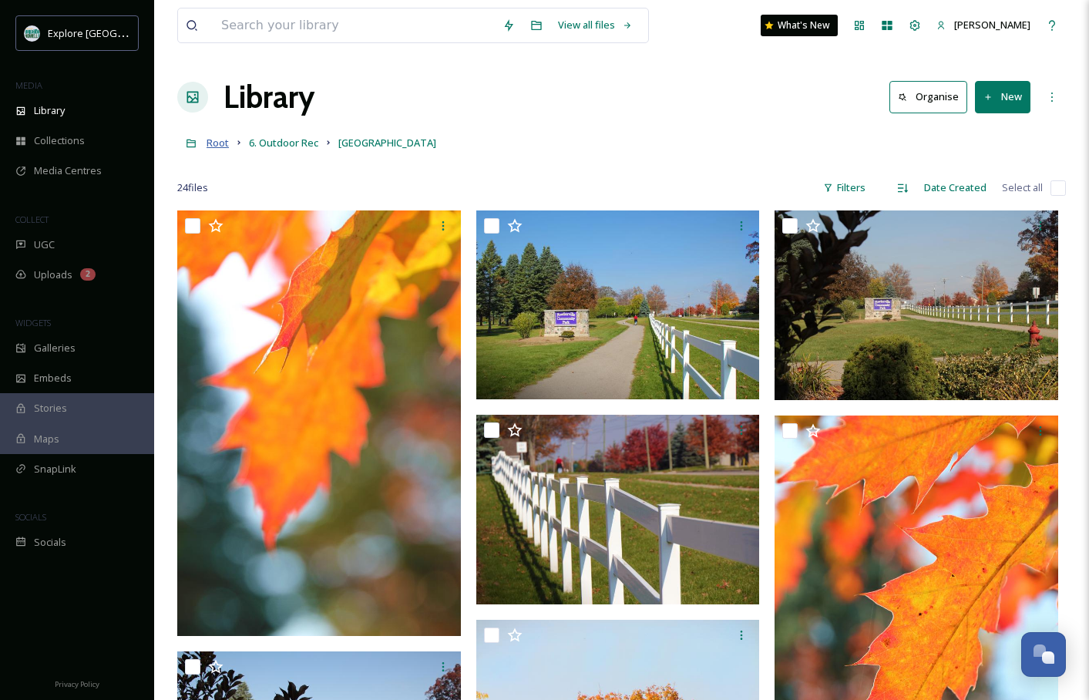
click at [227, 143] on span "Root" at bounding box center [218, 143] width 22 height 14
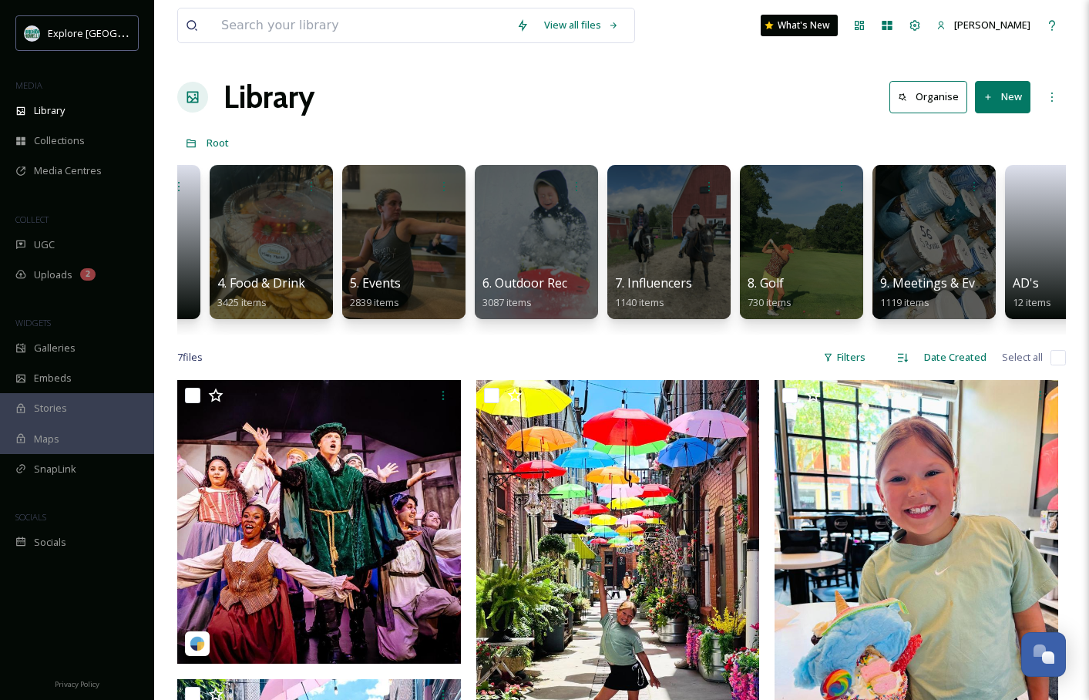
scroll to position [0, 411]
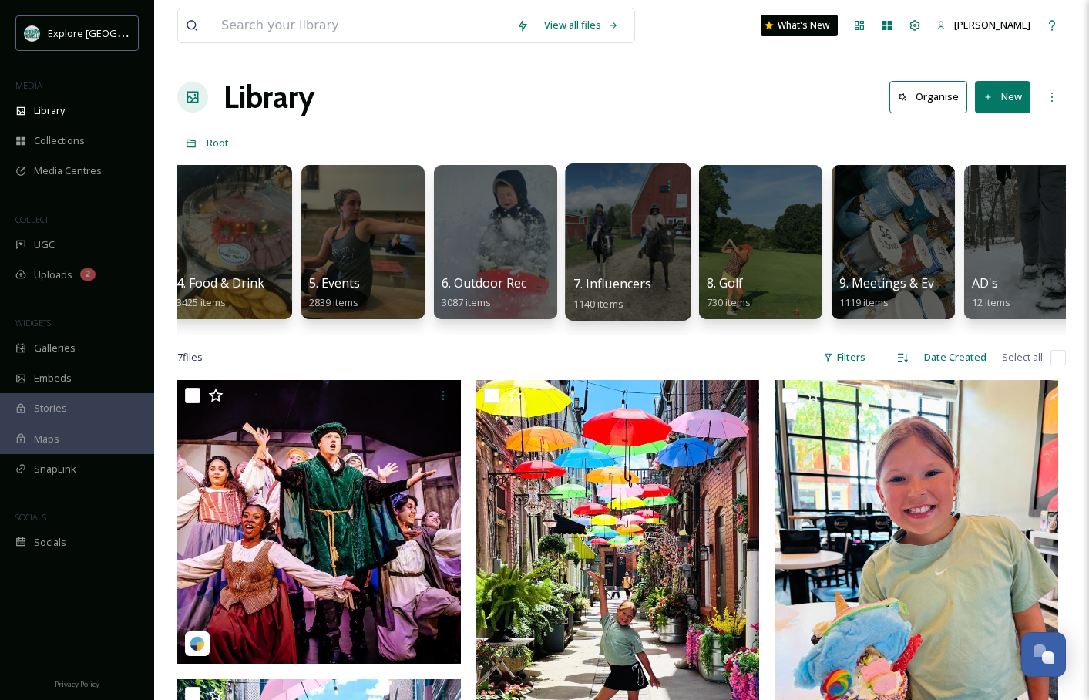
click at [682, 244] on div at bounding box center [628, 241] width 126 height 157
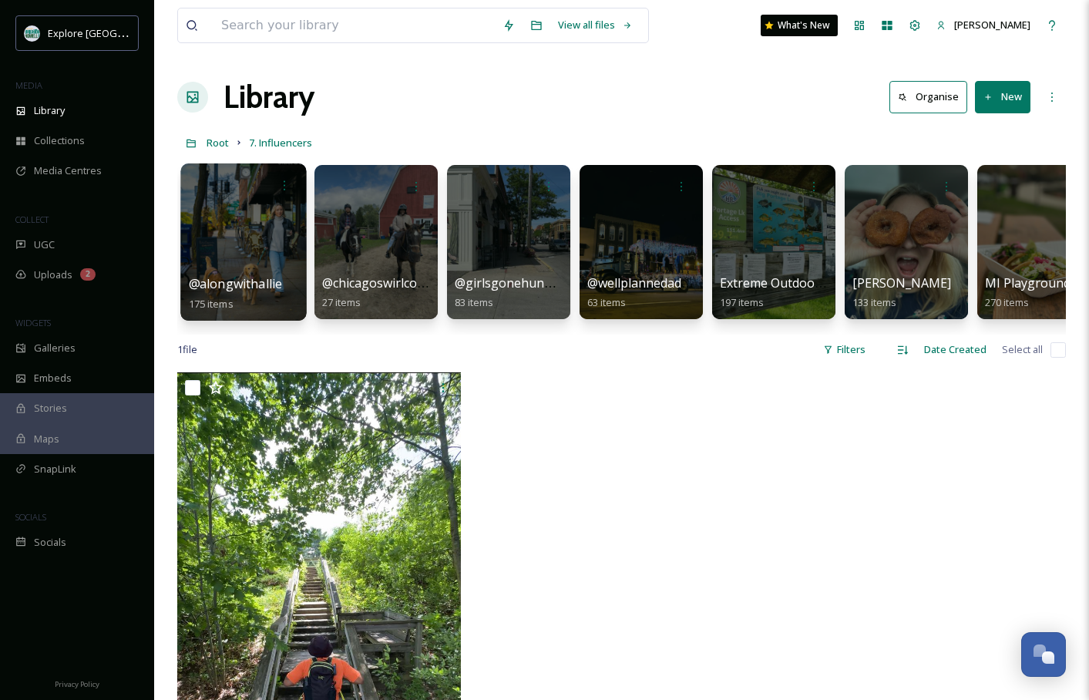
click at [260, 257] on div at bounding box center [243, 241] width 126 height 157
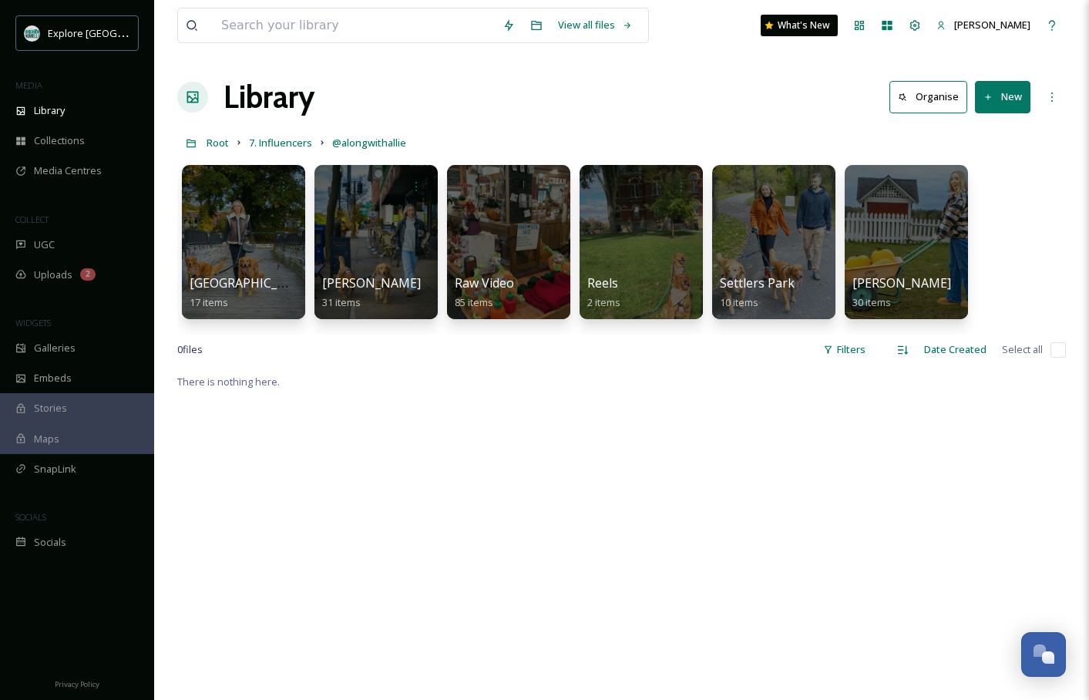
scroll to position [21, 0]
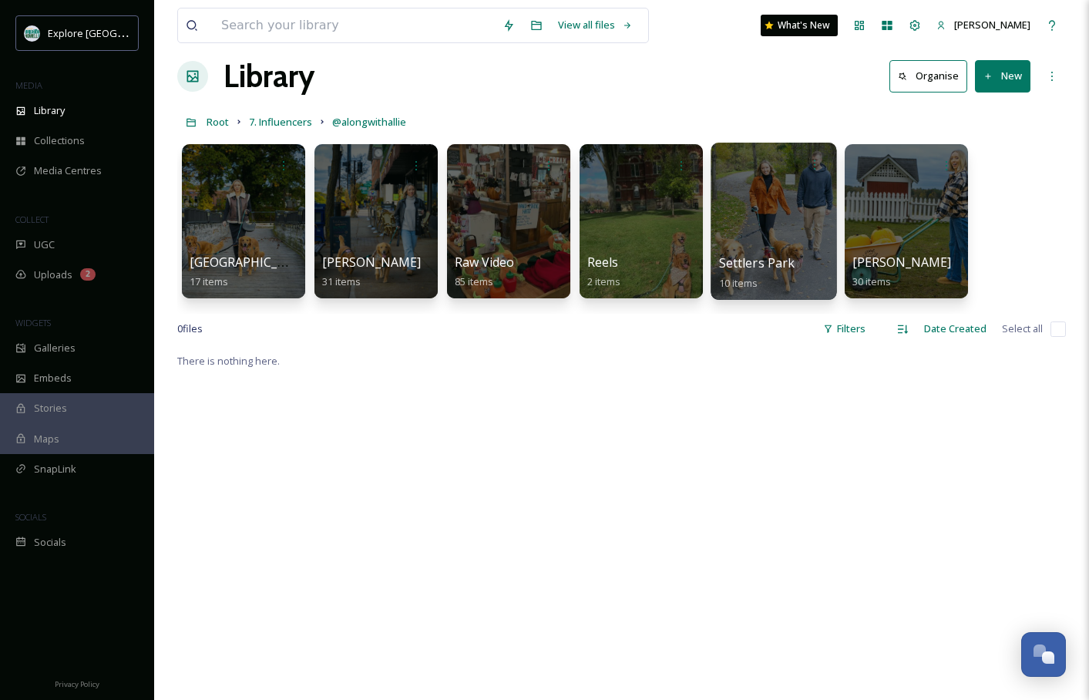
click at [782, 219] on div at bounding box center [774, 221] width 126 height 157
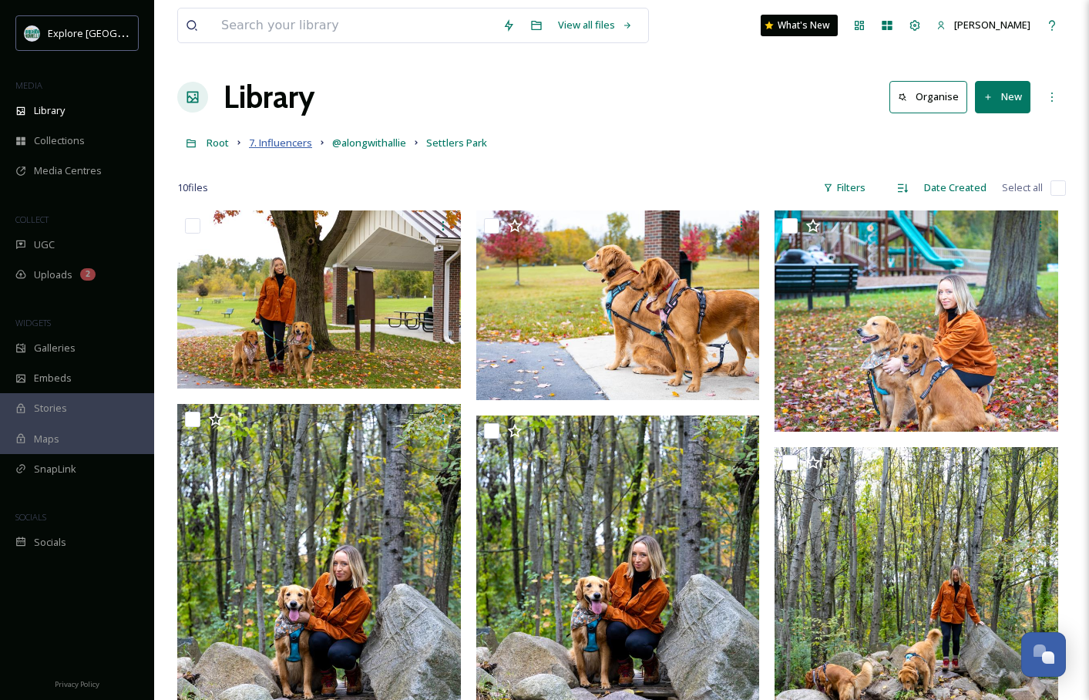
click at [284, 144] on span "7. Influencers" at bounding box center [280, 143] width 63 height 14
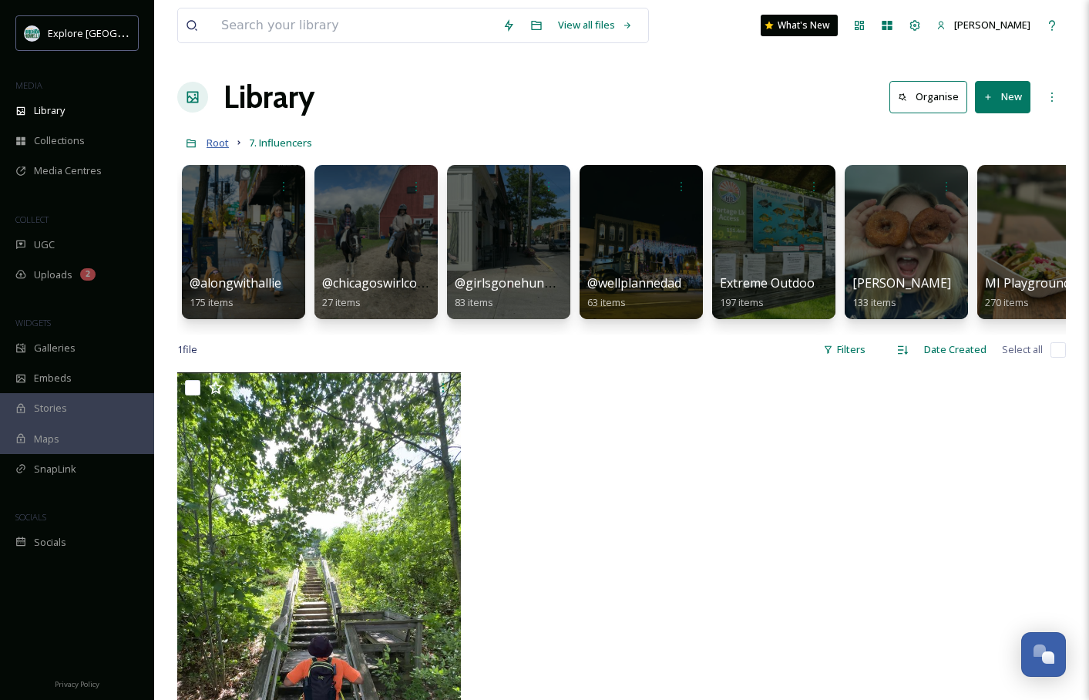
click at [221, 140] on span "Root" at bounding box center [218, 143] width 22 height 14
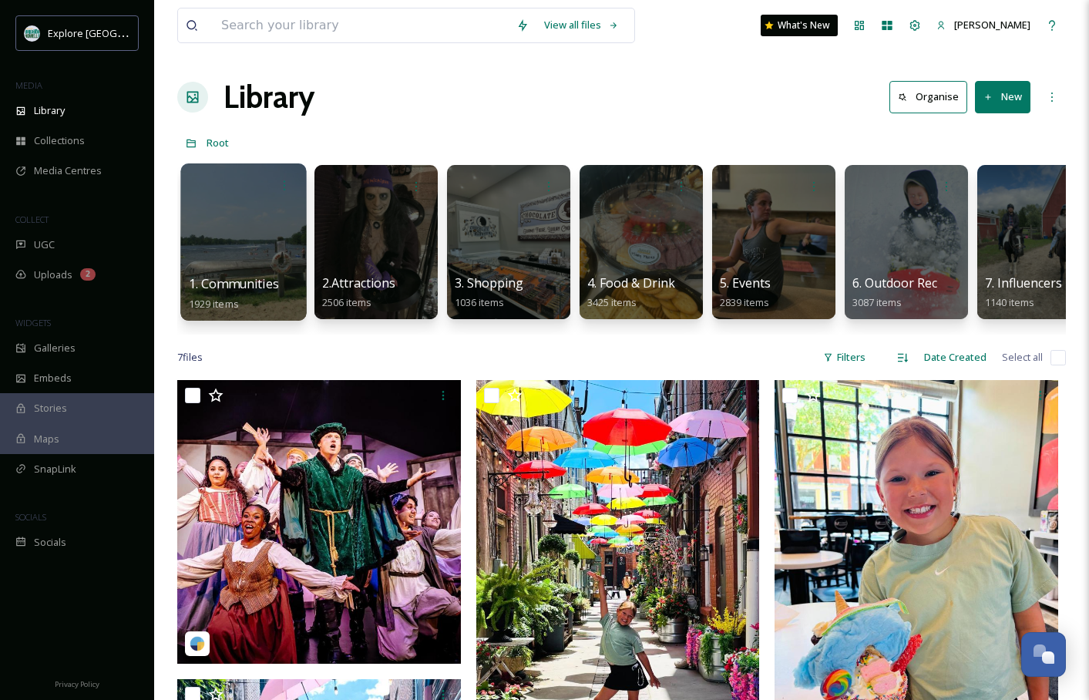
click at [237, 234] on div at bounding box center [243, 241] width 126 height 157
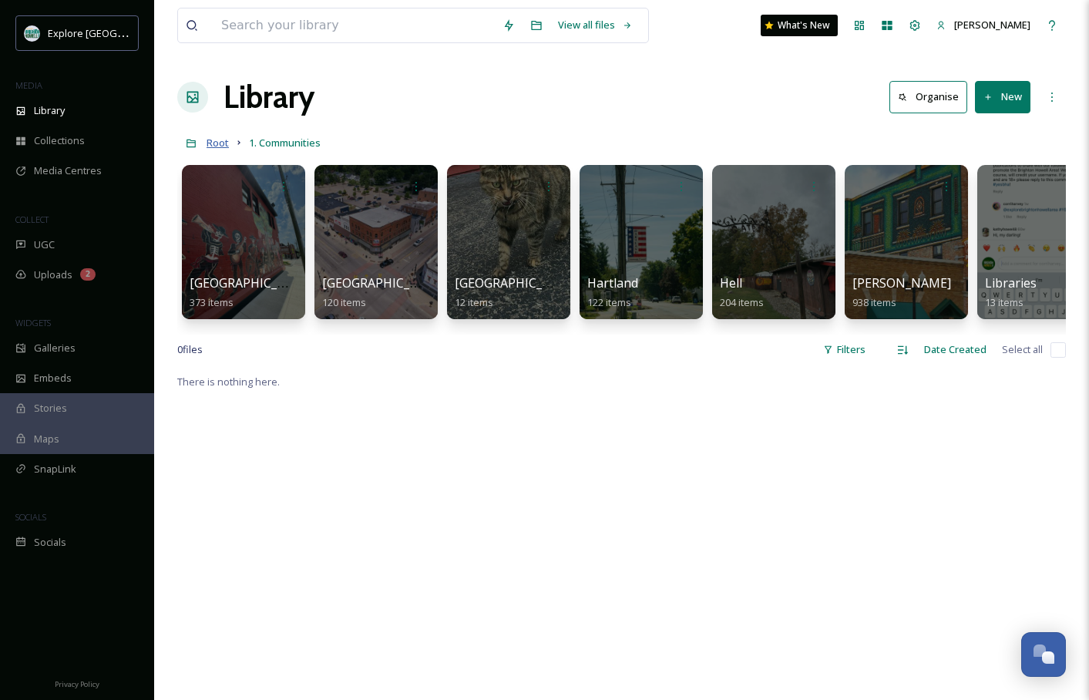
click at [218, 144] on span "Root" at bounding box center [218, 143] width 22 height 14
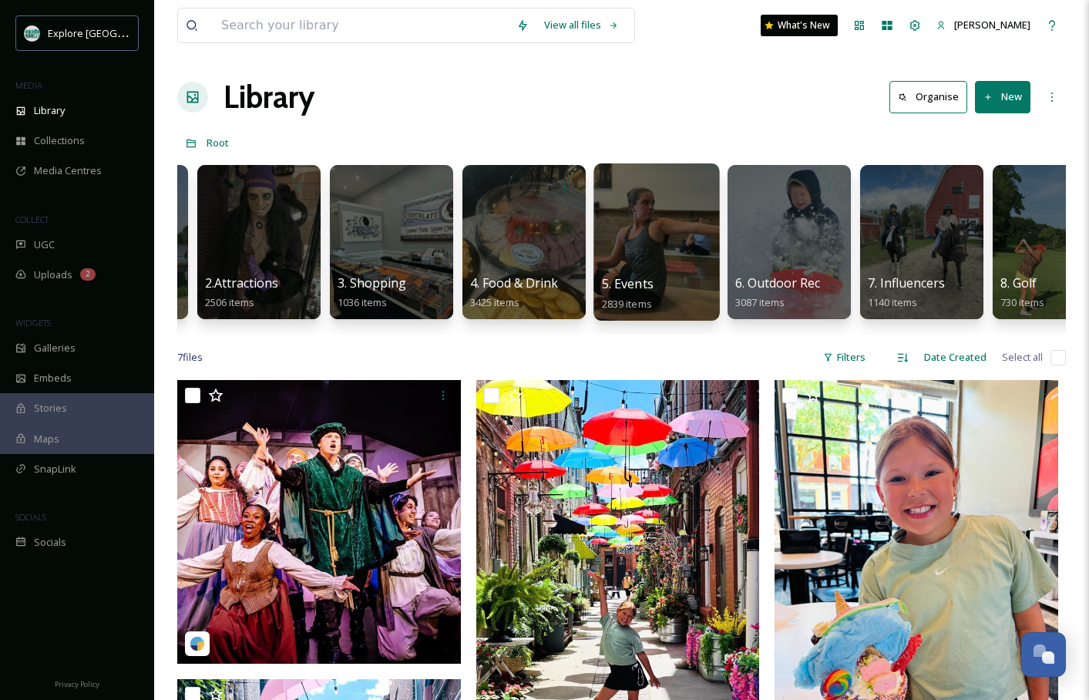
scroll to position [0, 137]
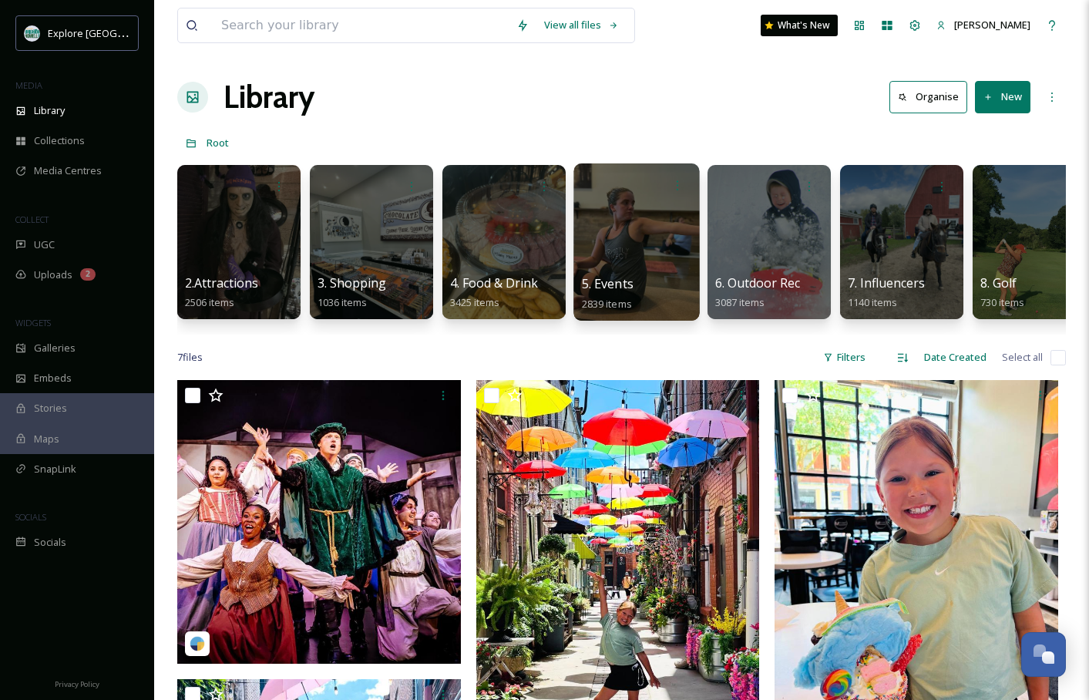
click at [762, 208] on div at bounding box center [769, 242] width 123 height 154
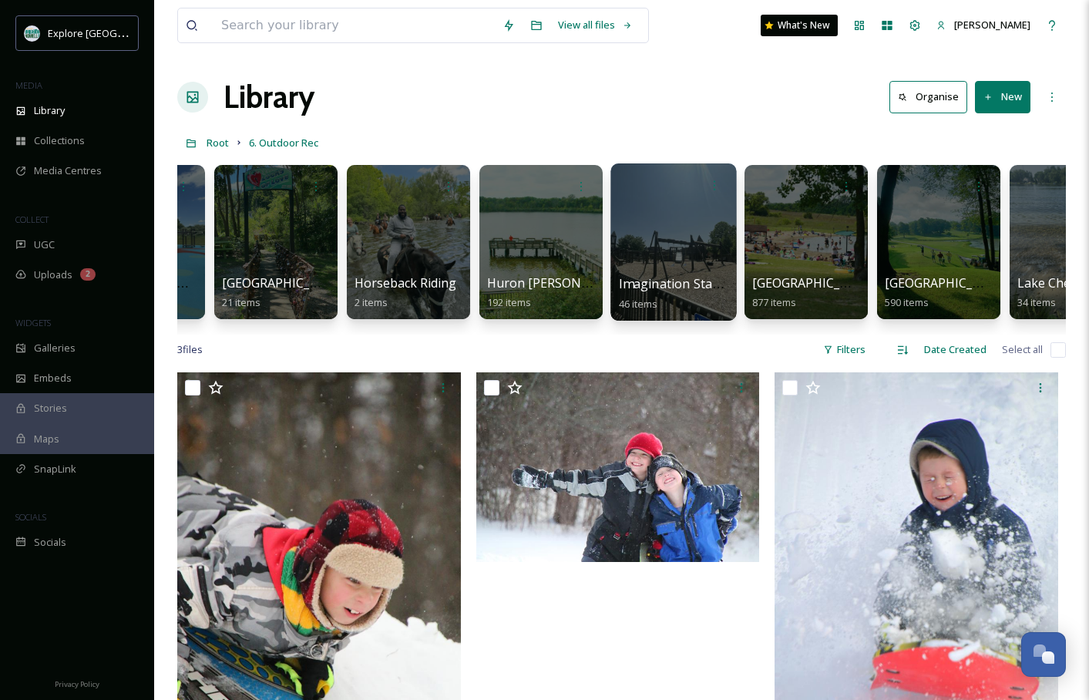
scroll to position [0, 1163]
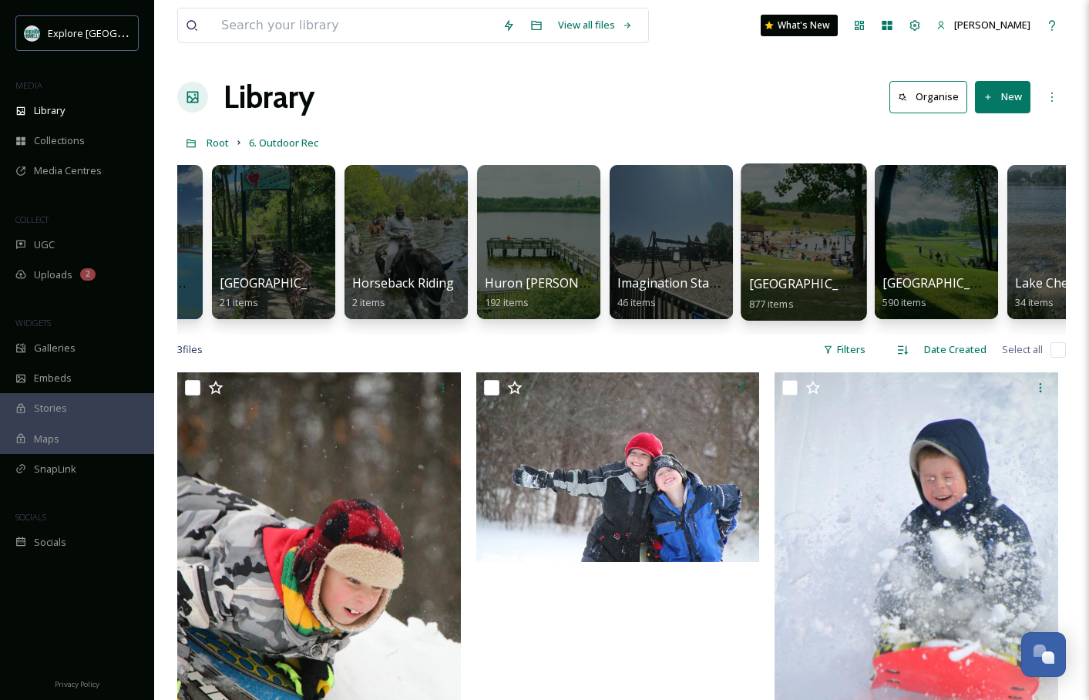
click at [790, 215] on div at bounding box center [804, 241] width 126 height 157
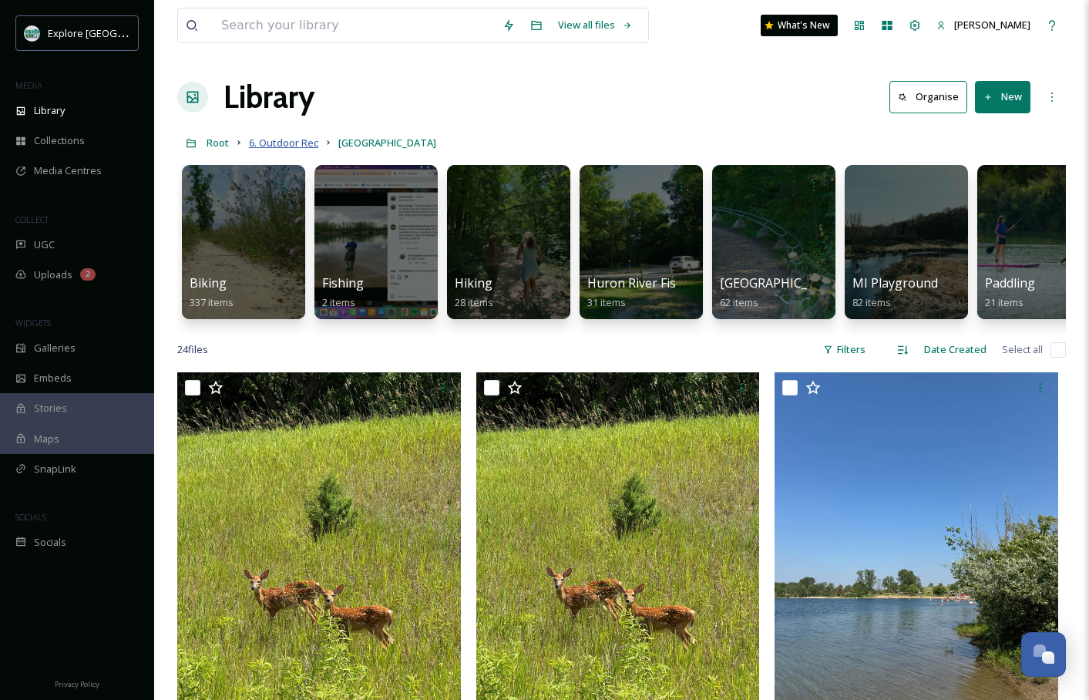
click at [305, 146] on span "6. Outdoor Rec" at bounding box center [283, 143] width 69 height 14
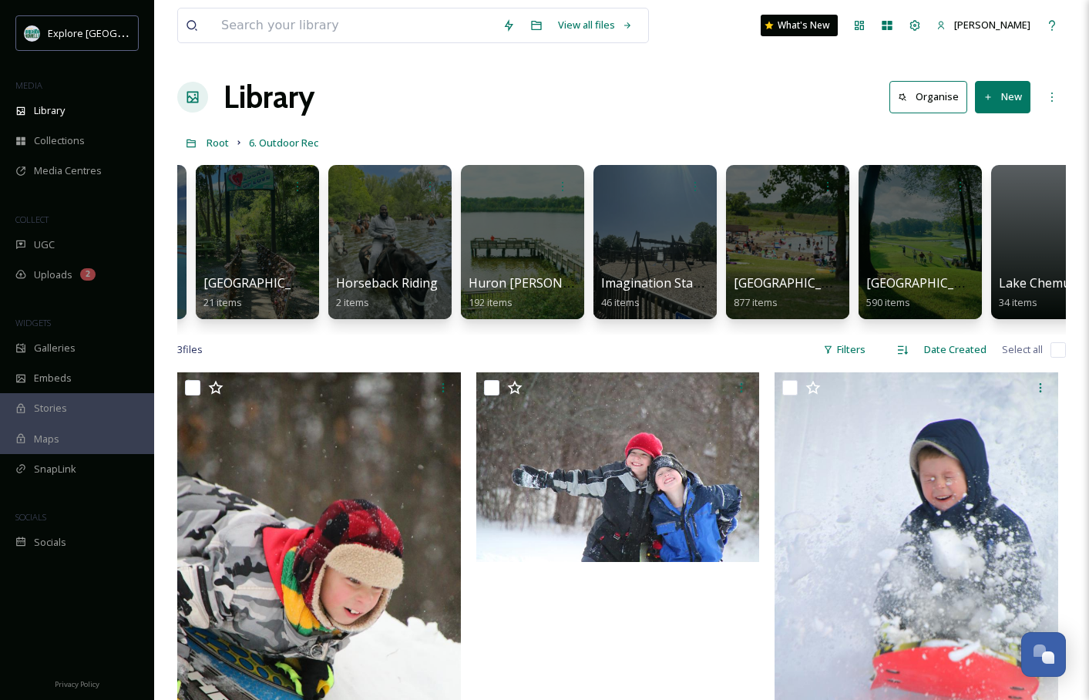
scroll to position [0, 1220]
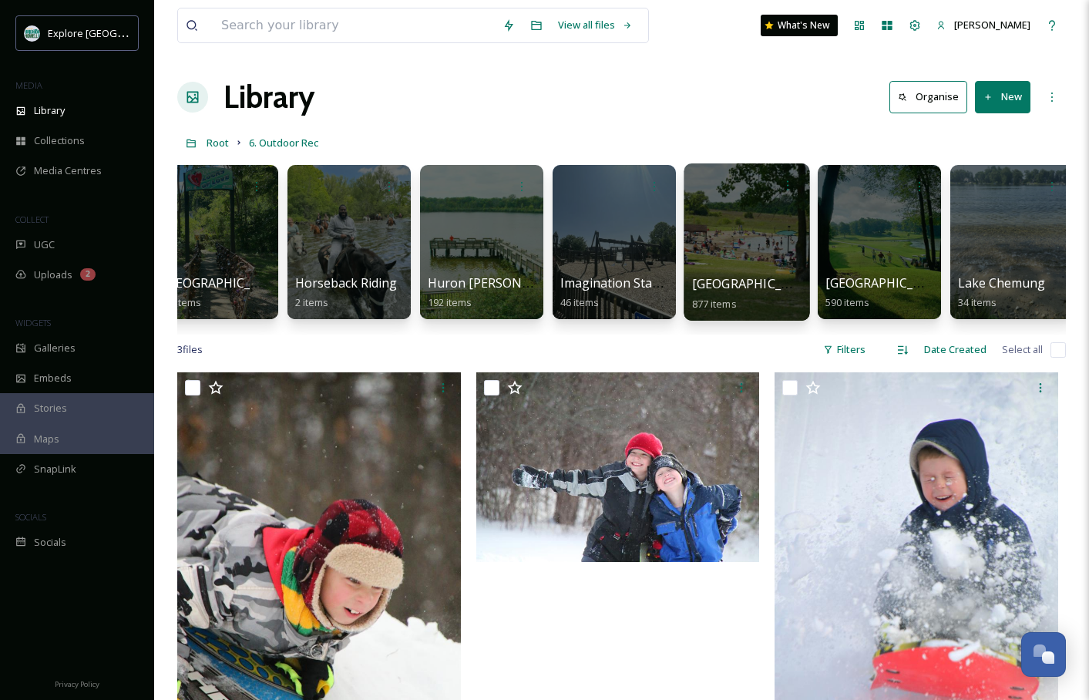
click at [759, 208] on div at bounding box center [747, 241] width 126 height 157
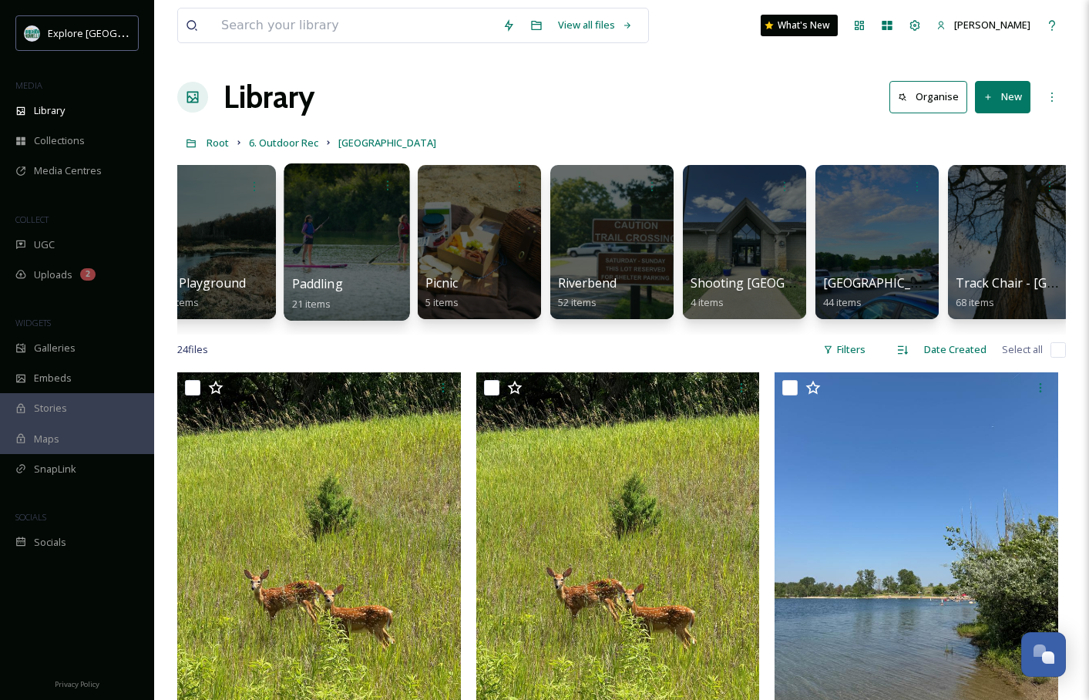
scroll to position [0, 695]
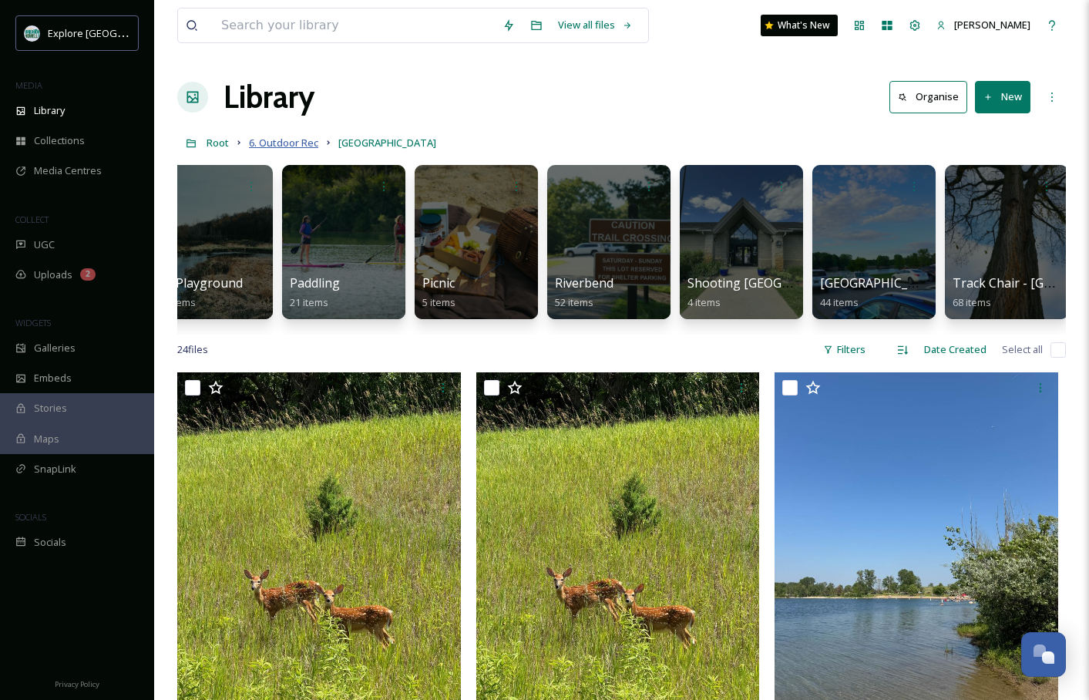
click at [295, 138] on span "6. Outdoor Rec" at bounding box center [283, 143] width 69 height 14
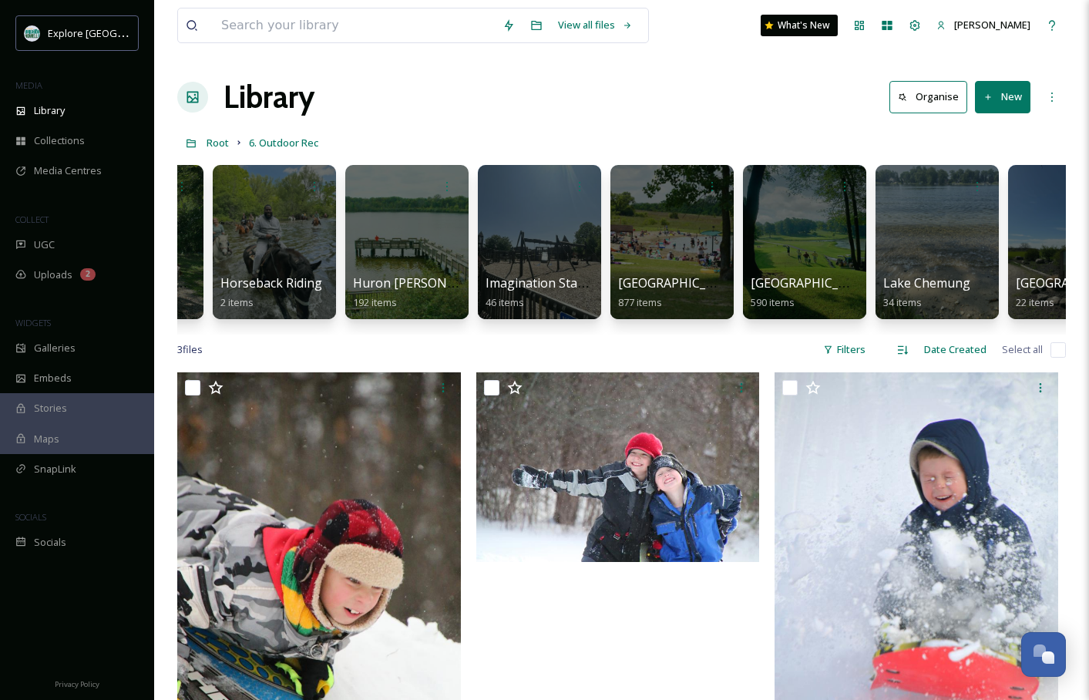
scroll to position [0, 1305]
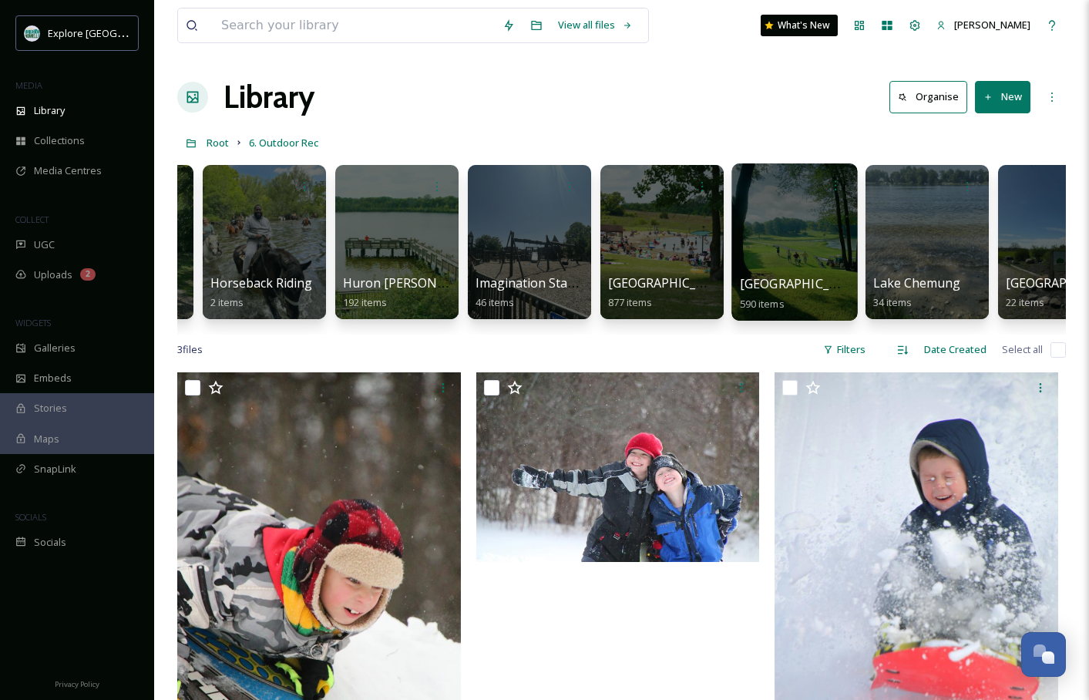
click at [807, 217] on div at bounding box center [795, 241] width 126 height 157
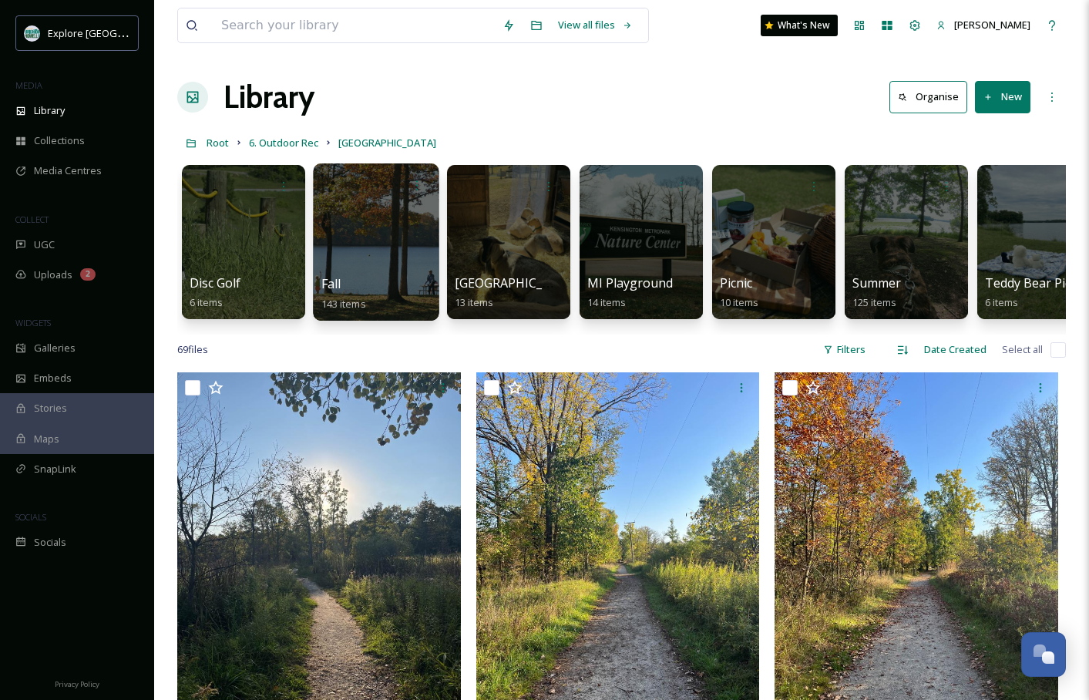
click at [354, 289] on div "Fall 143 items" at bounding box center [376, 293] width 110 height 39
click at [386, 227] on div at bounding box center [376, 241] width 126 height 157
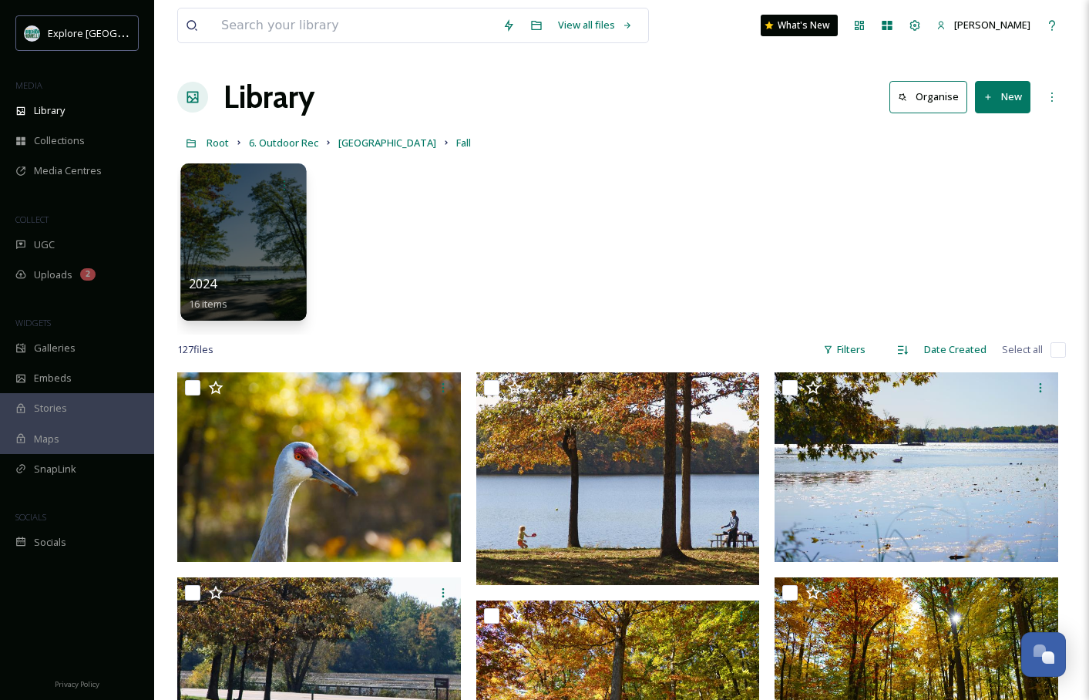
click at [266, 223] on div at bounding box center [243, 241] width 126 height 157
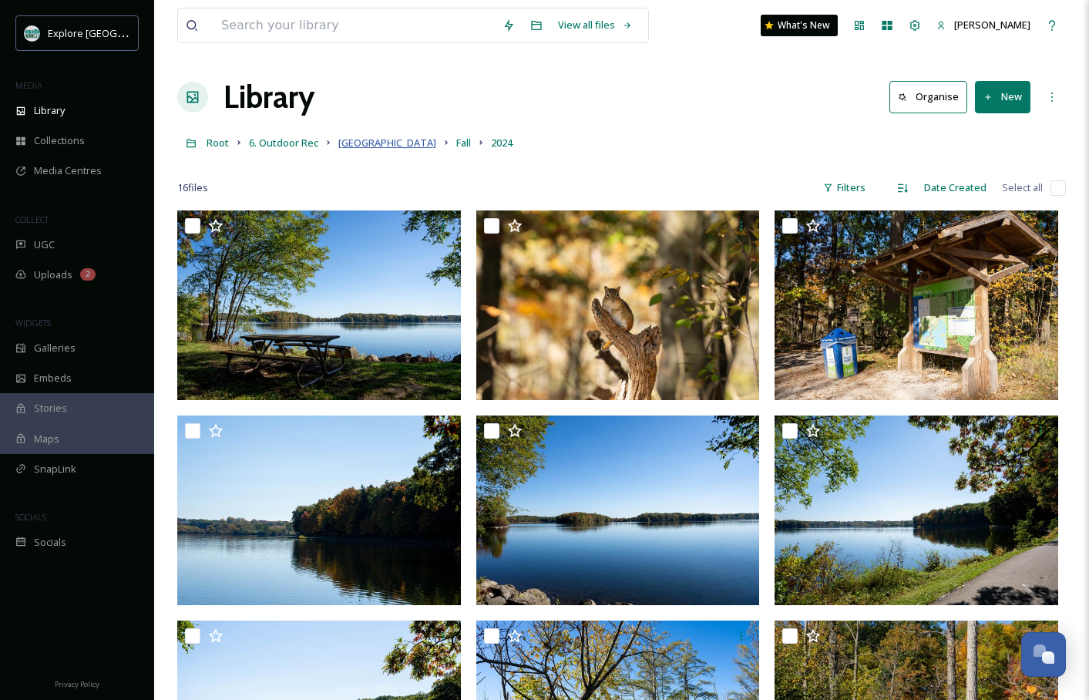
click at [384, 141] on span "[GEOGRAPHIC_DATA]" at bounding box center [387, 143] width 98 height 14
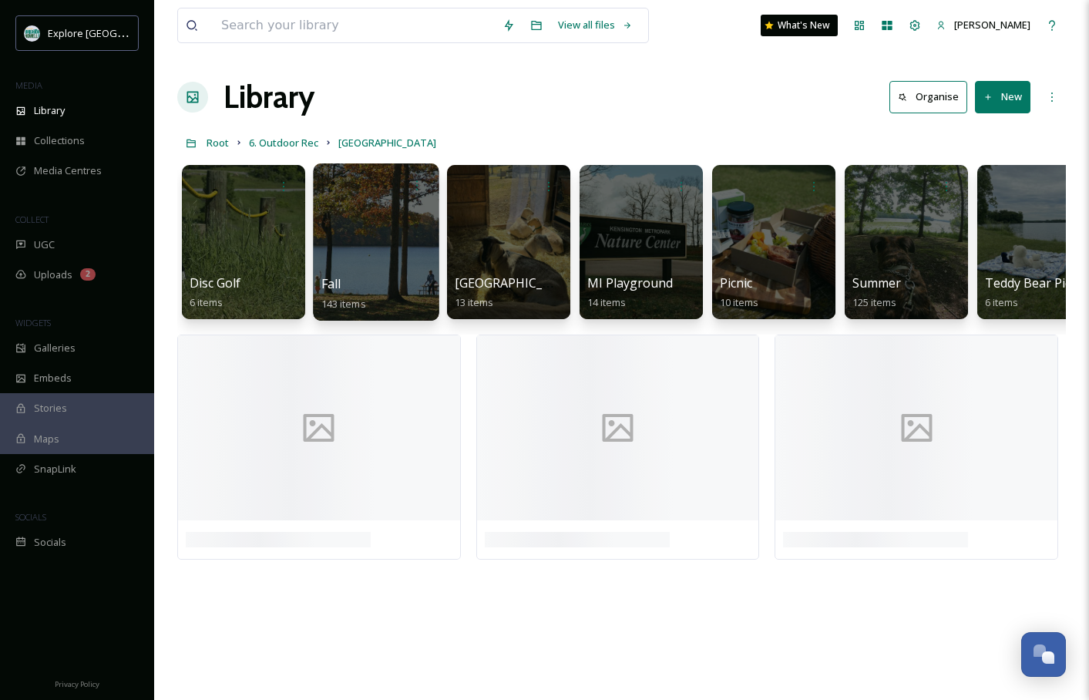
click at [393, 278] on div "Fall 143 items" at bounding box center [376, 293] width 110 height 39
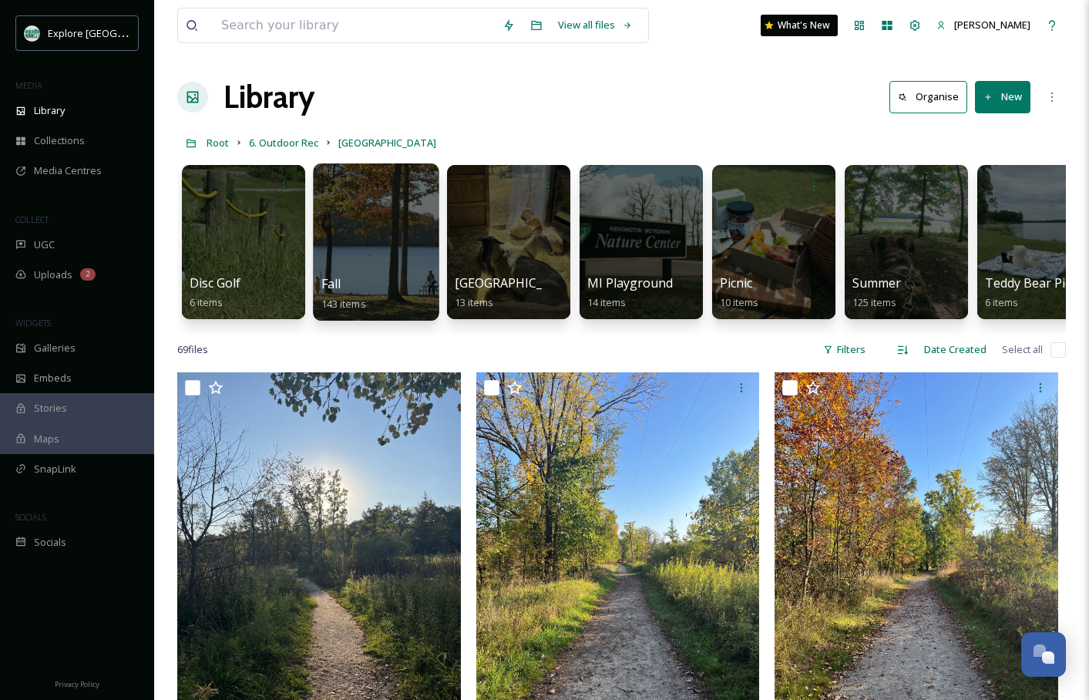
click at [393, 278] on div "Fall 143 items" at bounding box center [376, 293] width 110 height 39
click at [398, 295] on div "Fall 143 items" at bounding box center [376, 293] width 110 height 39
click at [363, 271] on div at bounding box center [376, 241] width 126 height 157
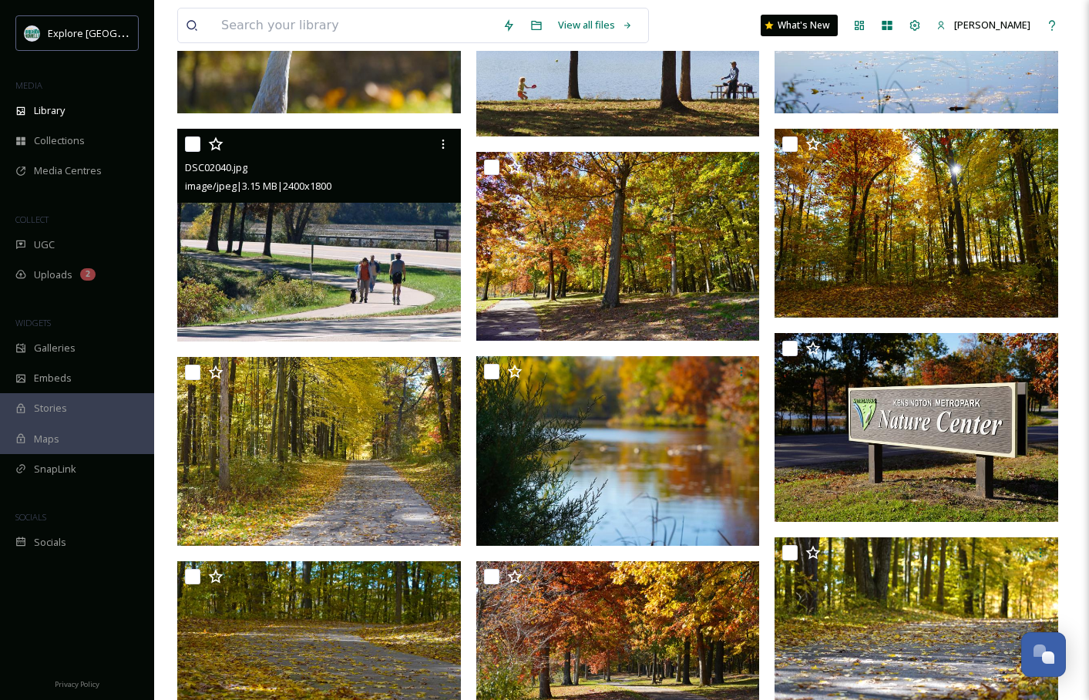
scroll to position [501, 0]
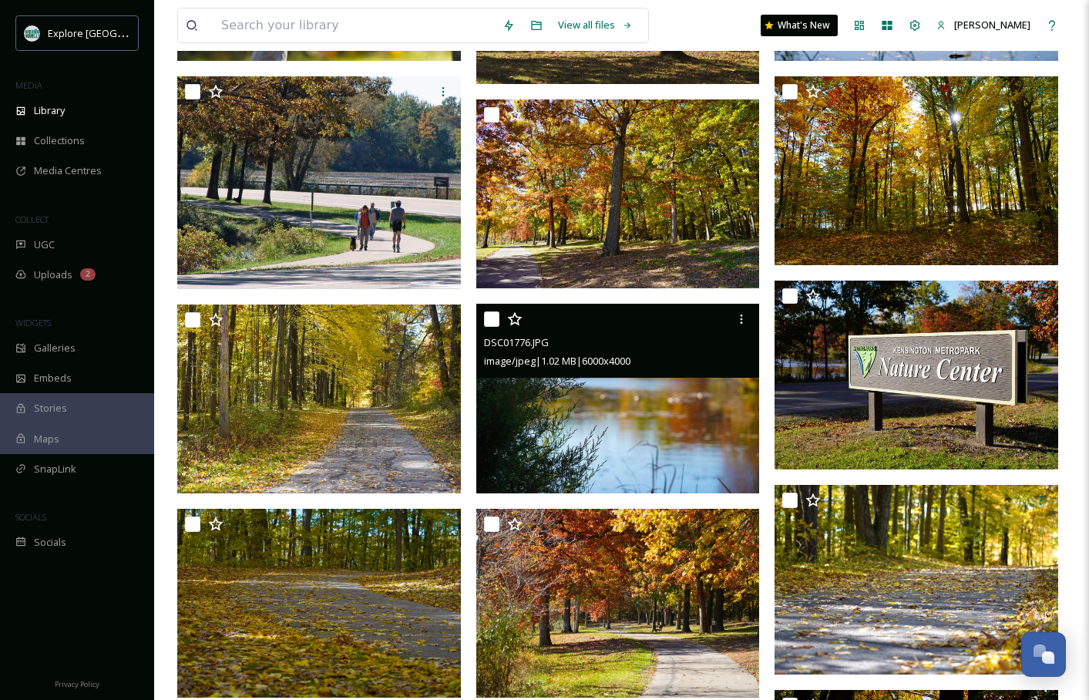
click at [570, 435] on img at bounding box center [618, 399] width 284 height 190
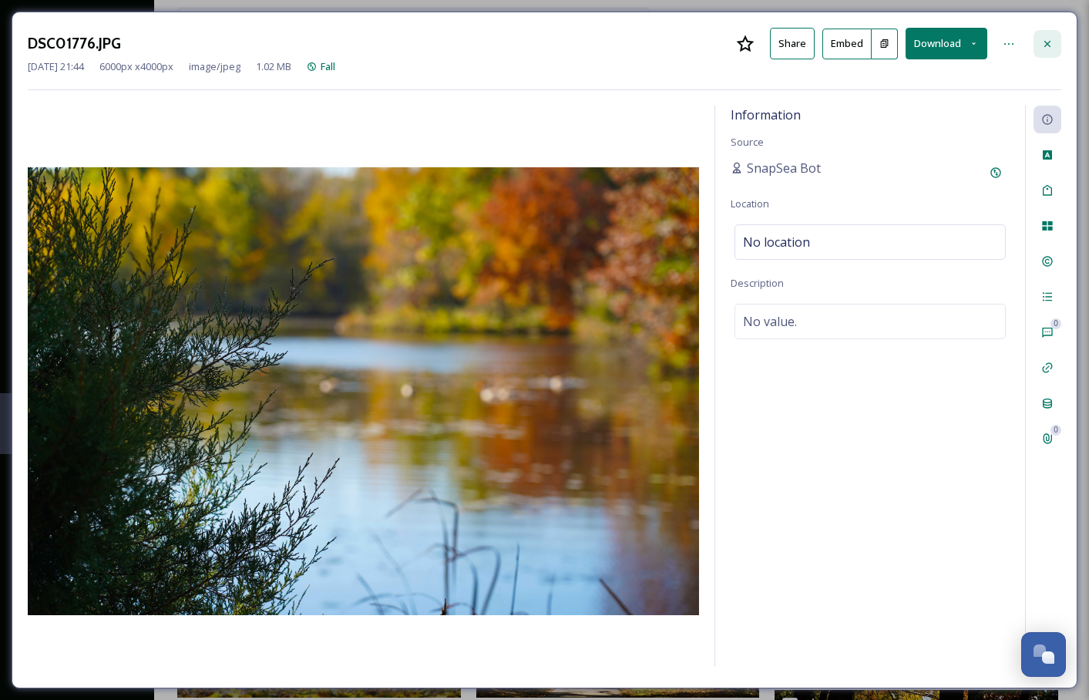
click at [1052, 48] on icon at bounding box center [1048, 44] width 12 height 12
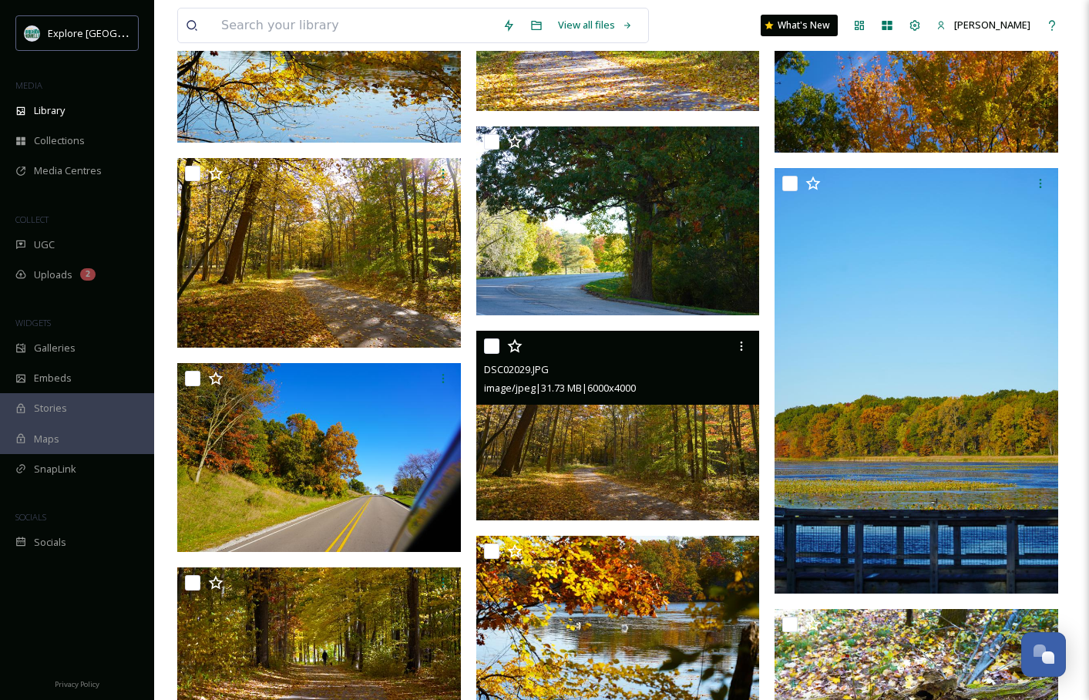
scroll to position [4200, 0]
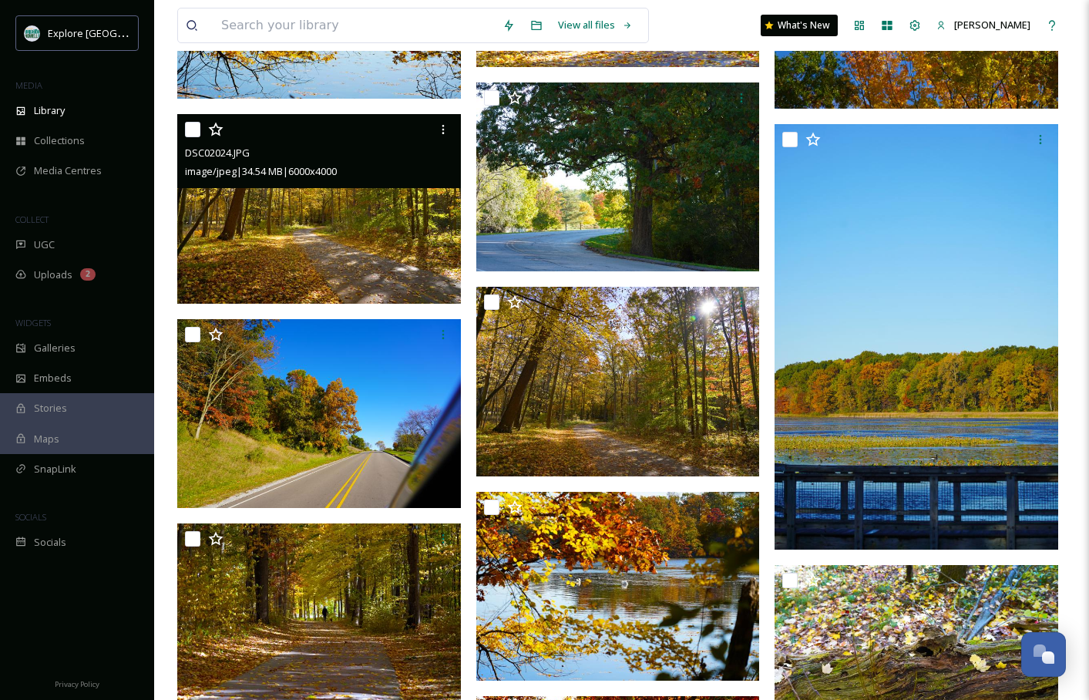
click at [391, 240] on img at bounding box center [319, 209] width 284 height 190
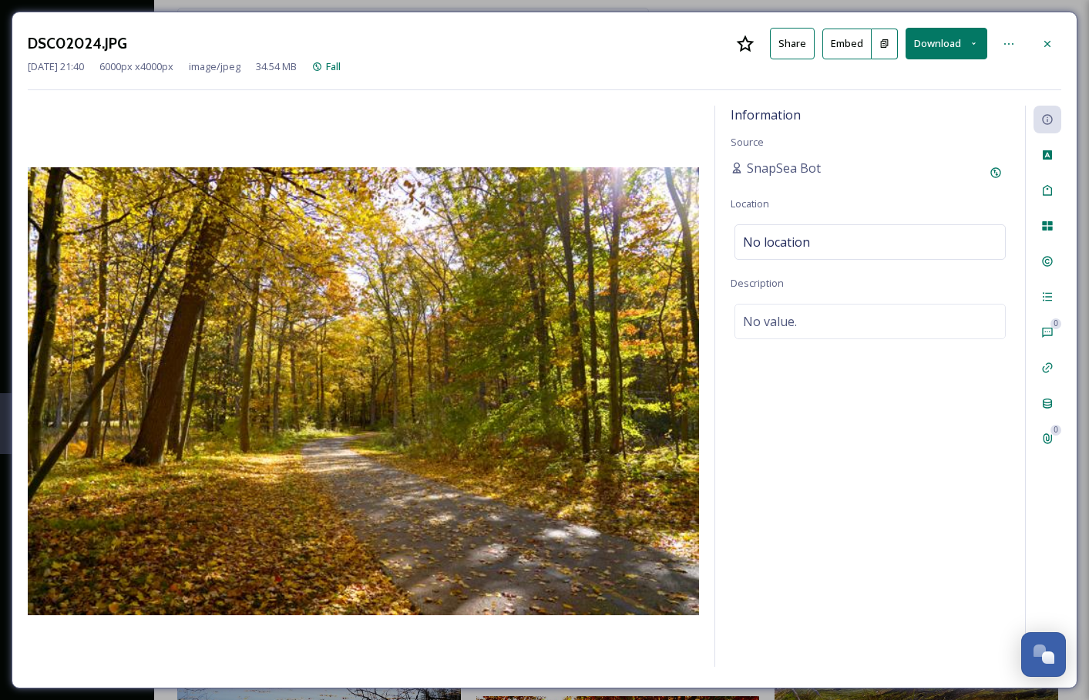
click at [937, 53] on button "Download" at bounding box center [947, 44] width 82 height 32
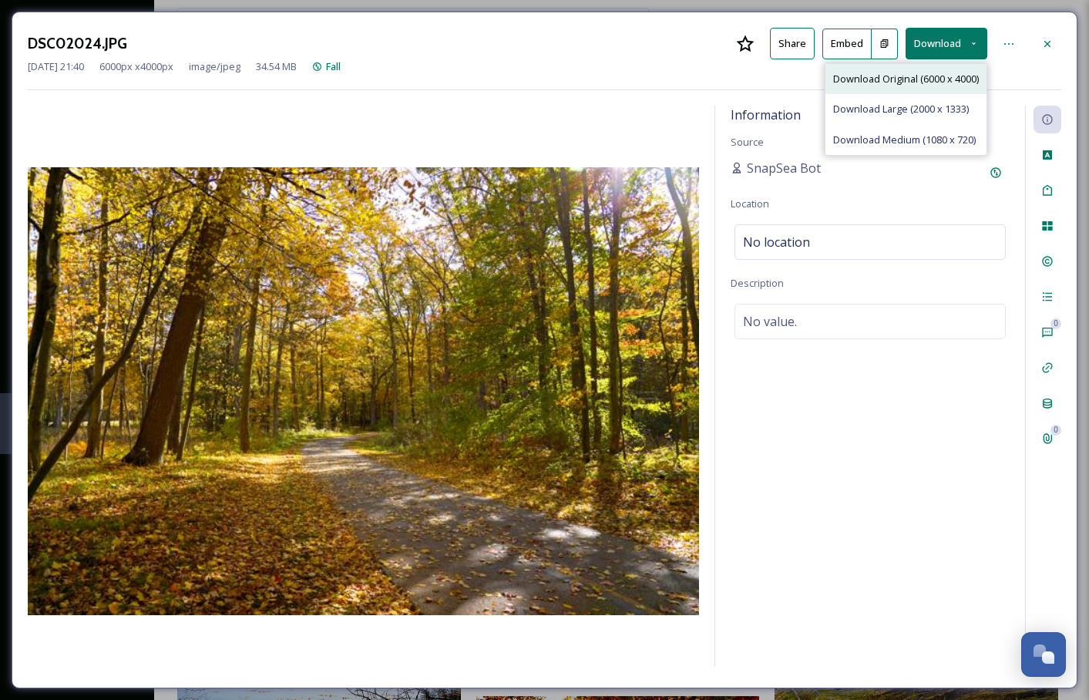
click at [933, 69] on div "Download Original (6000 x 4000)" at bounding box center [906, 79] width 161 height 30
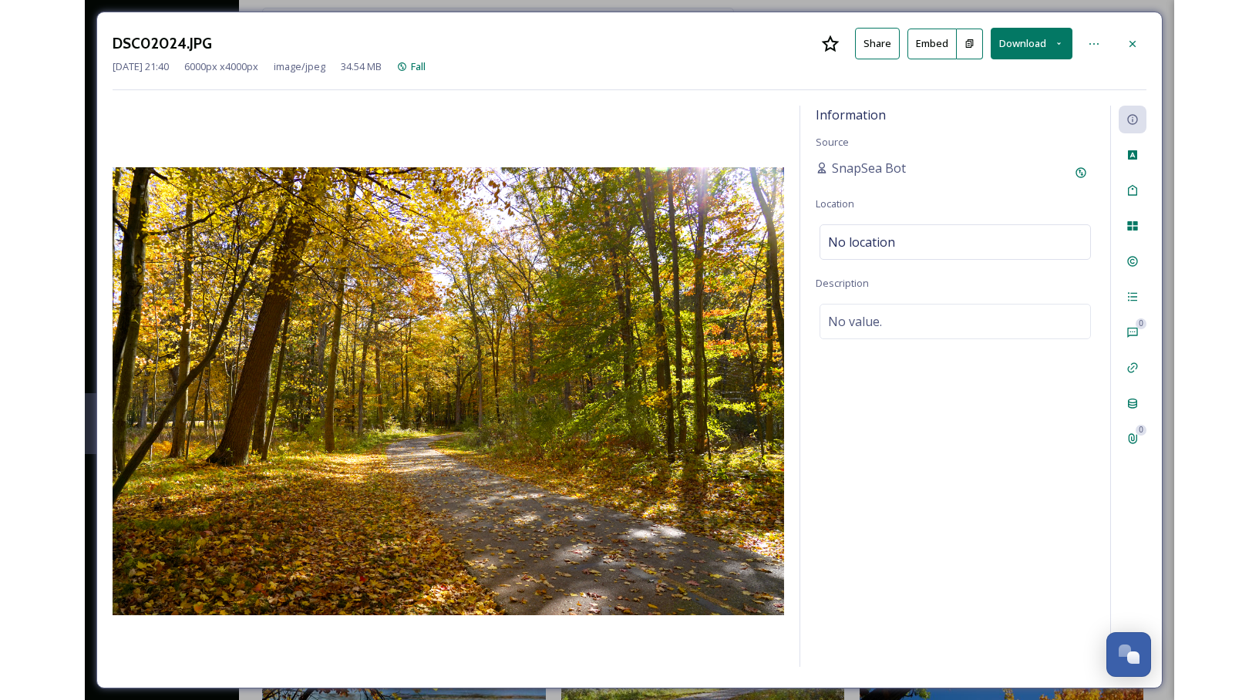
scroll to position [4889, 0]
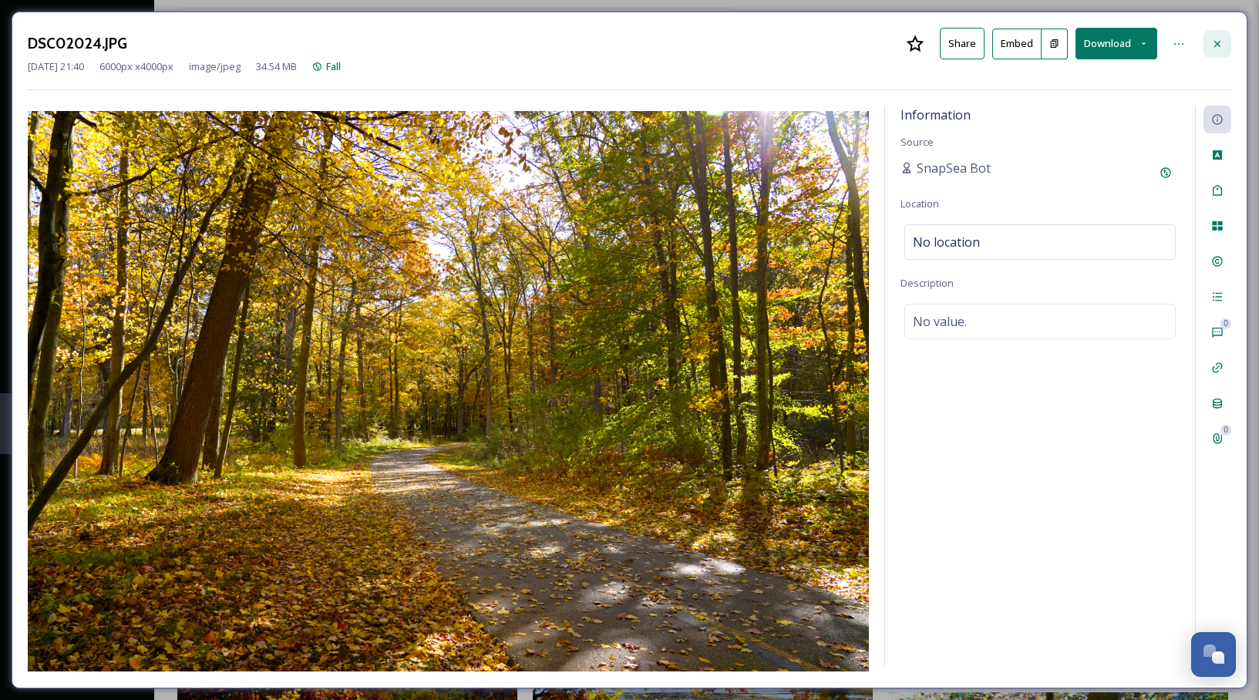
click at [1089, 45] on icon at bounding box center [1217, 43] width 6 height 6
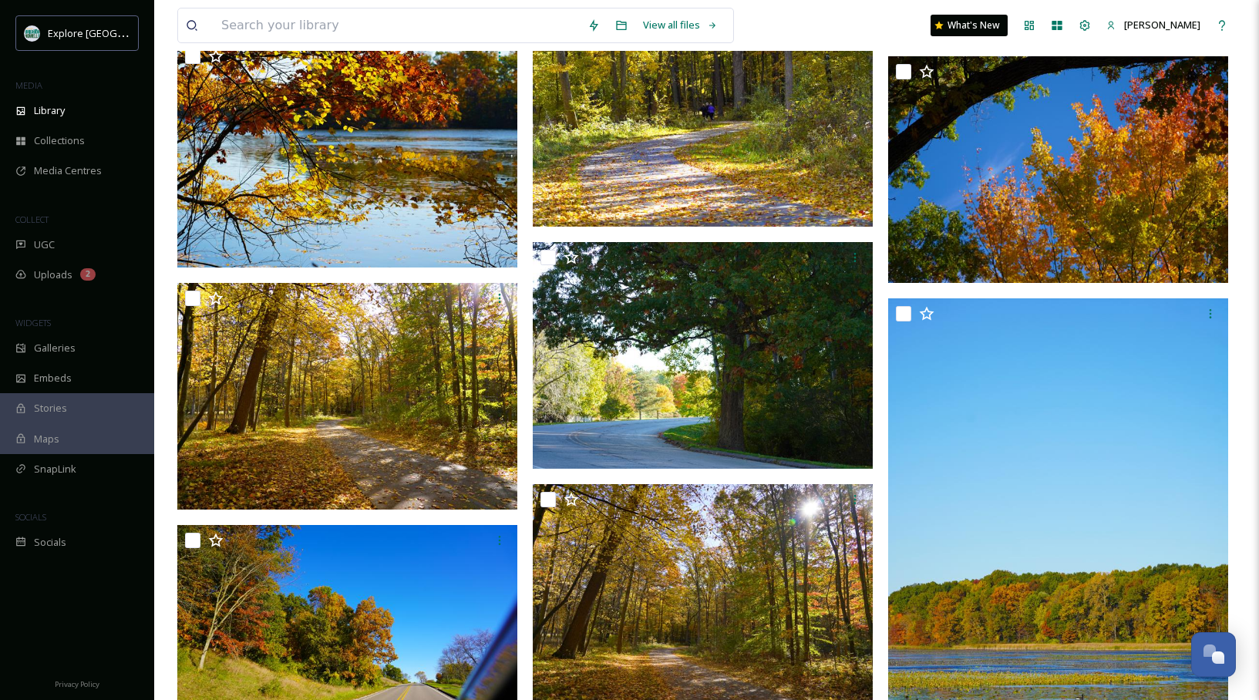
scroll to position [4763, 0]
